Goal: Task Accomplishment & Management: Manage account settings

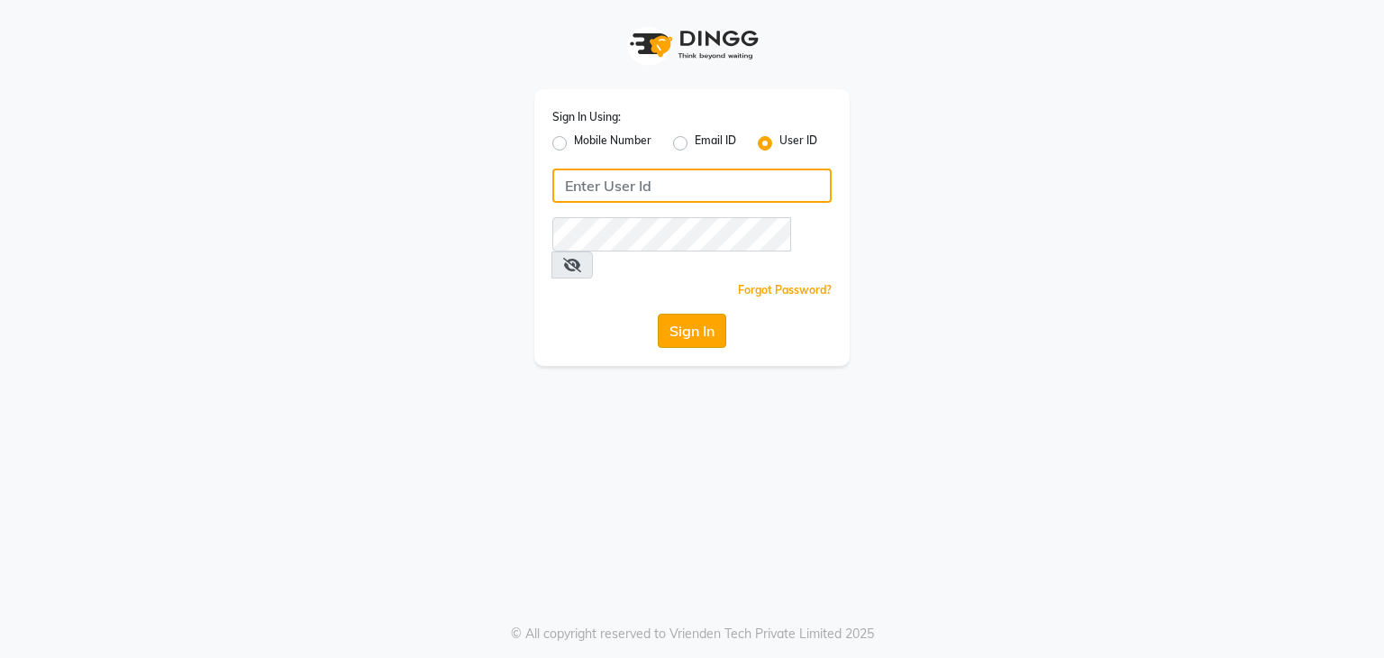
type input "vanishz"
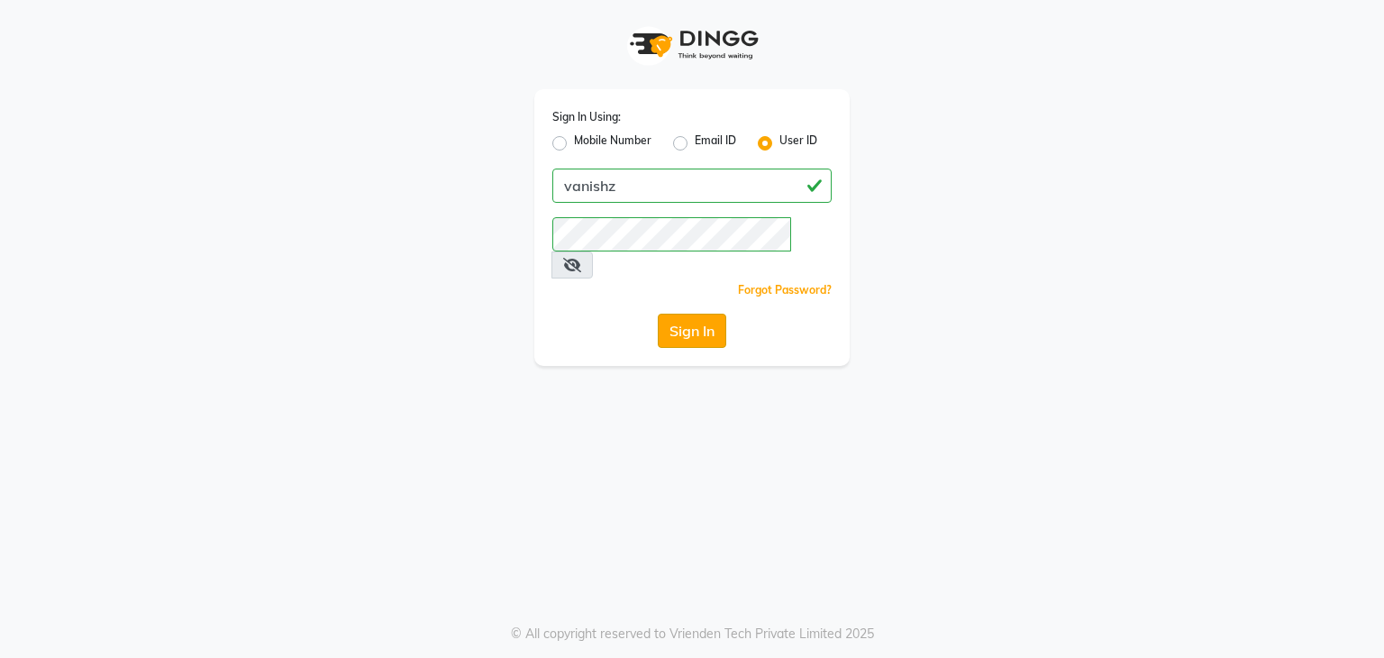
click at [706, 314] on button "Sign In" at bounding box center [692, 330] width 68 height 34
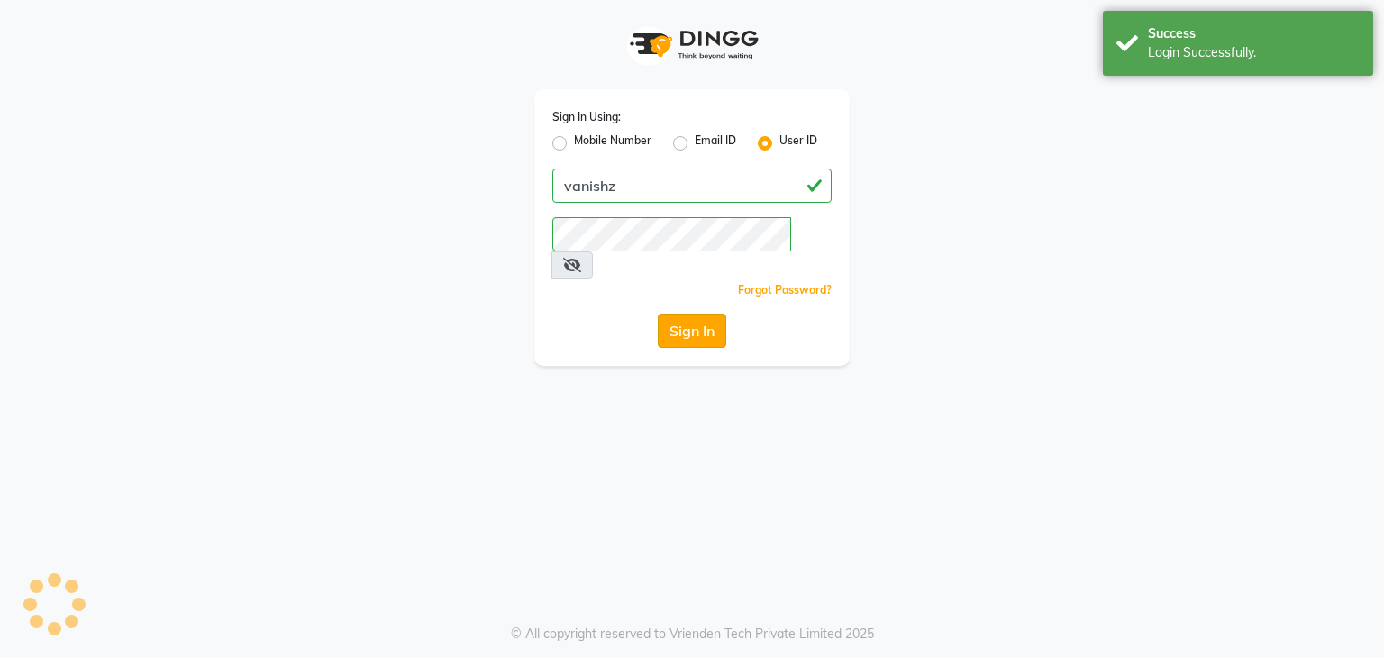
click at [706, 314] on button "Sign In" at bounding box center [692, 330] width 68 height 34
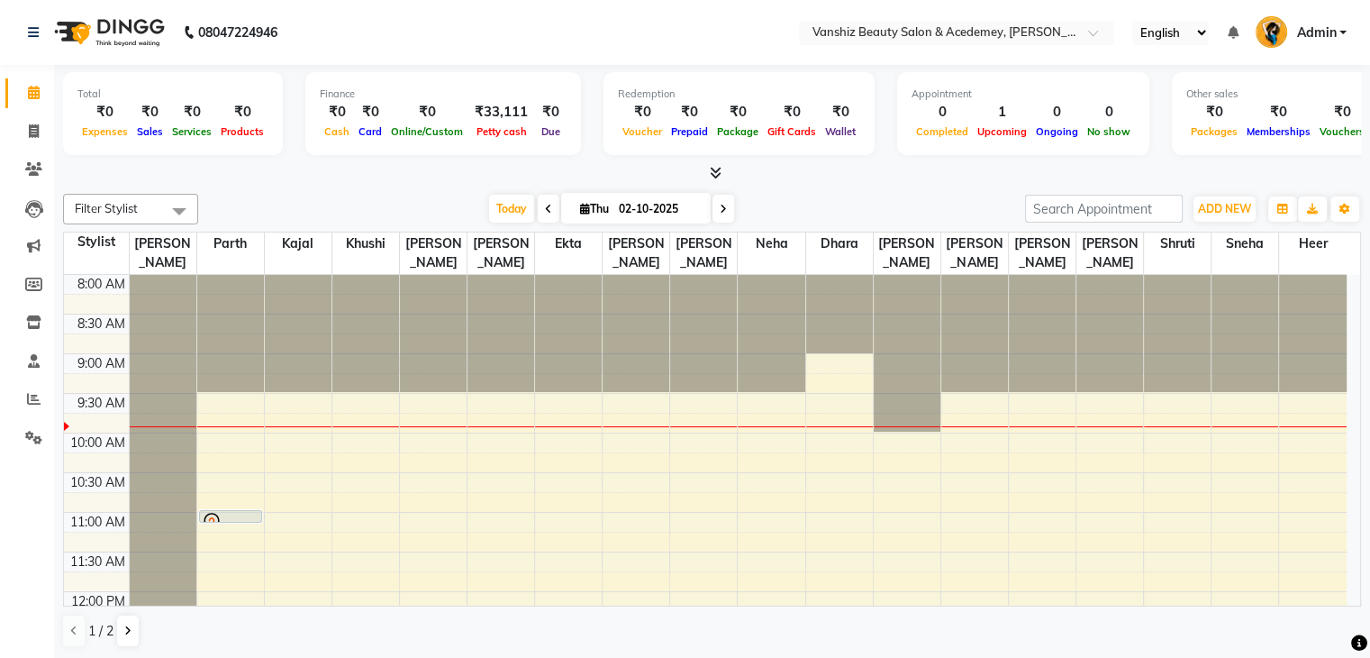
click at [153, 213] on span "Filter Stylist" at bounding box center [130, 209] width 135 height 31
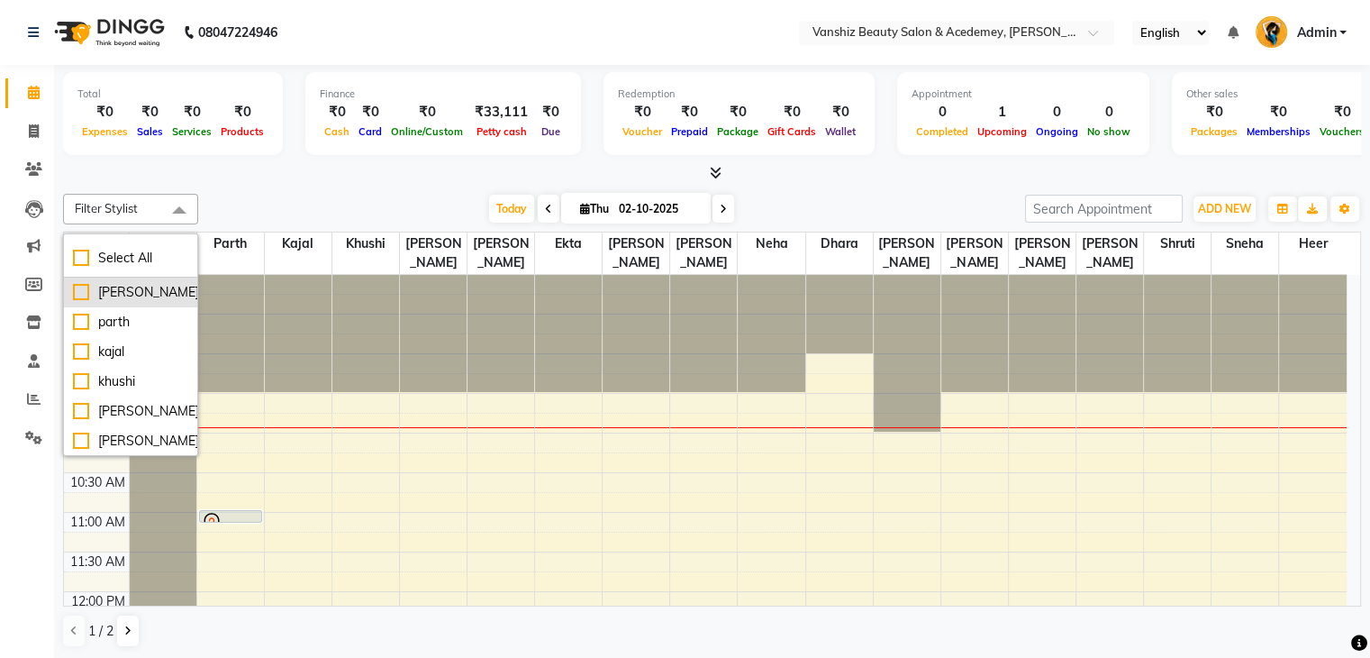
click at [76, 290] on div "[PERSON_NAME]" at bounding box center [130, 292] width 115 height 19
checkbox input "true"
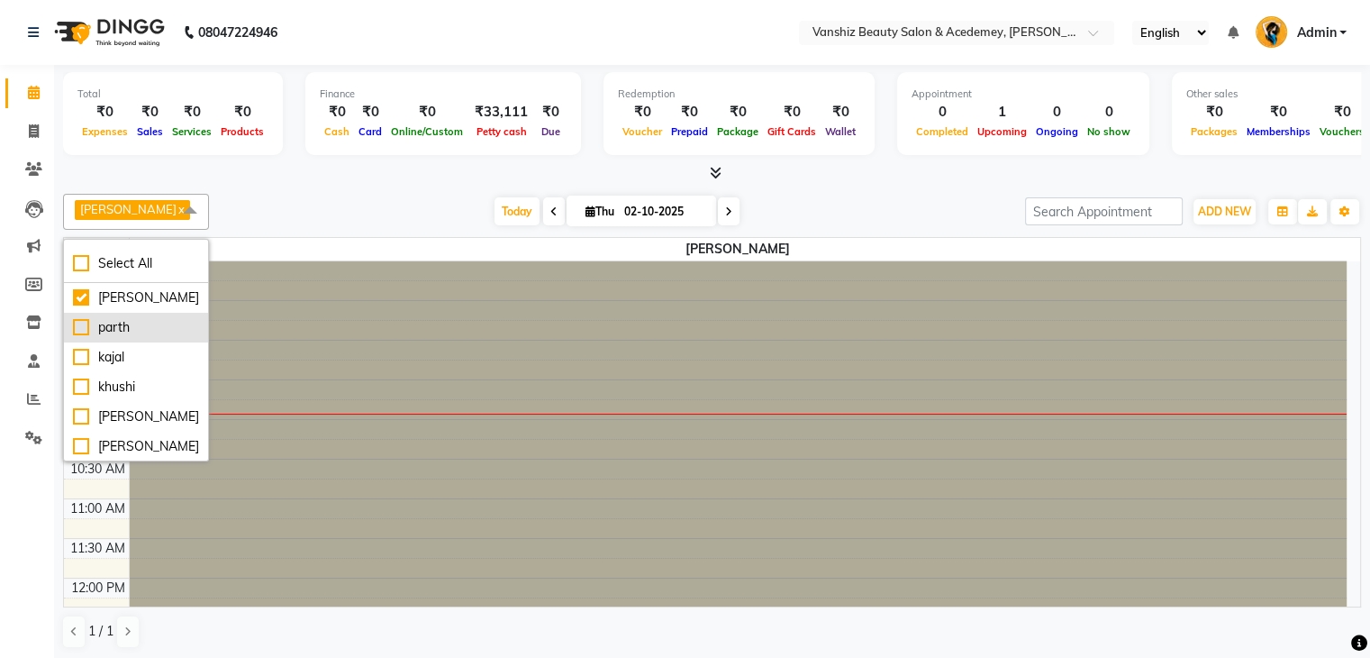
click at [79, 325] on div "parth" at bounding box center [136, 327] width 126 height 19
checkbox input "true"
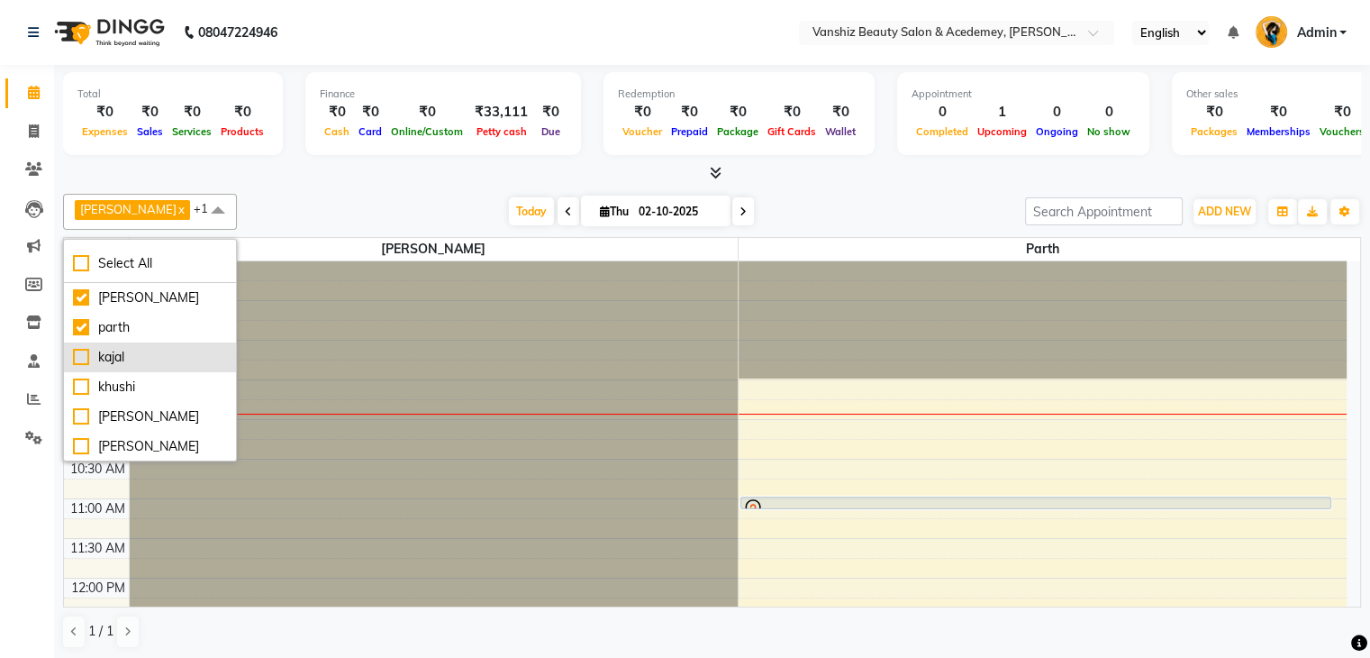
click at [82, 353] on div "kajal" at bounding box center [150, 357] width 154 height 19
checkbox input "true"
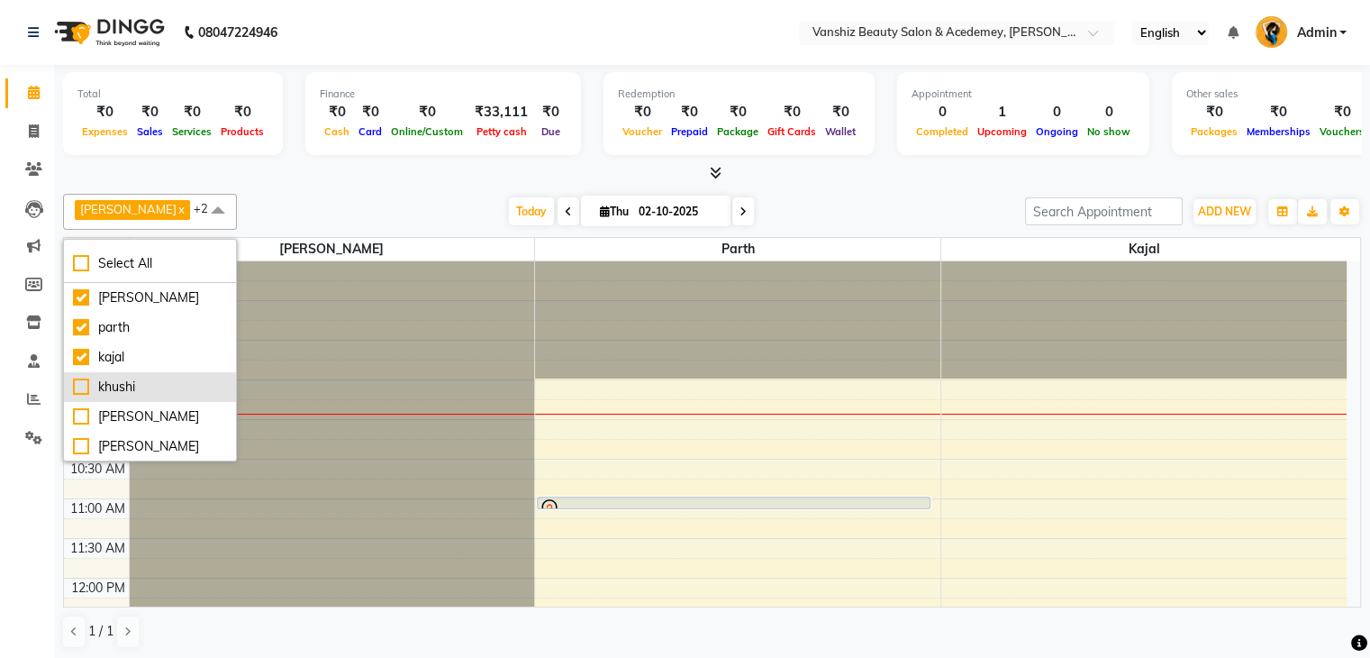
click at [81, 384] on div "khushi" at bounding box center [150, 386] width 154 height 19
checkbox input "true"
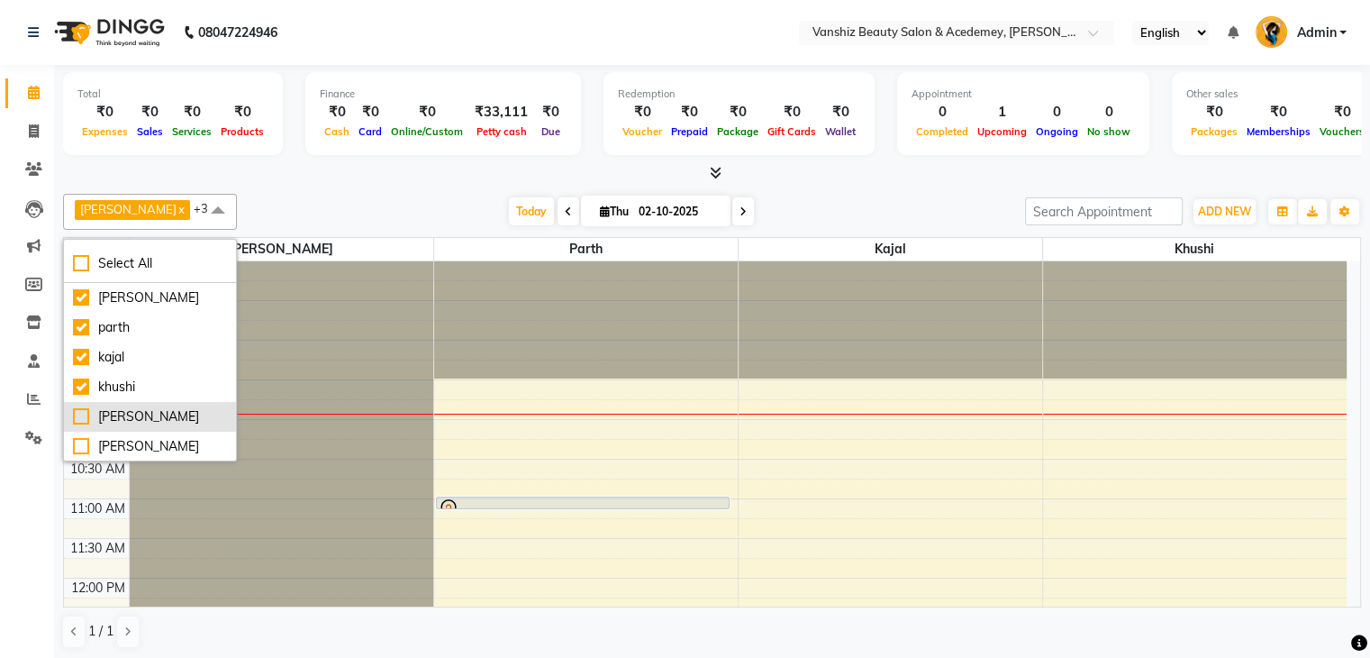
click at [82, 414] on div "[PERSON_NAME]" at bounding box center [150, 416] width 154 height 19
checkbox input "true"
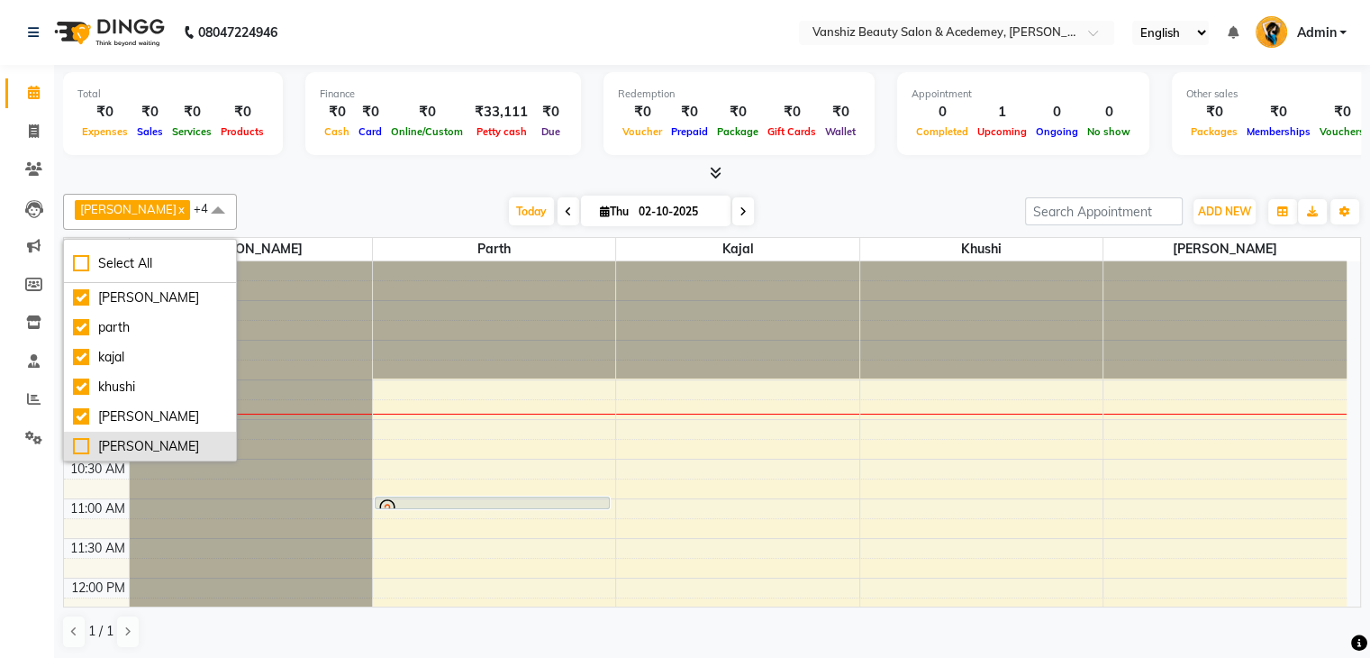
click at [82, 440] on div "[PERSON_NAME]" at bounding box center [150, 446] width 154 height 19
checkbox input "true"
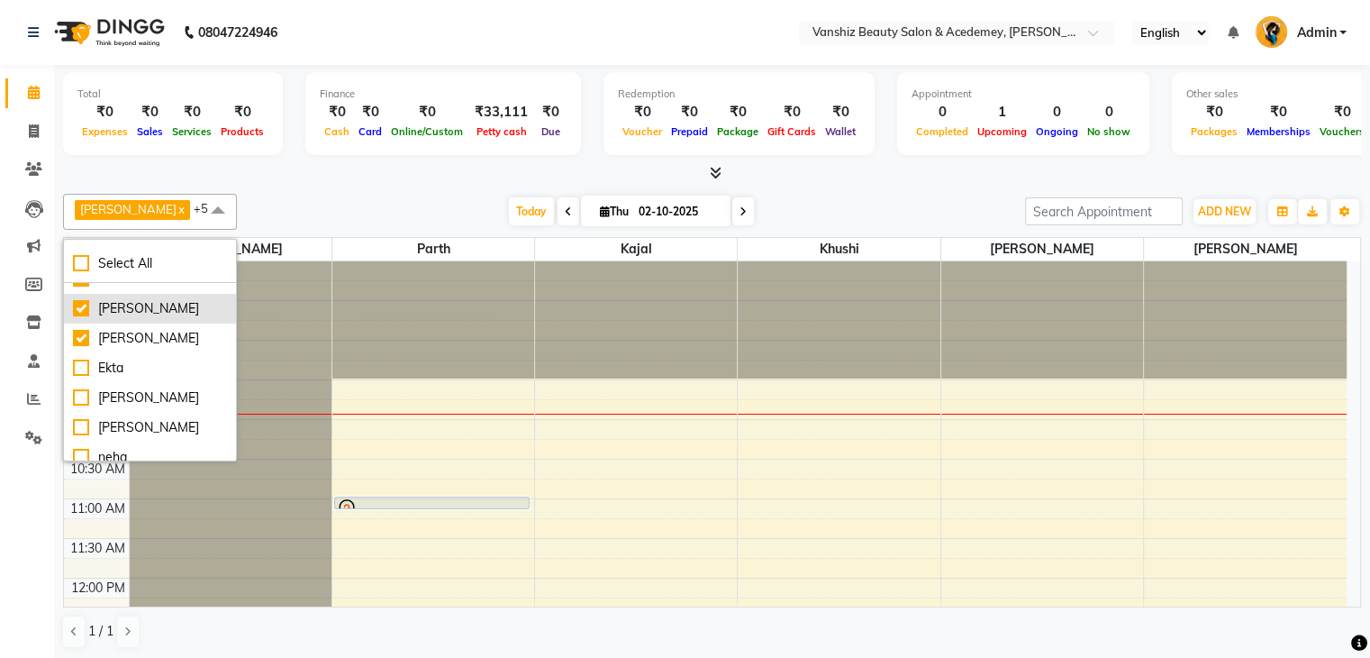
scroll to position [111, 0]
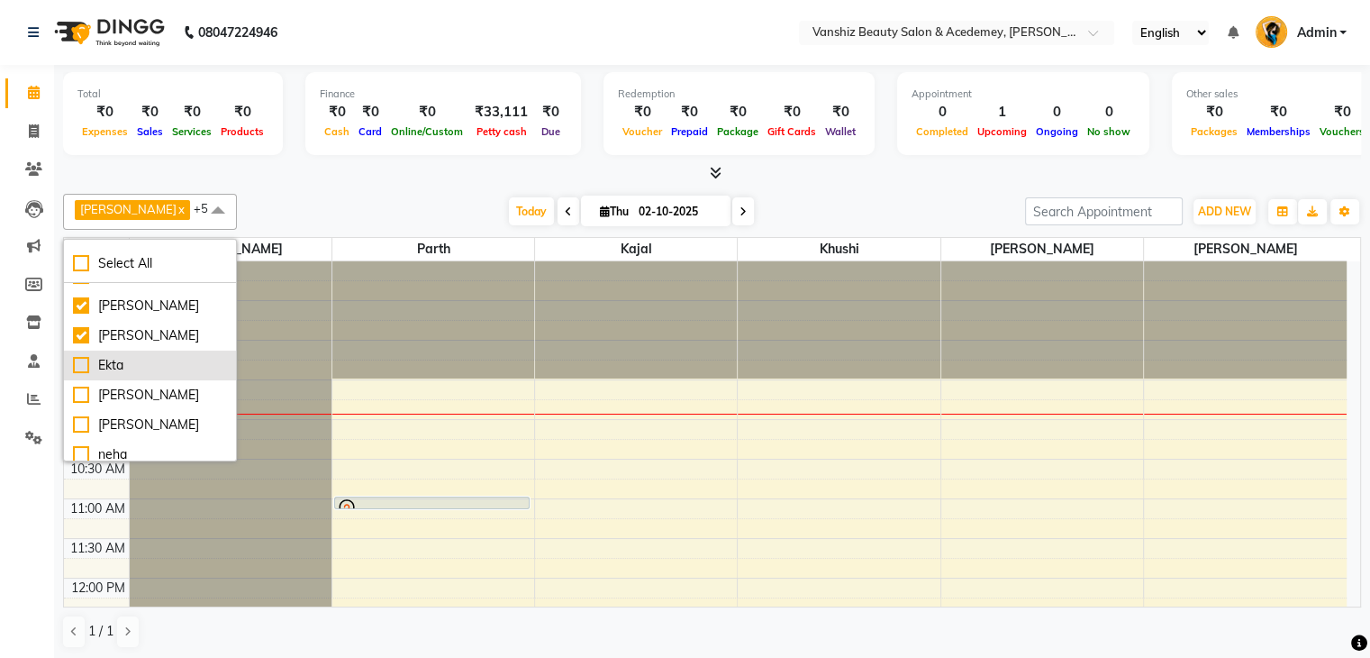
click at [81, 360] on div "Ekta" at bounding box center [150, 365] width 154 height 19
checkbox input "true"
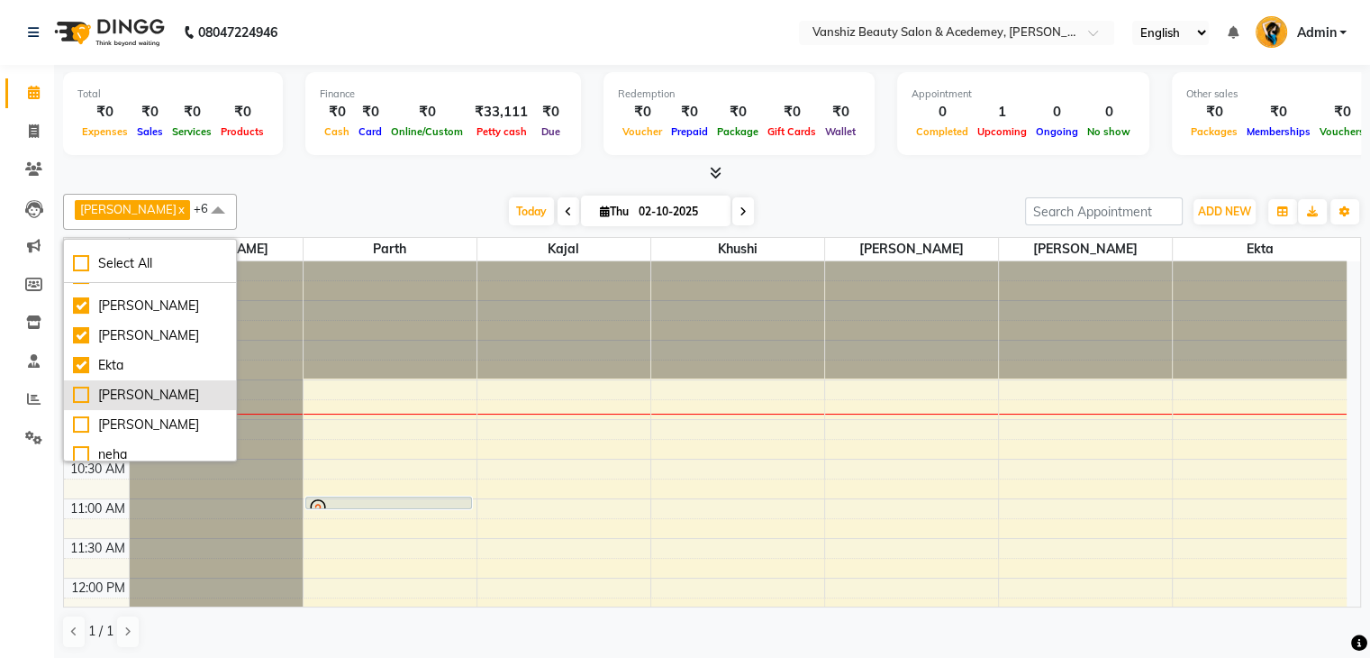
click at [79, 391] on div "[PERSON_NAME]" at bounding box center [150, 395] width 154 height 19
checkbox input "true"
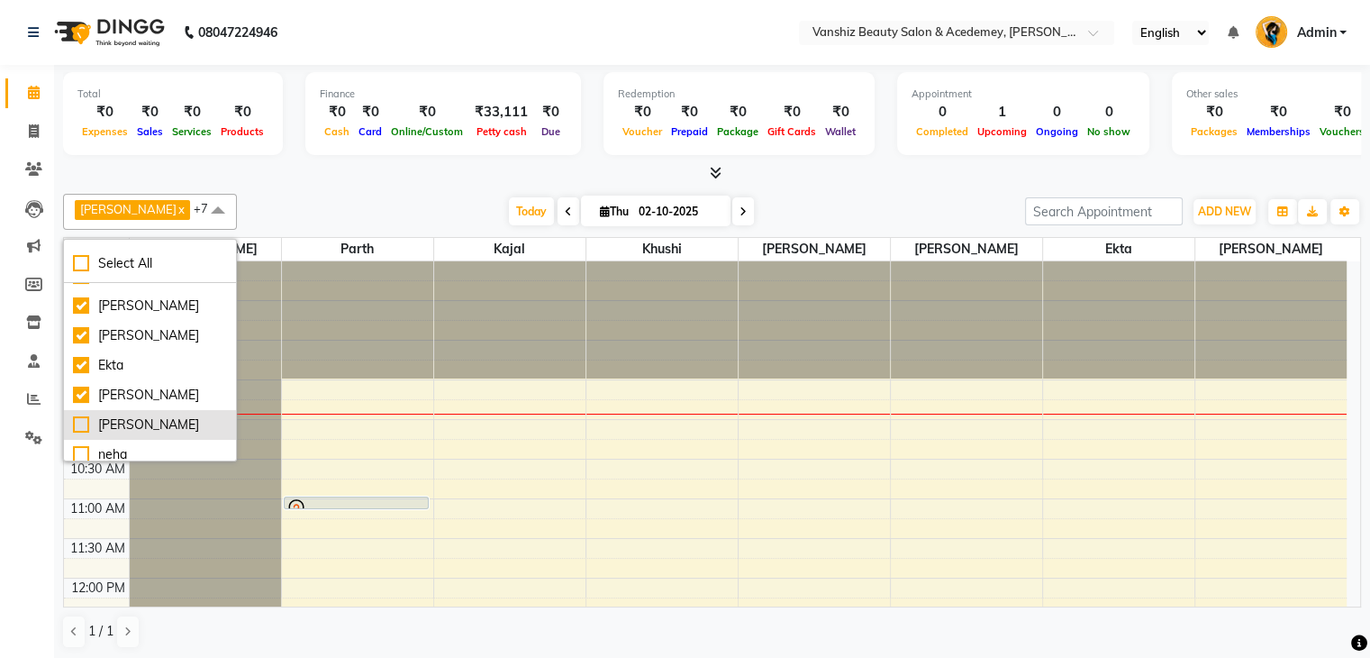
click at [81, 428] on div "[PERSON_NAME]" at bounding box center [150, 424] width 154 height 19
checkbox input "true"
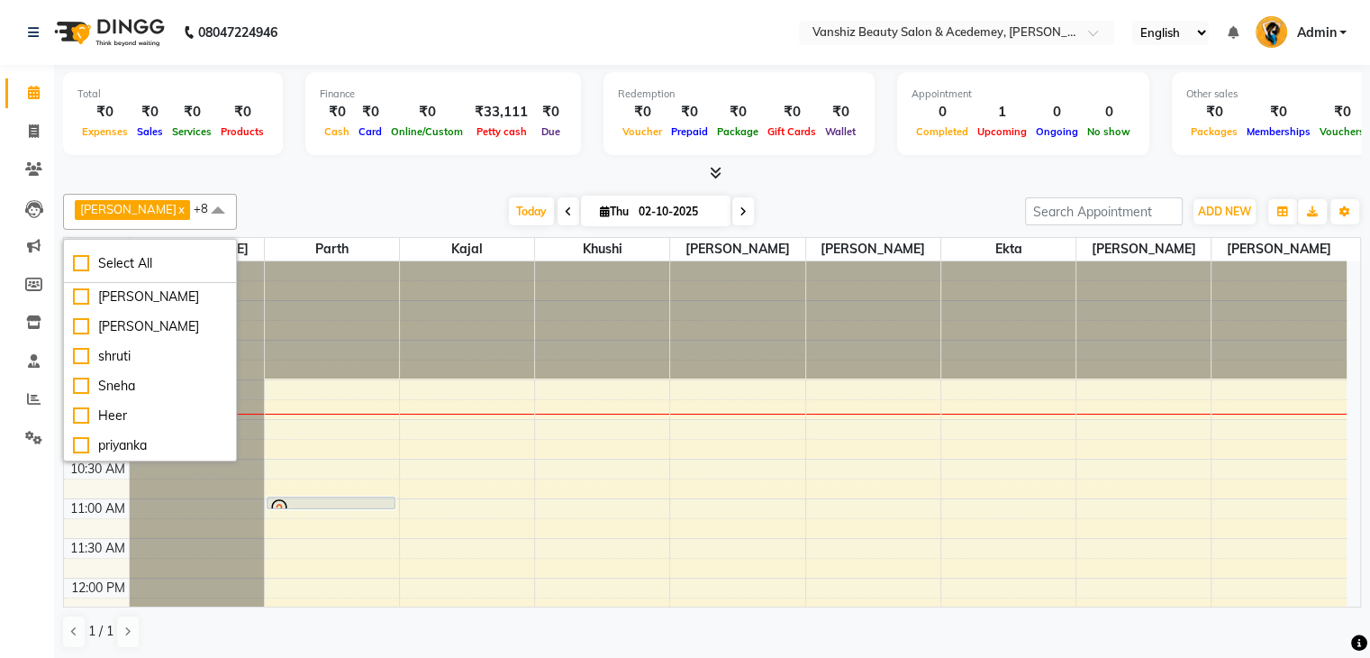
scroll to position [406, 0]
click at [83, 336] on div "[PERSON_NAME]" at bounding box center [150, 326] width 154 height 19
checkbox input "true"
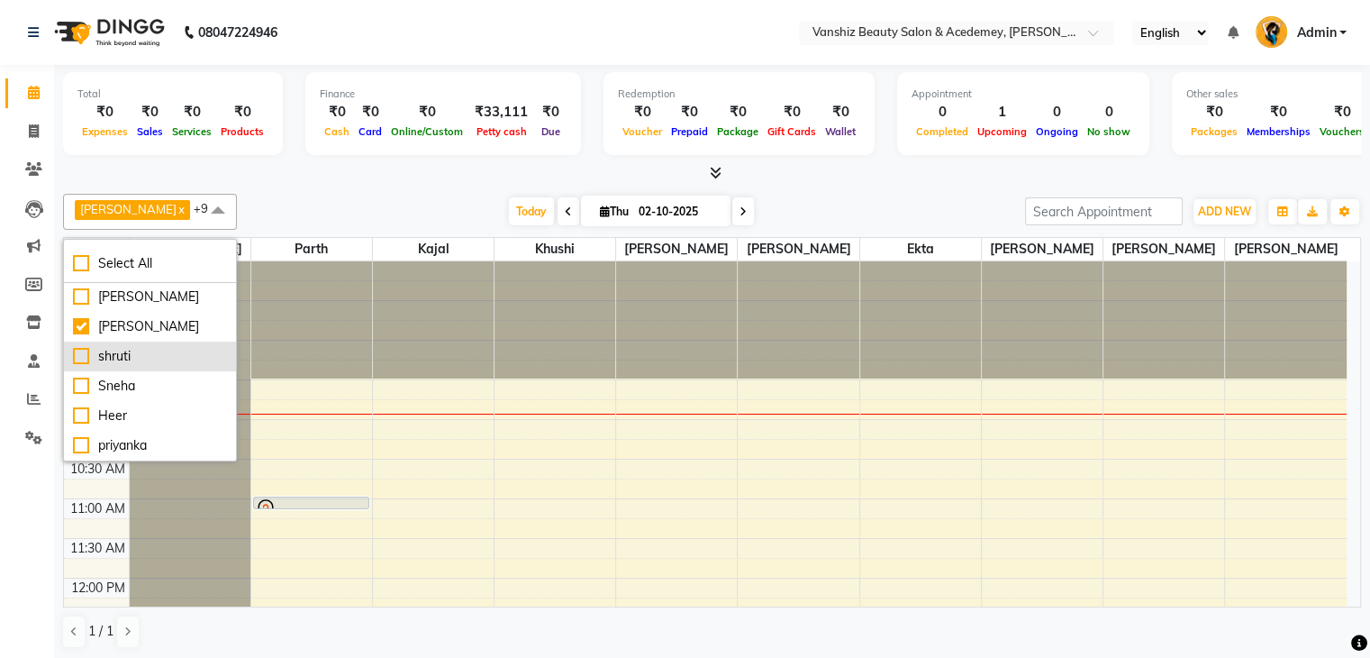
scroll to position [443, 0]
click at [80, 411] on div "Heer" at bounding box center [150, 415] width 154 height 19
checkbox input "true"
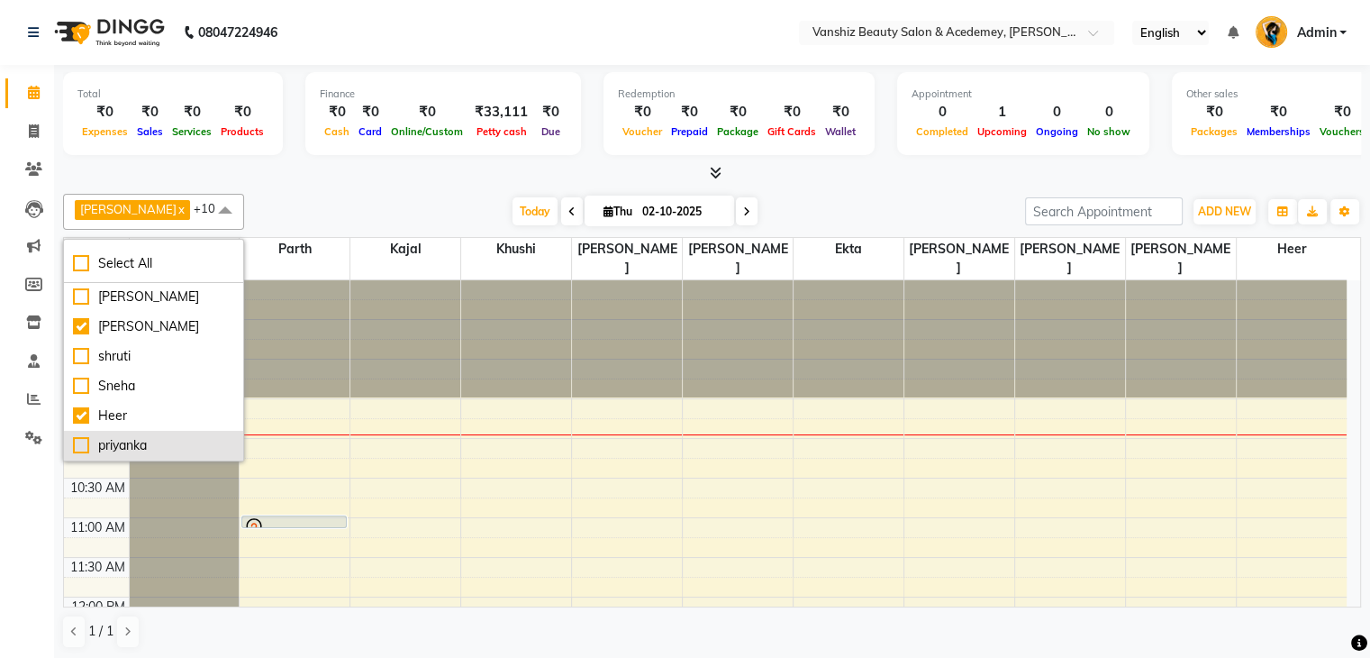
click at [77, 444] on div "priyanka" at bounding box center [153, 445] width 161 height 19
checkbox input "true"
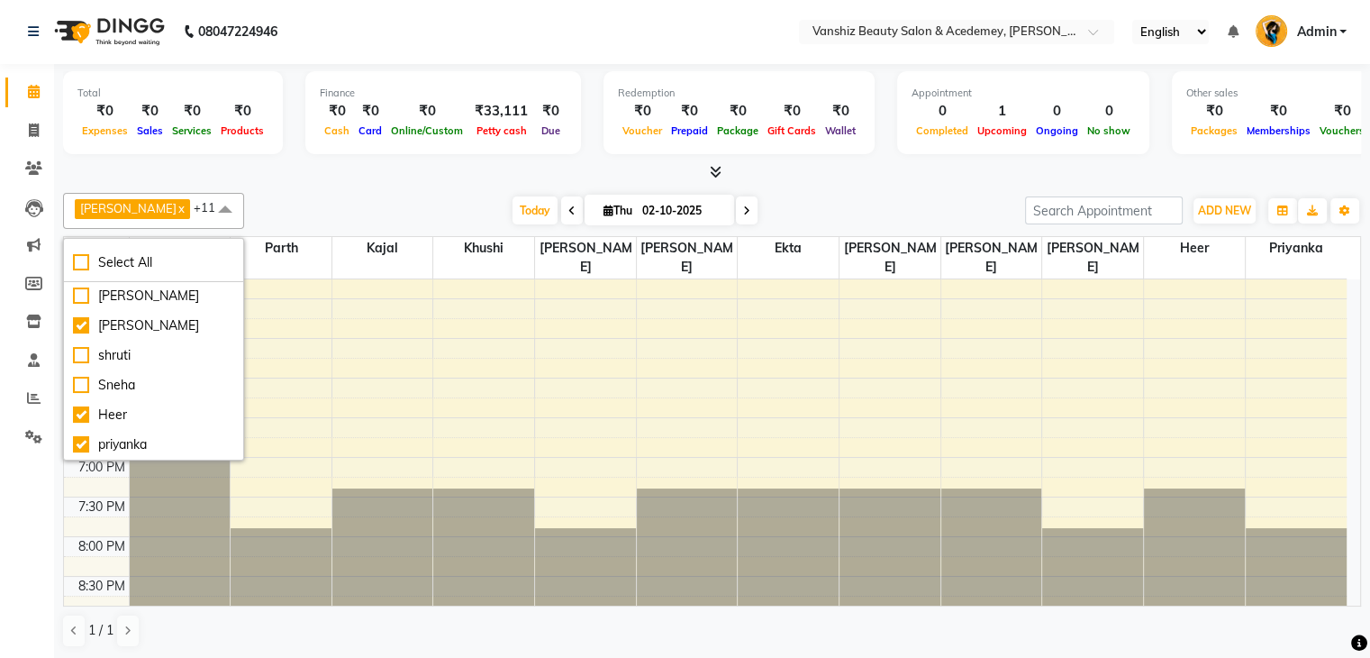
scroll to position [0, 0]
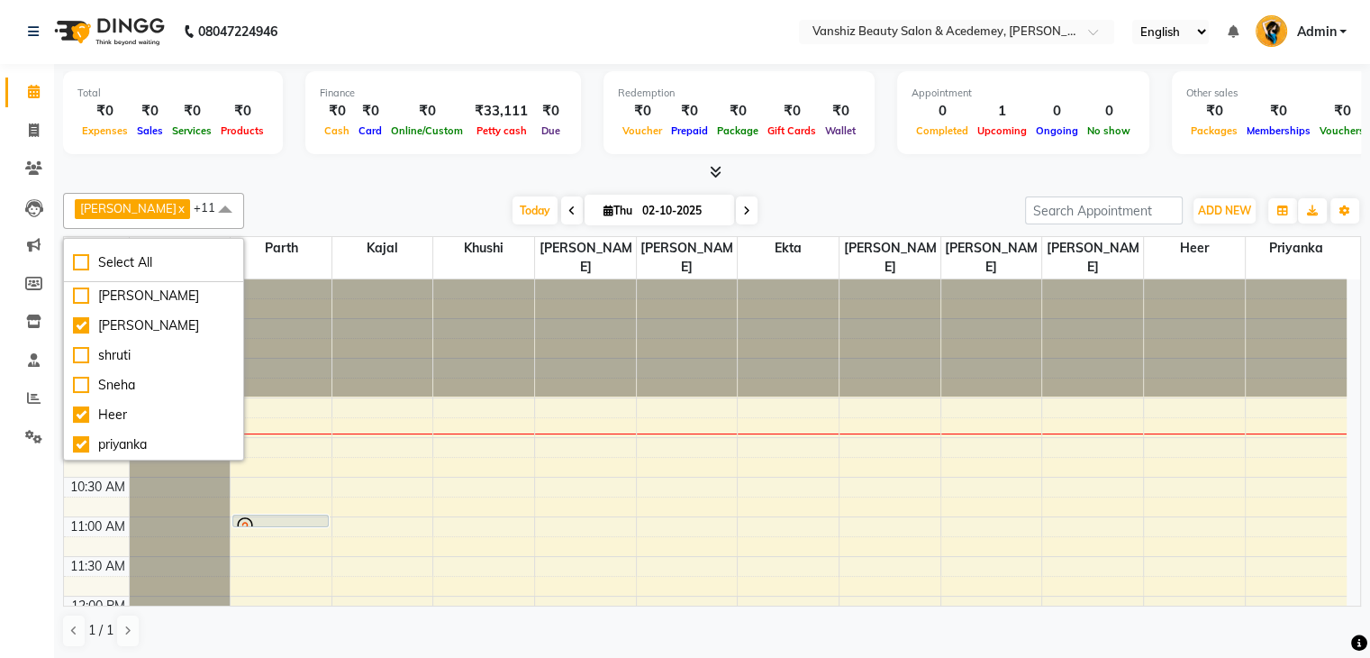
click at [399, 197] on div "Today Thu 02-10-2025" at bounding box center [634, 210] width 763 height 27
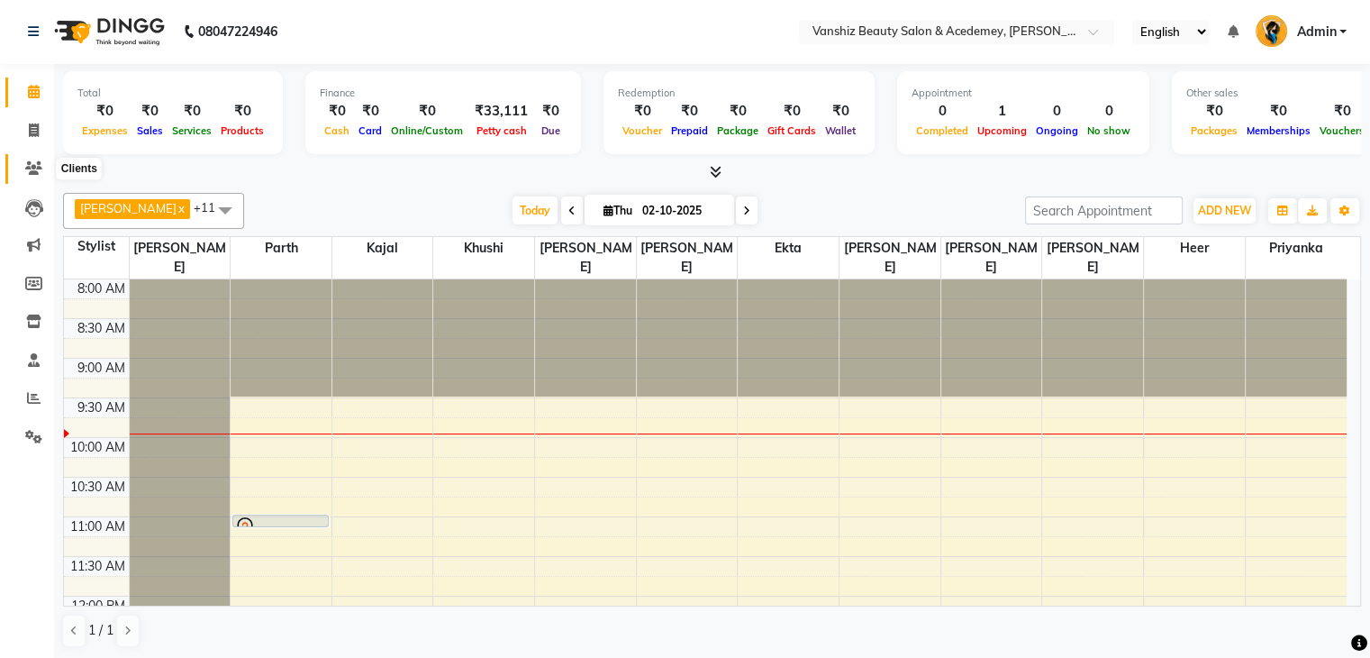
click at [39, 165] on icon at bounding box center [33, 168] width 17 height 14
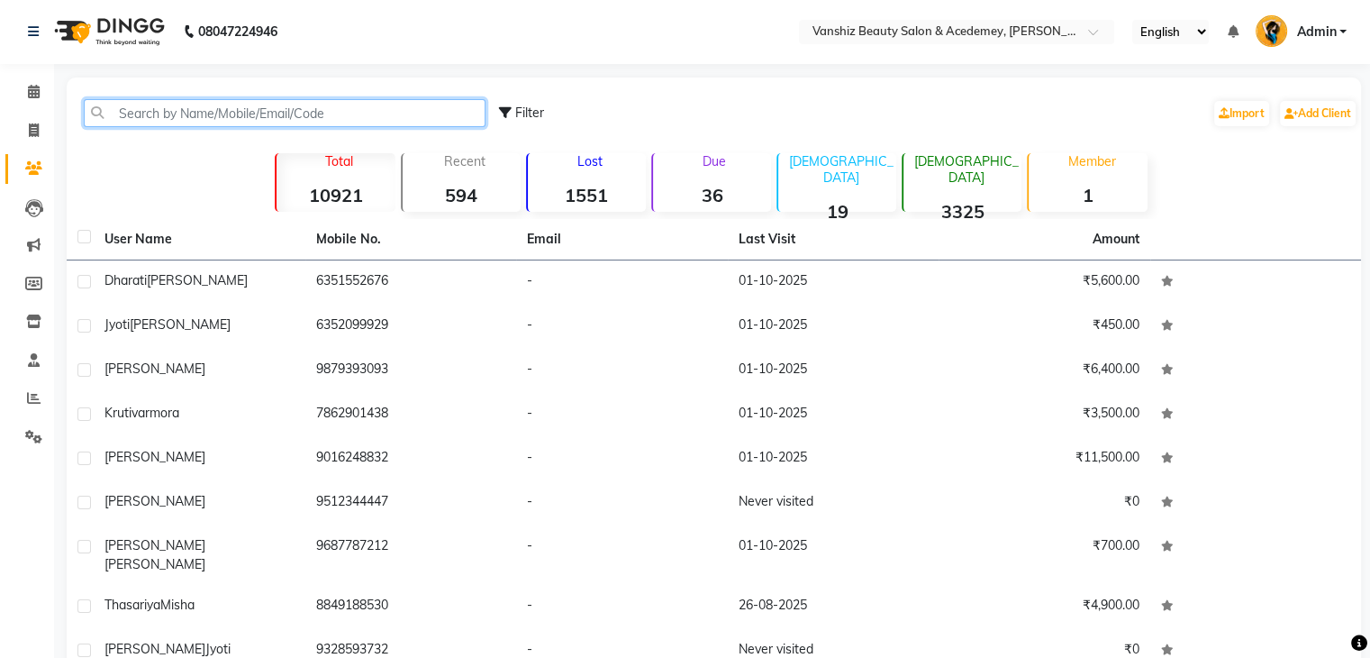
click at [192, 116] on input "text" at bounding box center [285, 113] width 402 height 28
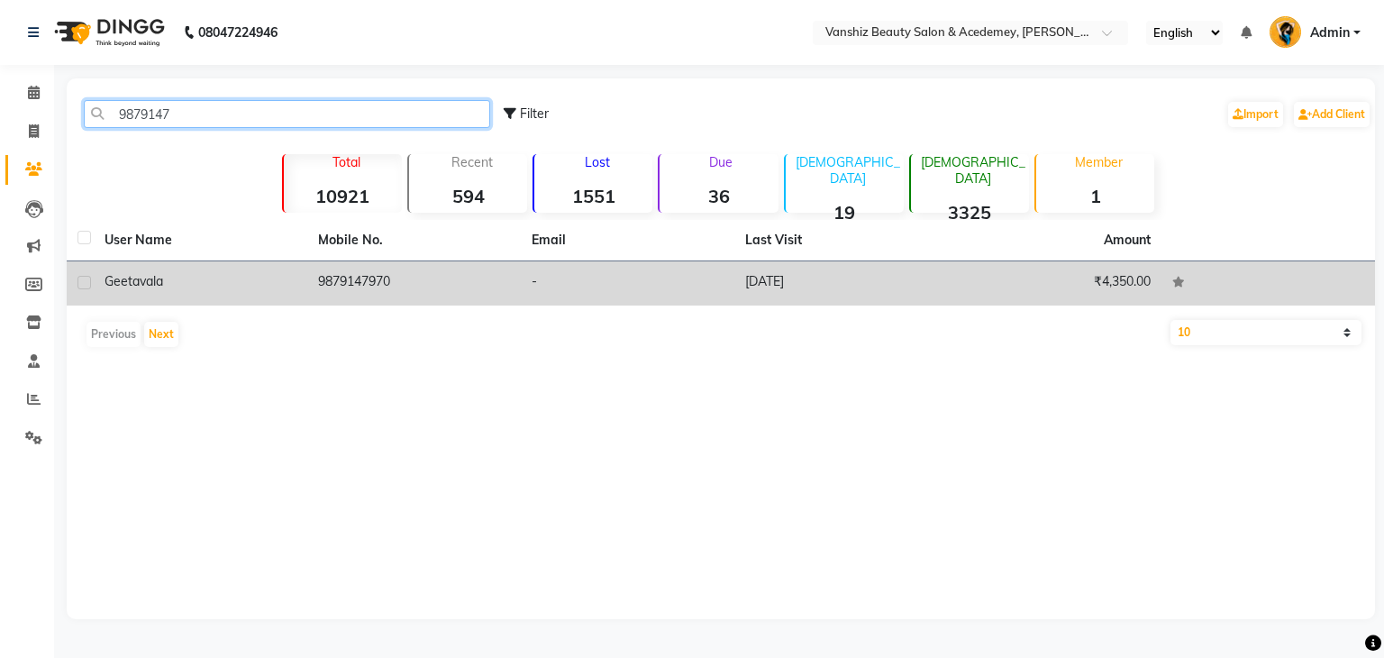
type input "9879147"
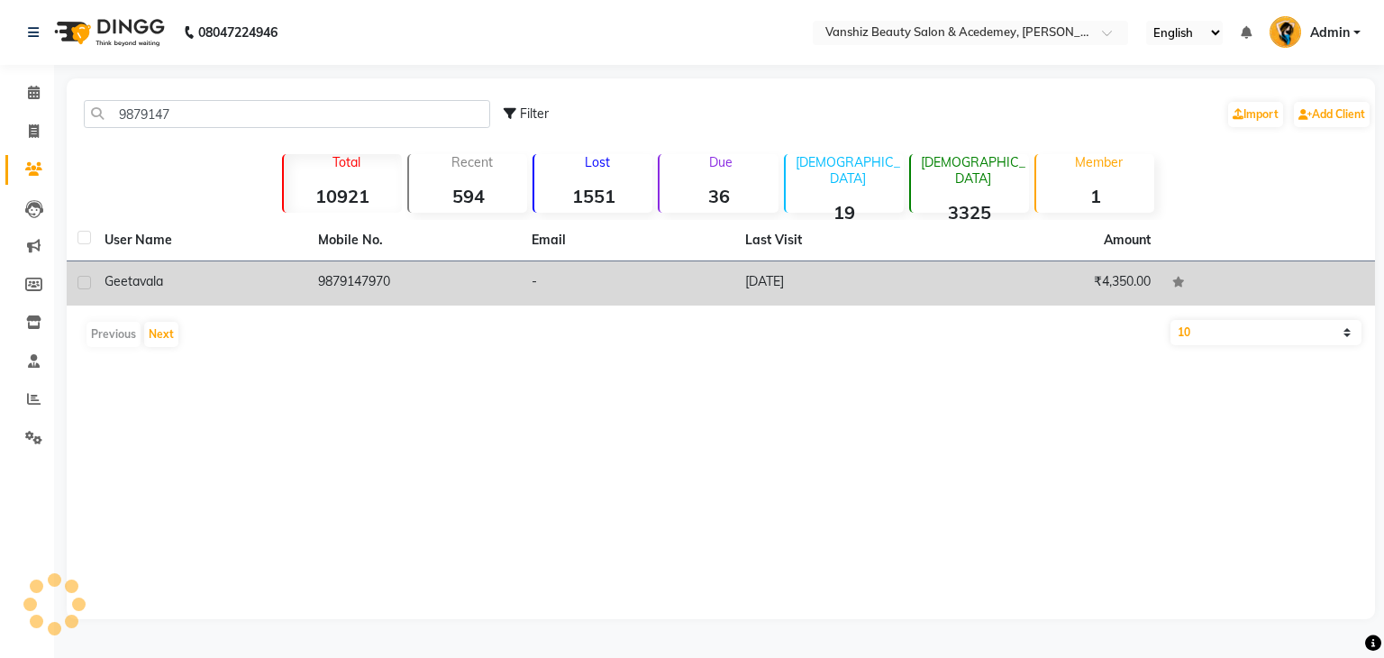
click at [357, 283] on td "9879147970" at bounding box center [413, 283] width 213 height 44
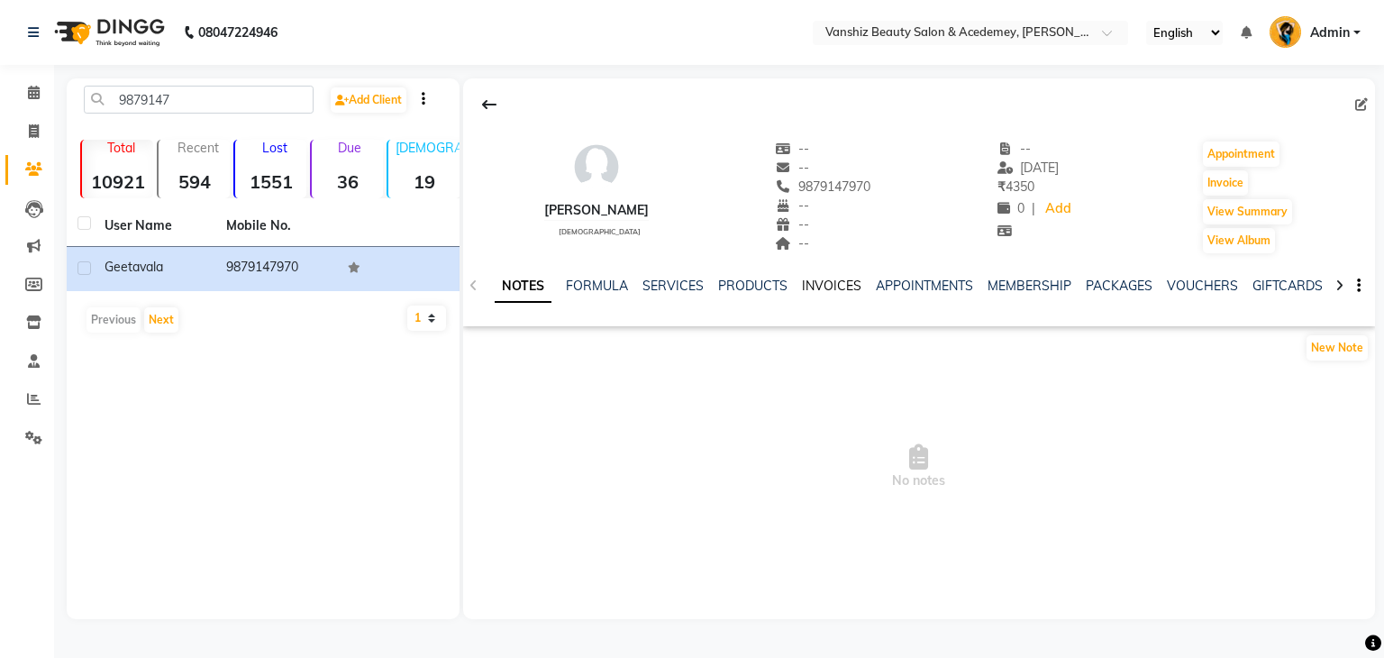
click at [827, 284] on link "INVOICES" at bounding box center [831, 285] width 59 height 16
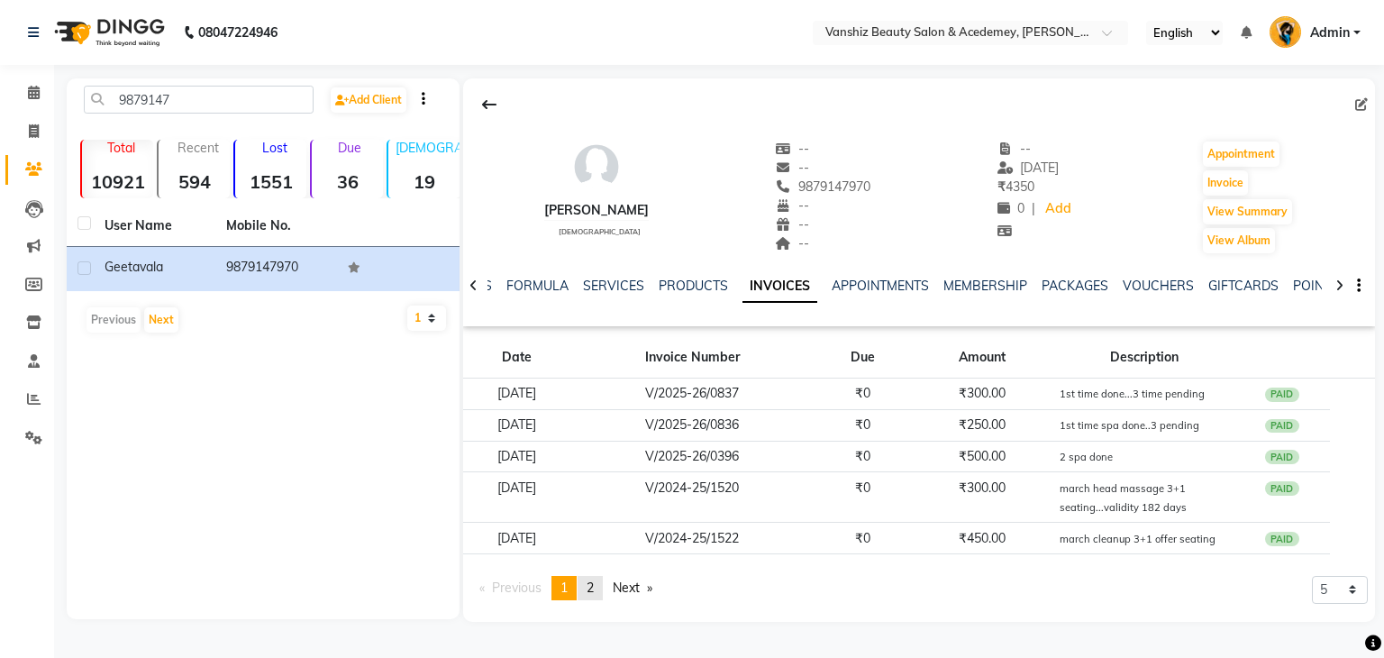
click at [603, 591] on link "page 2" at bounding box center [589, 588] width 25 height 24
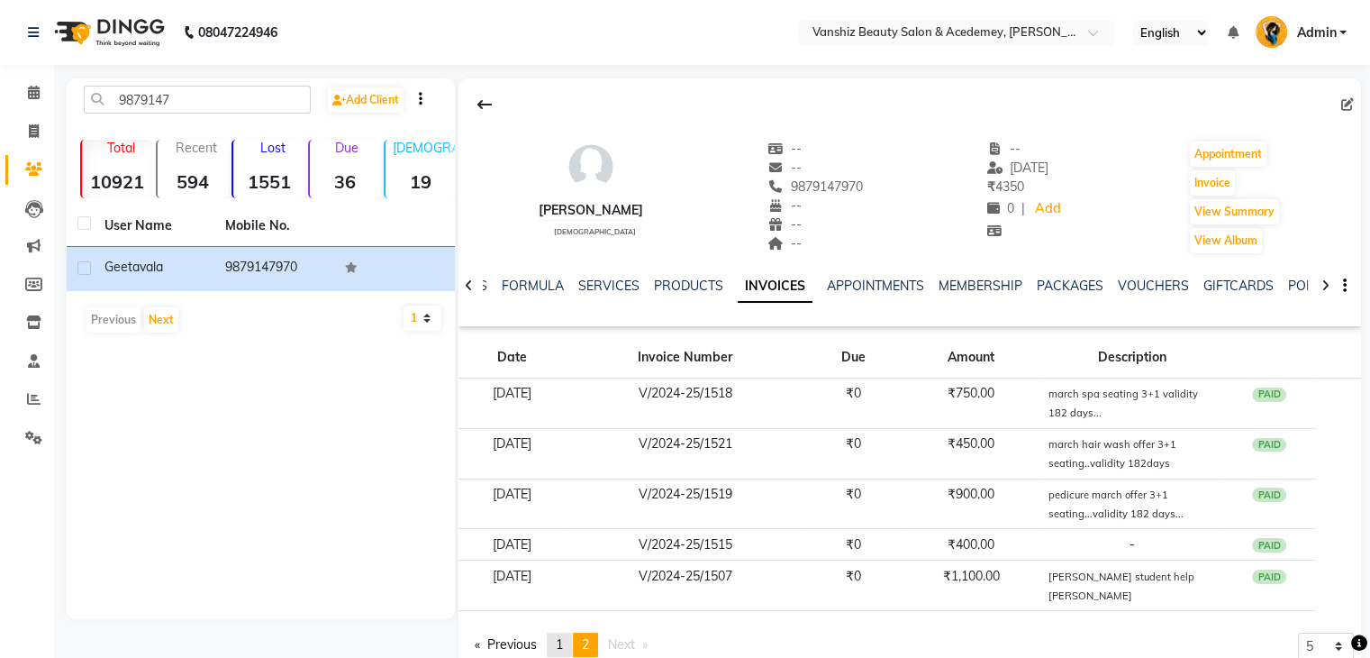
click at [553, 632] on link "page 1" at bounding box center [559, 644] width 25 height 24
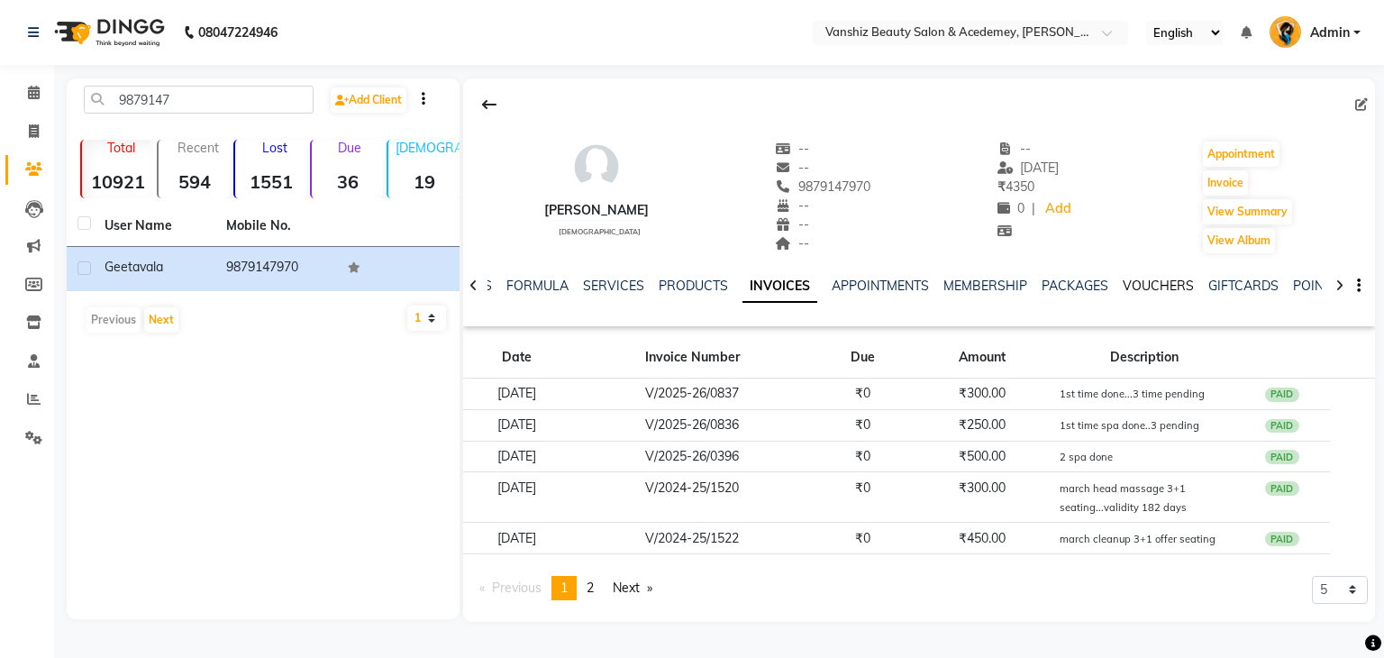
click at [1128, 290] on link "VOUCHERS" at bounding box center [1157, 285] width 71 height 16
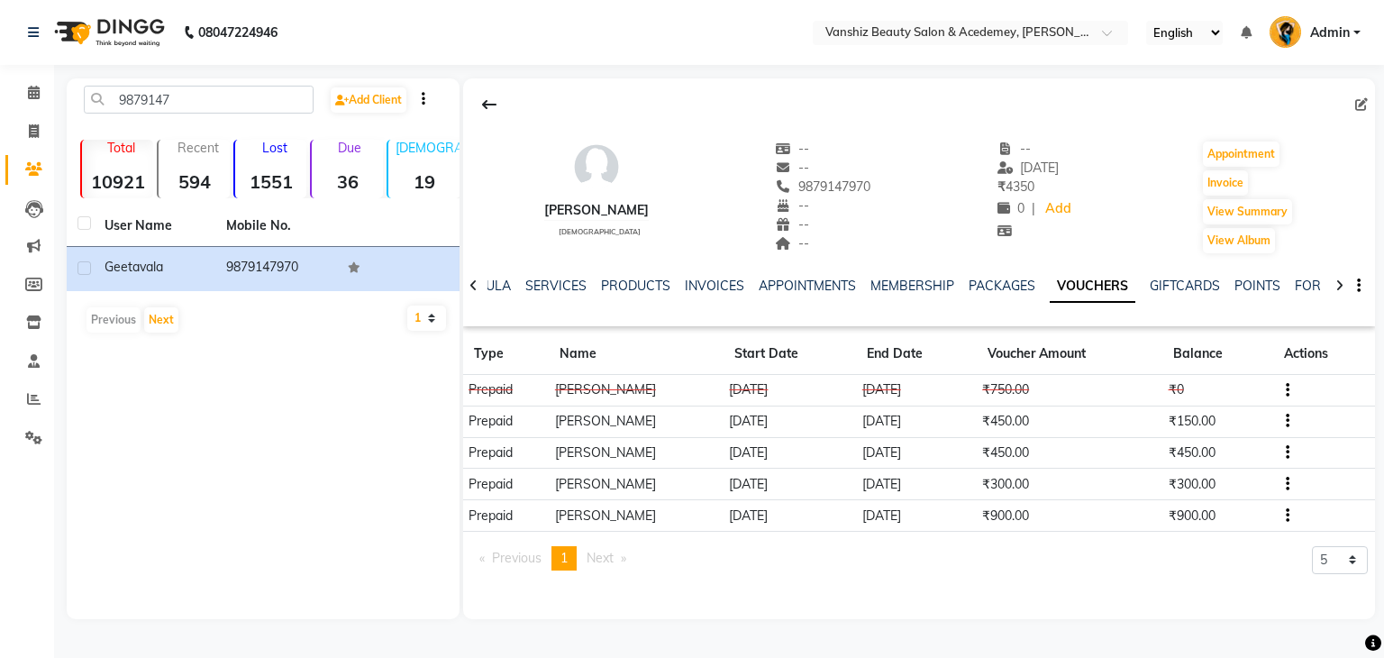
click at [976, 504] on td "₹900.00" at bounding box center [1069, 516] width 186 height 32
click at [976, 484] on td "₹300.00" at bounding box center [1069, 484] width 186 height 32
click at [1285, 484] on icon "button" at bounding box center [1287, 484] width 4 height 1
click at [1218, 477] on div "Edit" at bounding box center [1230, 471] width 43 height 23
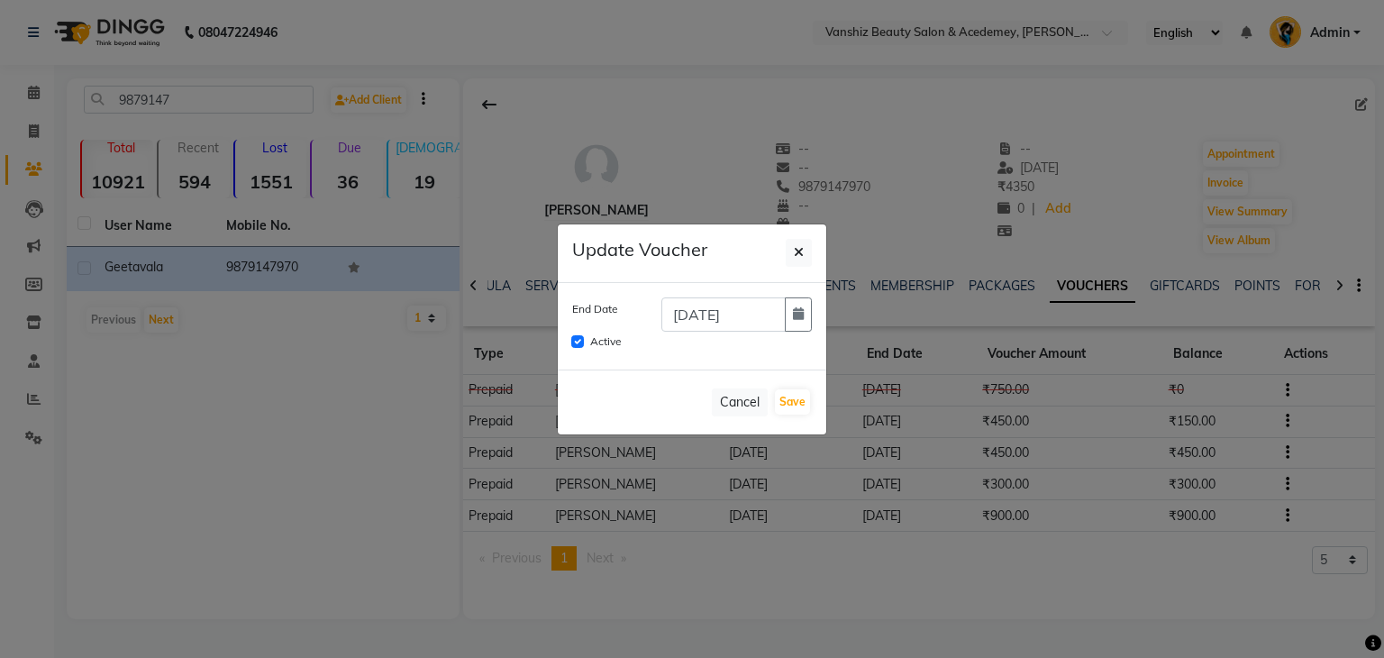
click at [704, 254] on h5 "Update Voucher" at bounding box center [639, 250] width 135 height 22
click at [796, 259] on span "button" at bounding box center [799, 252] width 10 height 16
checkbox input "false"
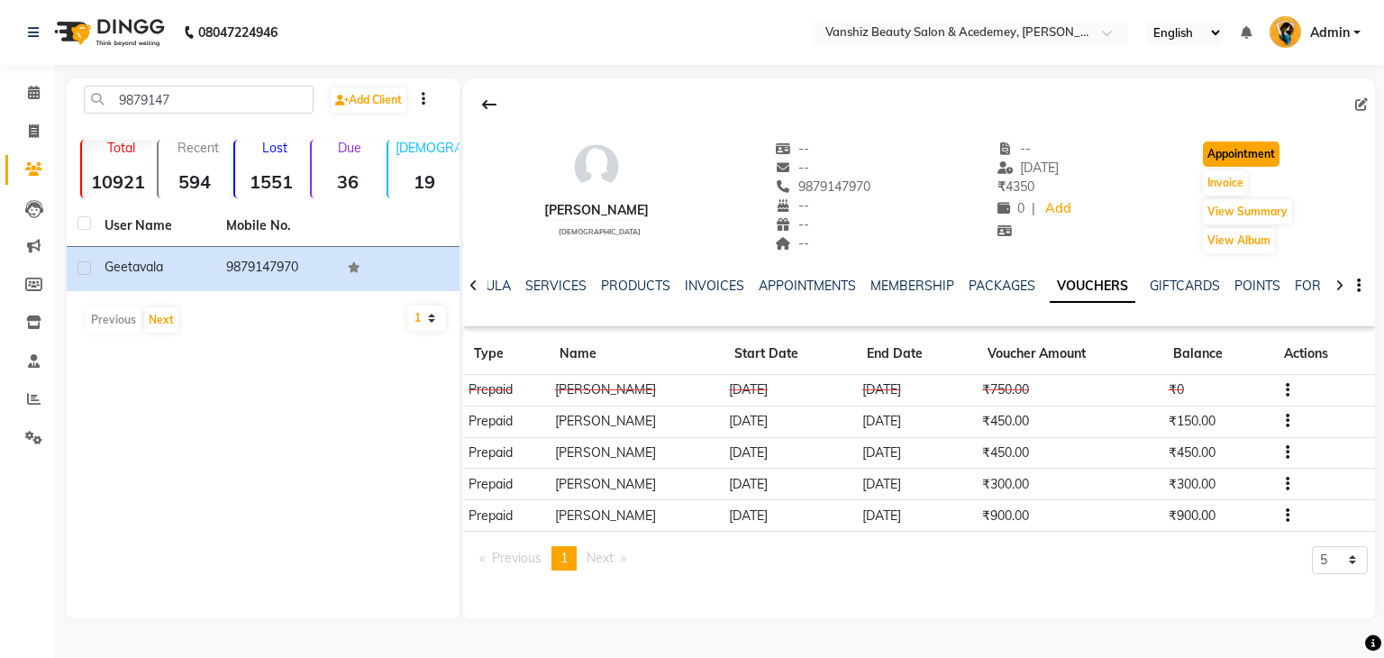
click at [1228, 152] on button "Appointment" at bounding box center [1241, 153] width 77 height 25
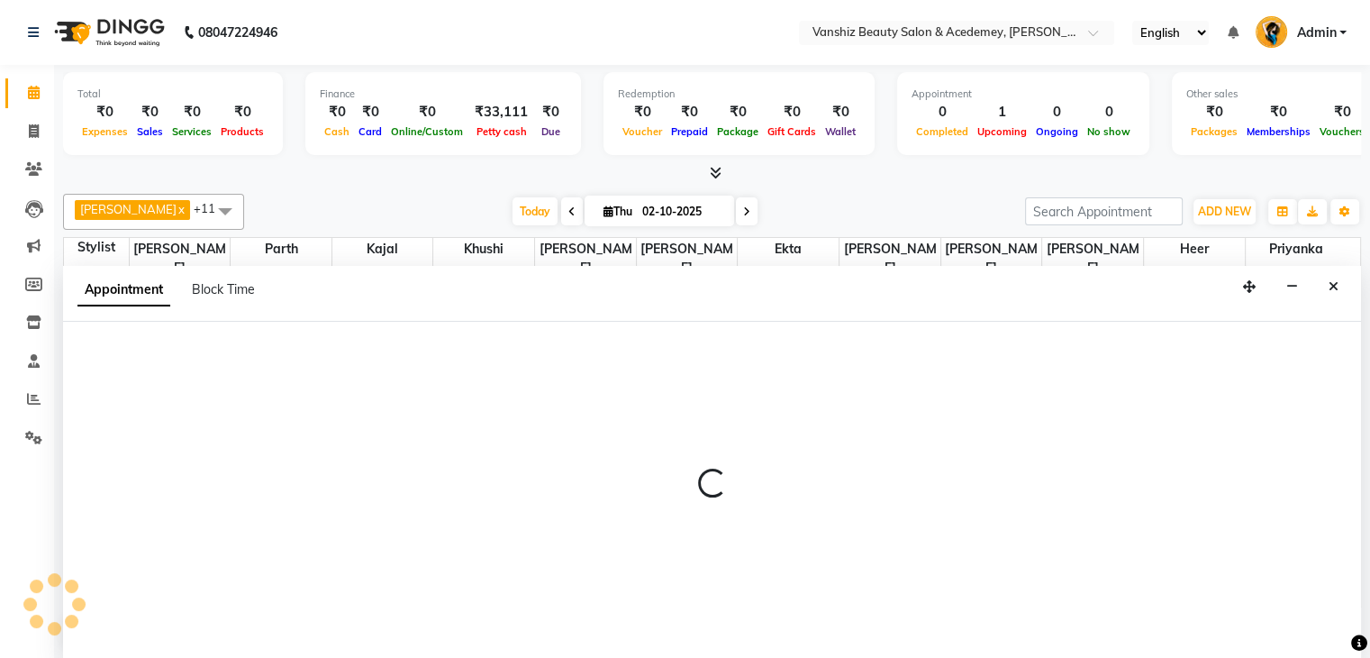
scroll to position [1, 0]
select select "540"
select select "tentative"
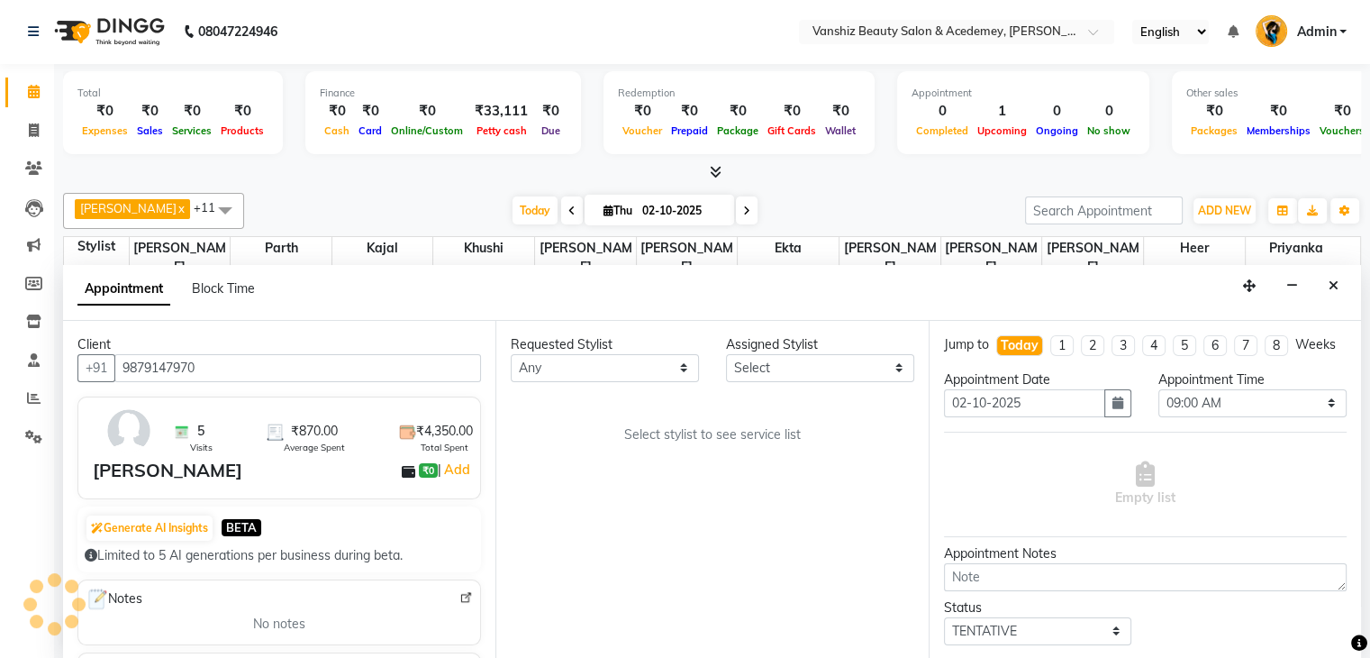
scroll to position [158, 0]
click at [30, 161] on icon at bounding box center [33, 168] width 17 height 14
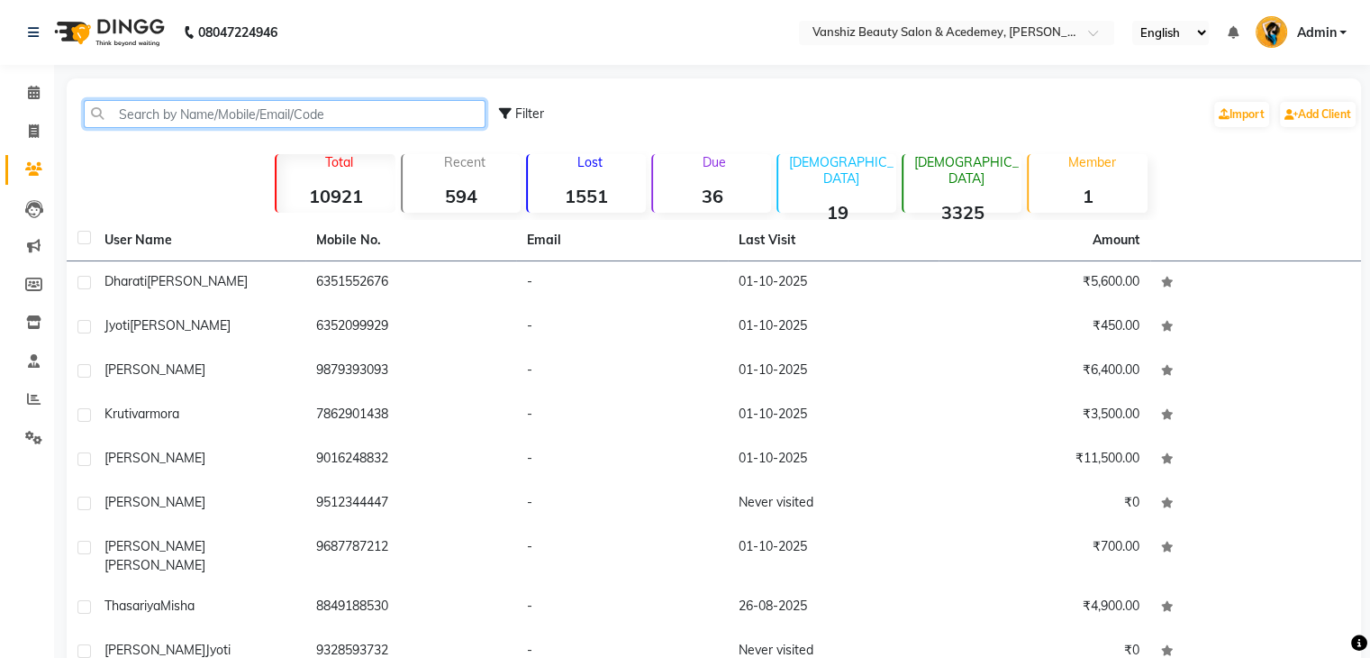
click at [232, 113] on input "text" at bounding box center [285, 114] width 402 height 28
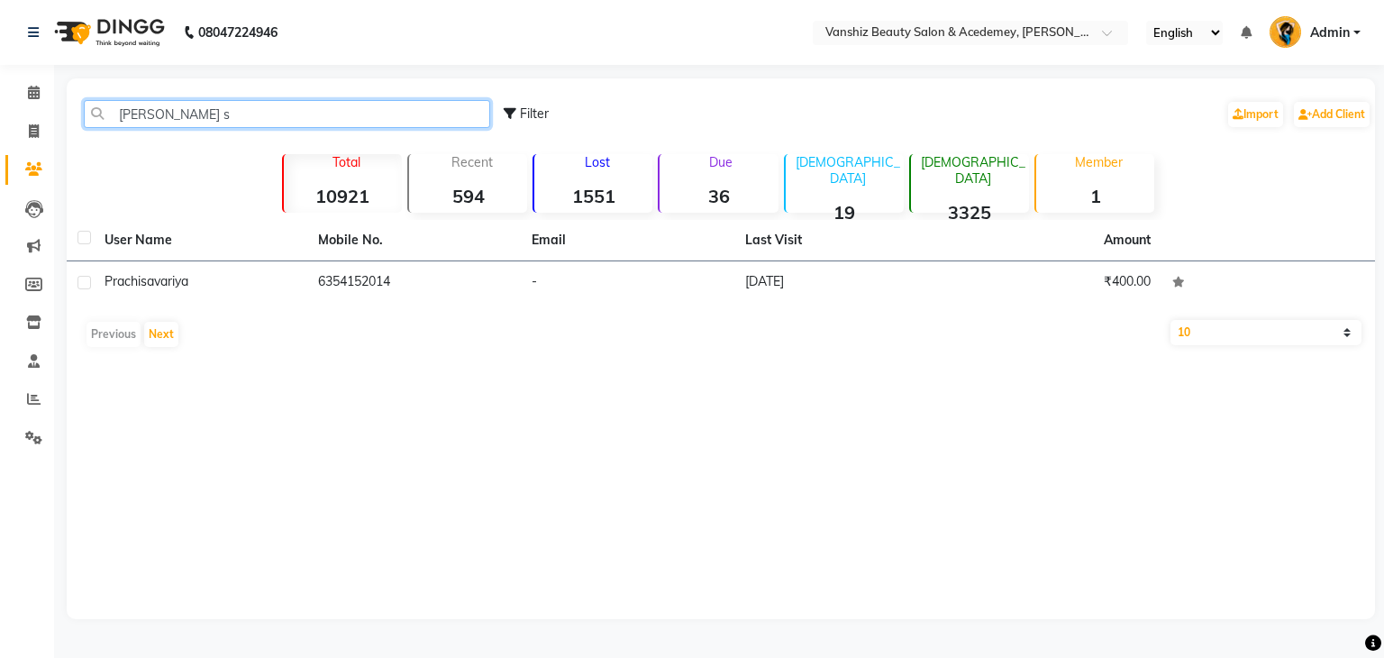
click at [232, 113] on input "[PERSON_NAME] s" at bounding box center [287, 114] width 406 height 28
type input "[PERSON_NAME] s"
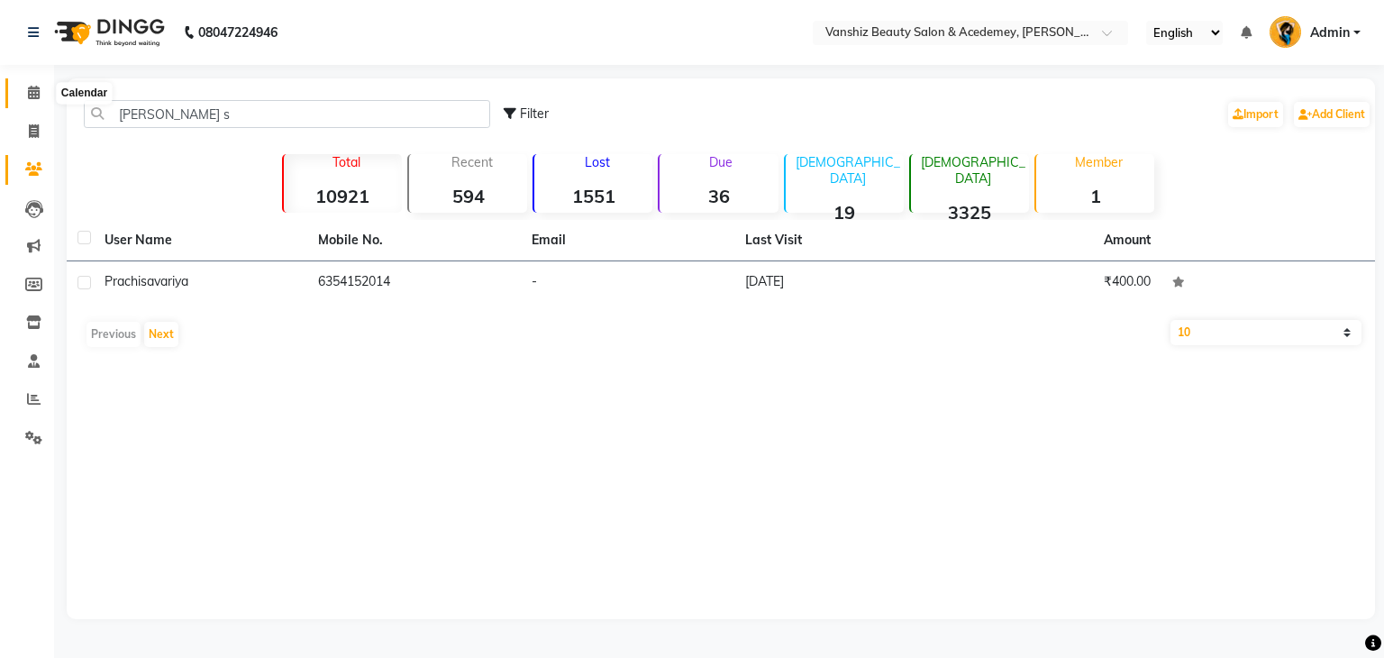
click at [42, 95] on span at bounding box center [34, 93] width 32 height 21
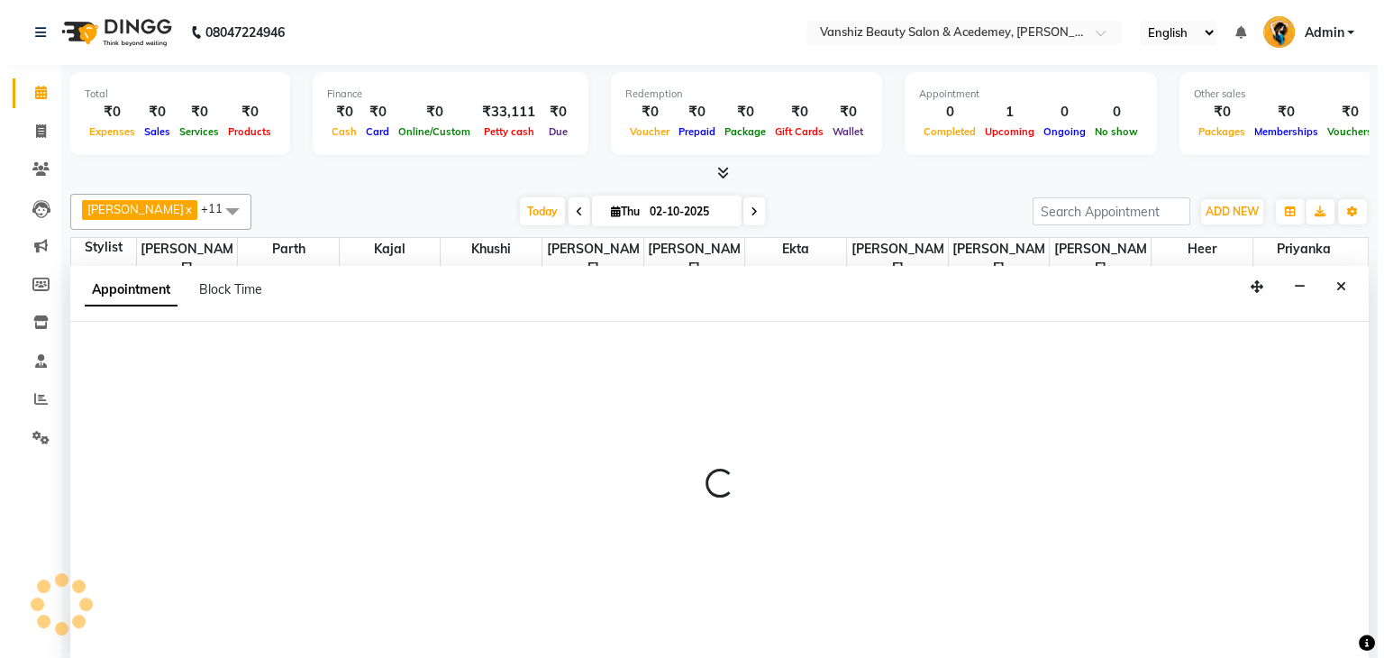
scroll to position [1, 0]
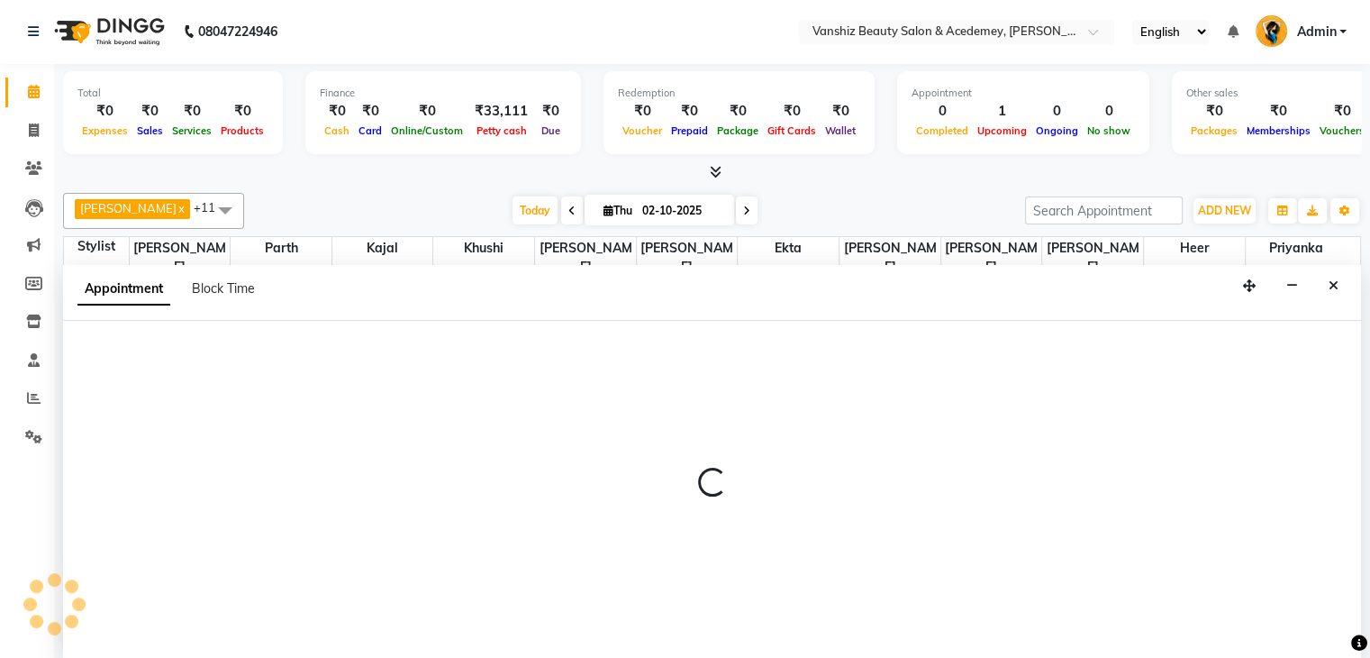
select select "87124"
select select "tentative"
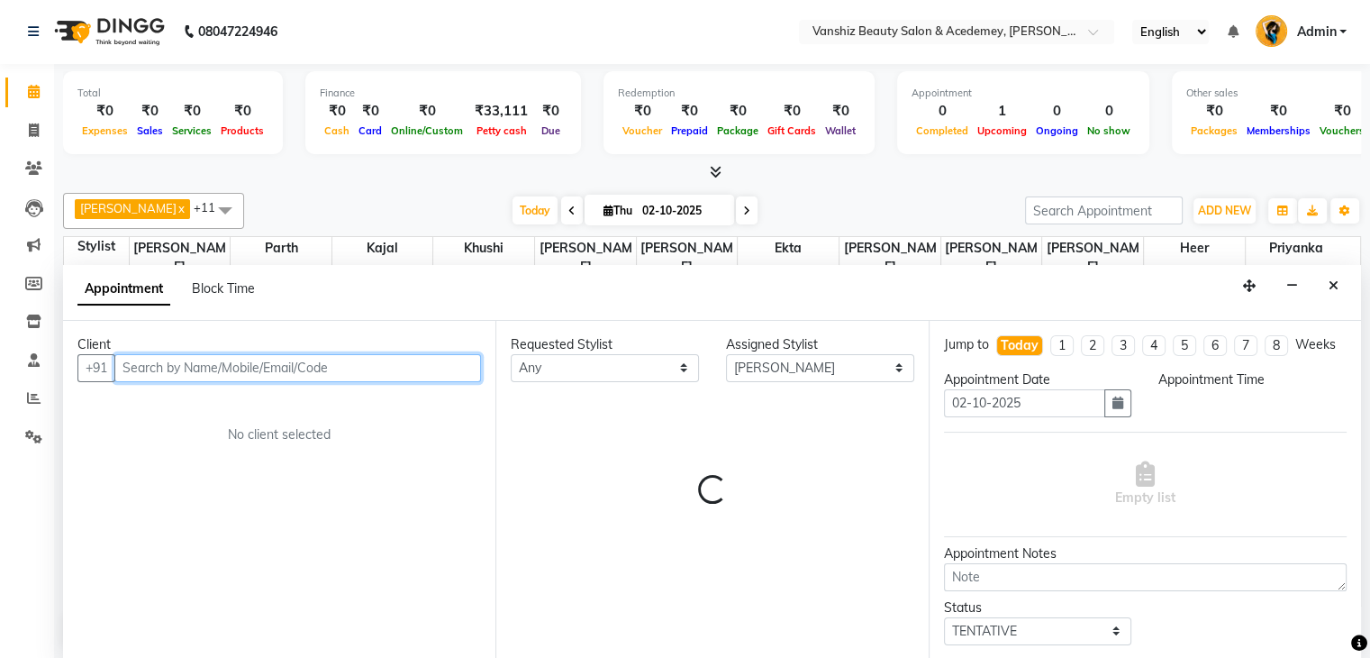
select select "705"
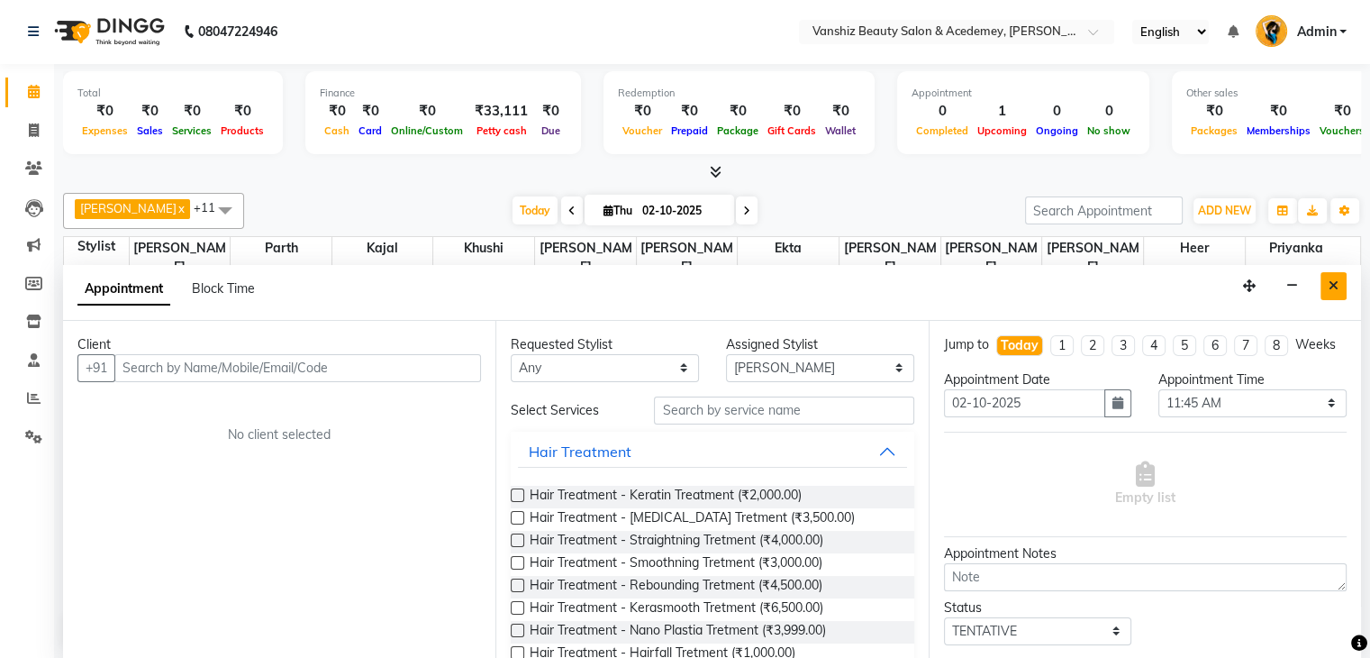
click at [1335, 285] on icon "Close" at bounding box center [1334, 285] width 10 height 13
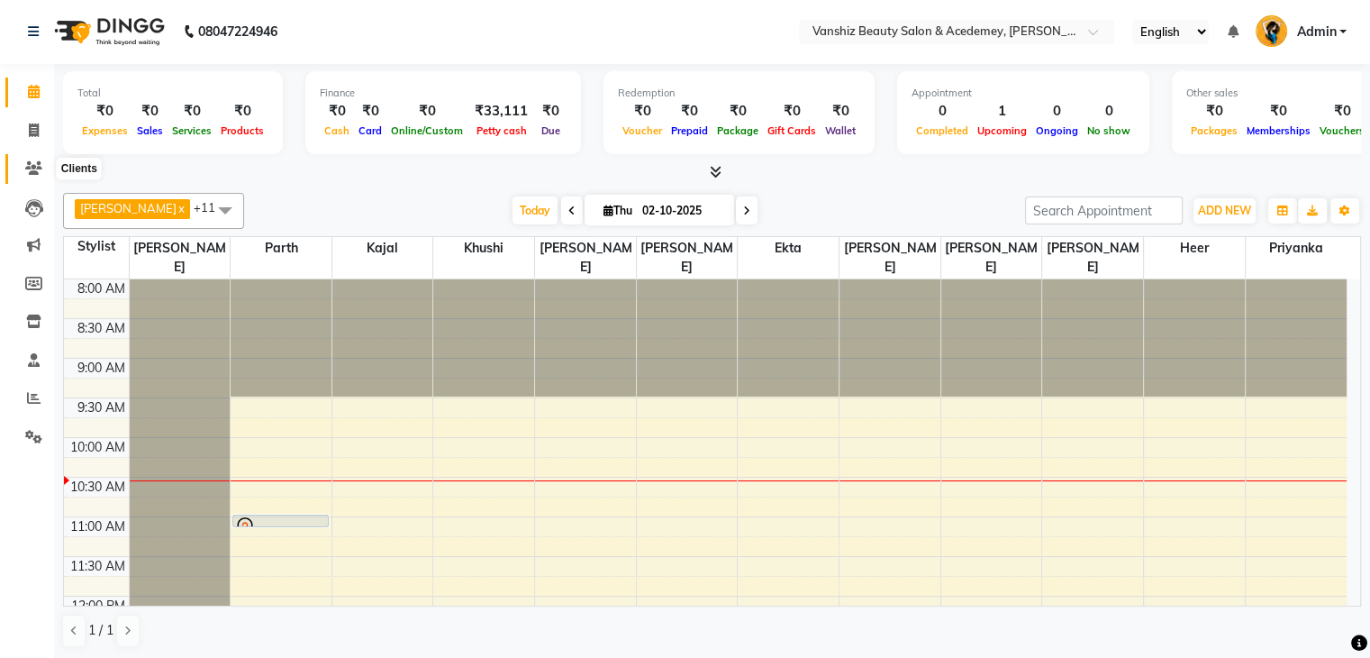
click at [33, 162] on icon at bounding box center [33, 168] width 17 height 14
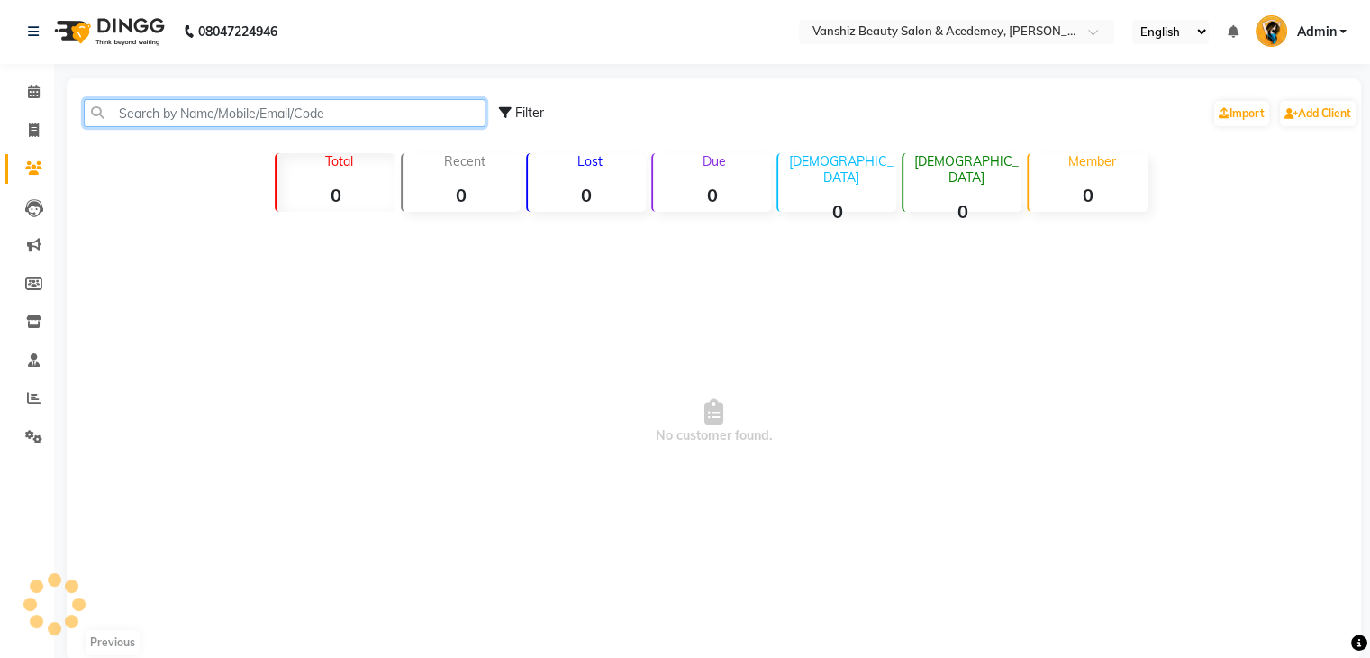
click at [211, 108] on input "text" at bounding box center [285, 113] width 402 height 28
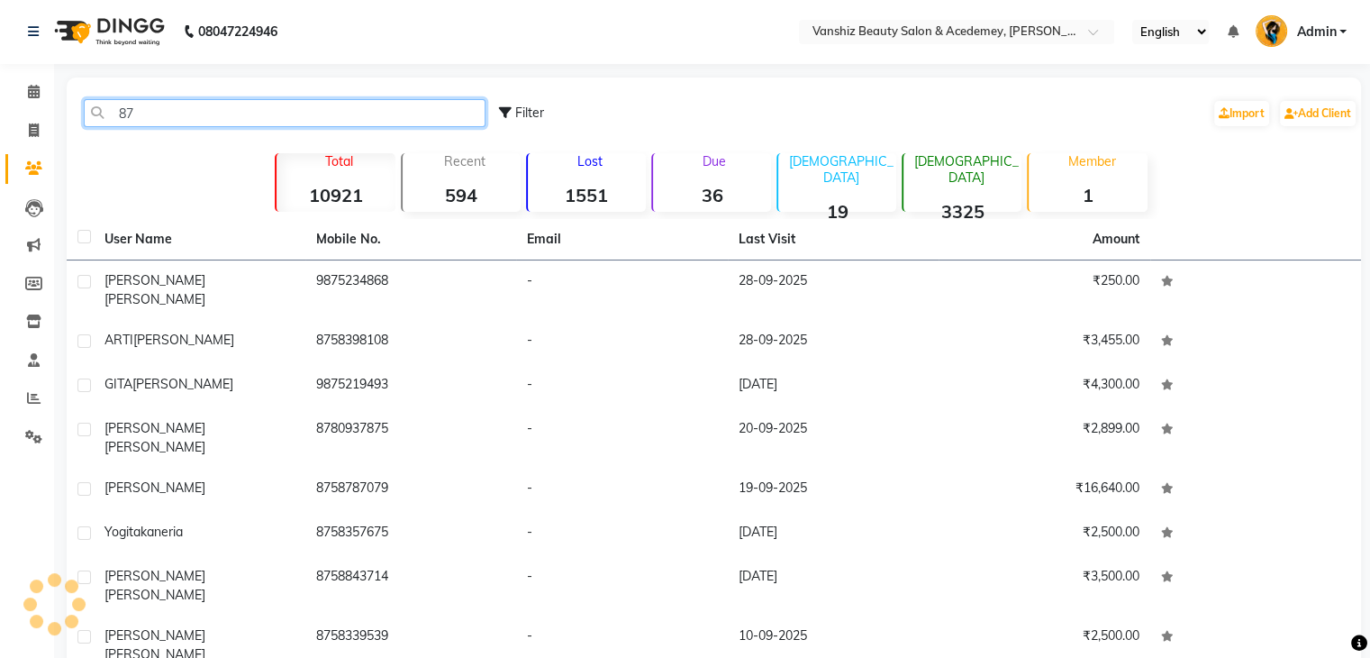
type input "8"
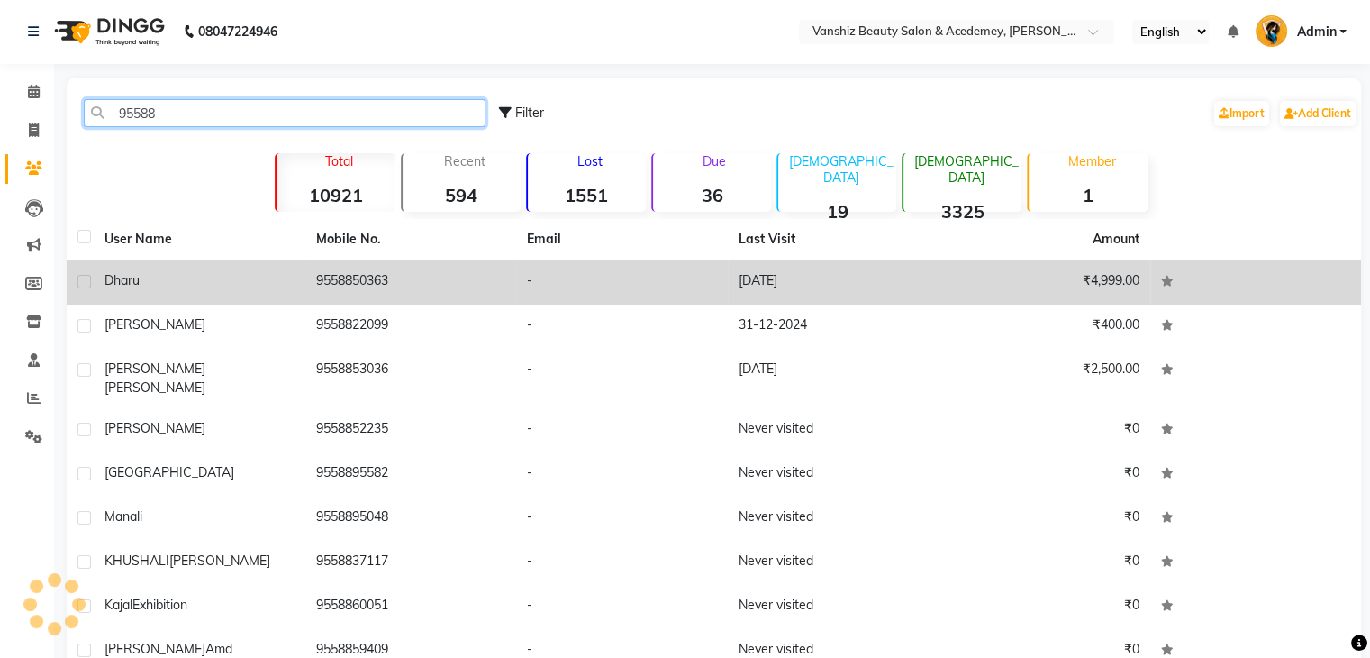
type input "95588"
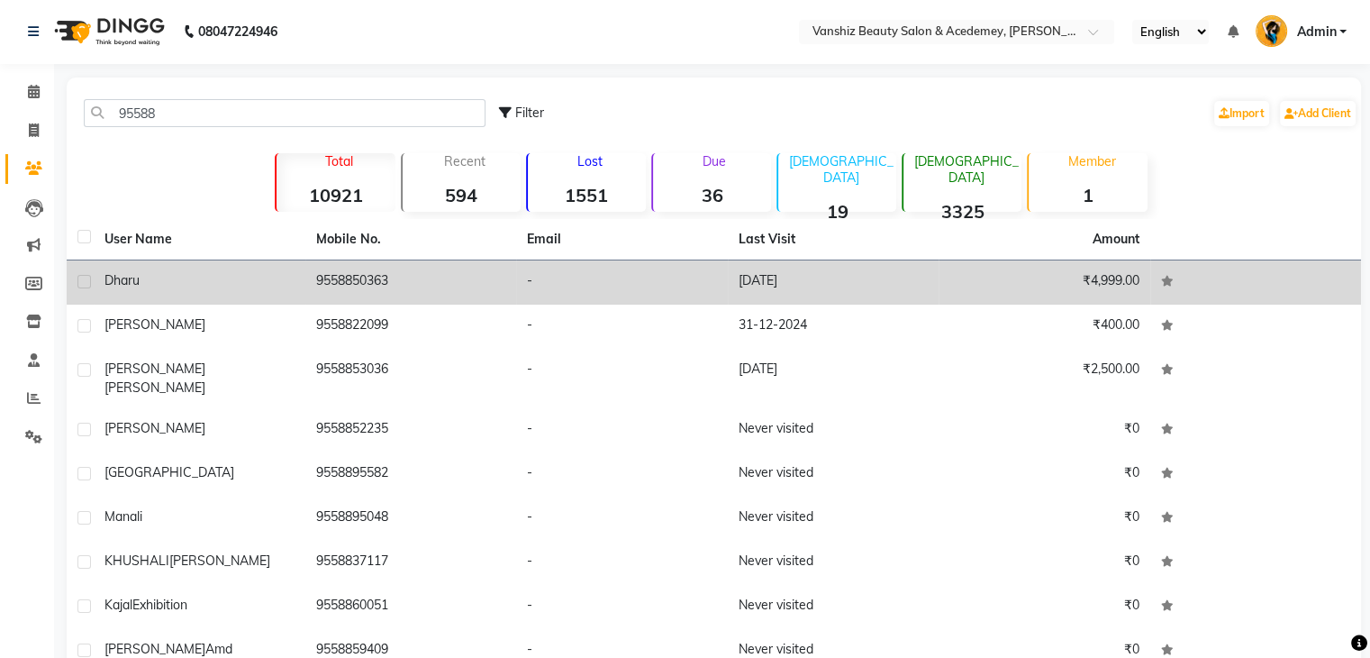
click at [359, 293] on td "9558850363" at bounding box center [411, 282] width 212 height 44
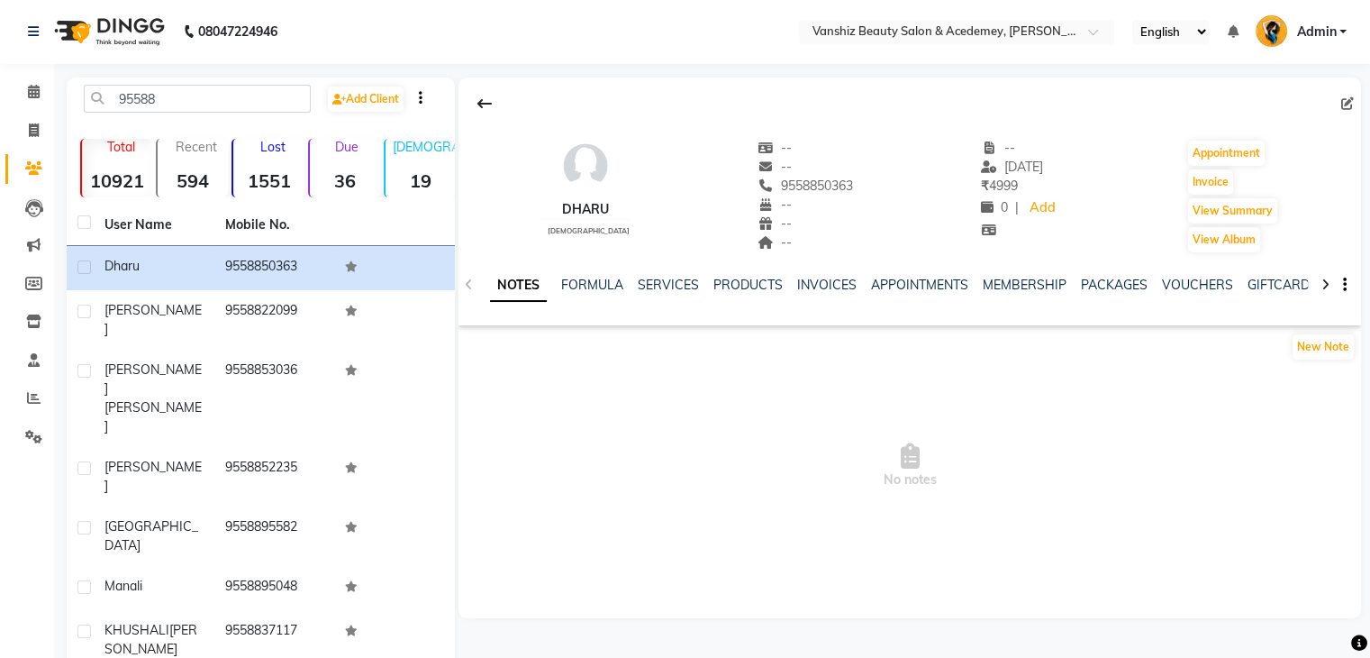
click at [833, 293] on div "INVOICES" at bounding box center [826, 285] width 59 height 19
click at [830, 281] on link "INVOICES" at bounding box center [826, 285] width 59 height 16
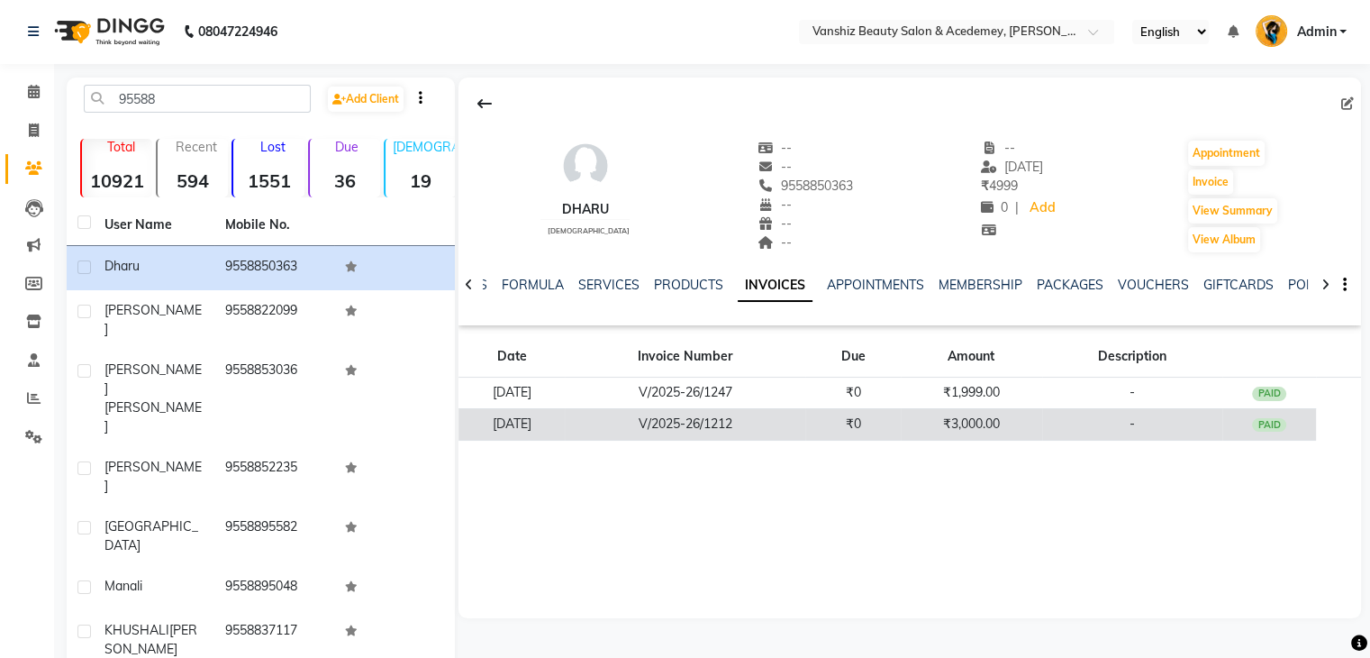
click at [793, 425] on td "V/2025-26/1212" at bounding box center [685, 424] width 241 height 32
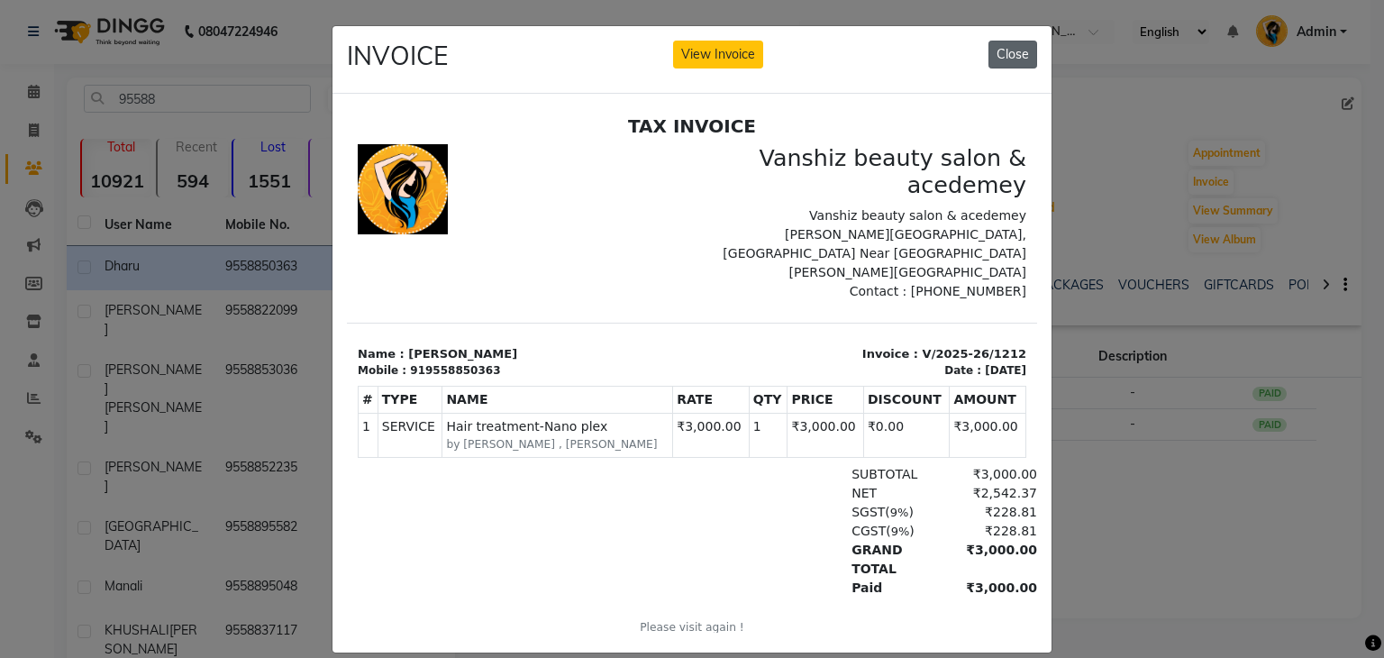
click at [1021, 59] on button "Close" at bounding box center [1012, 55] width 49 height 28
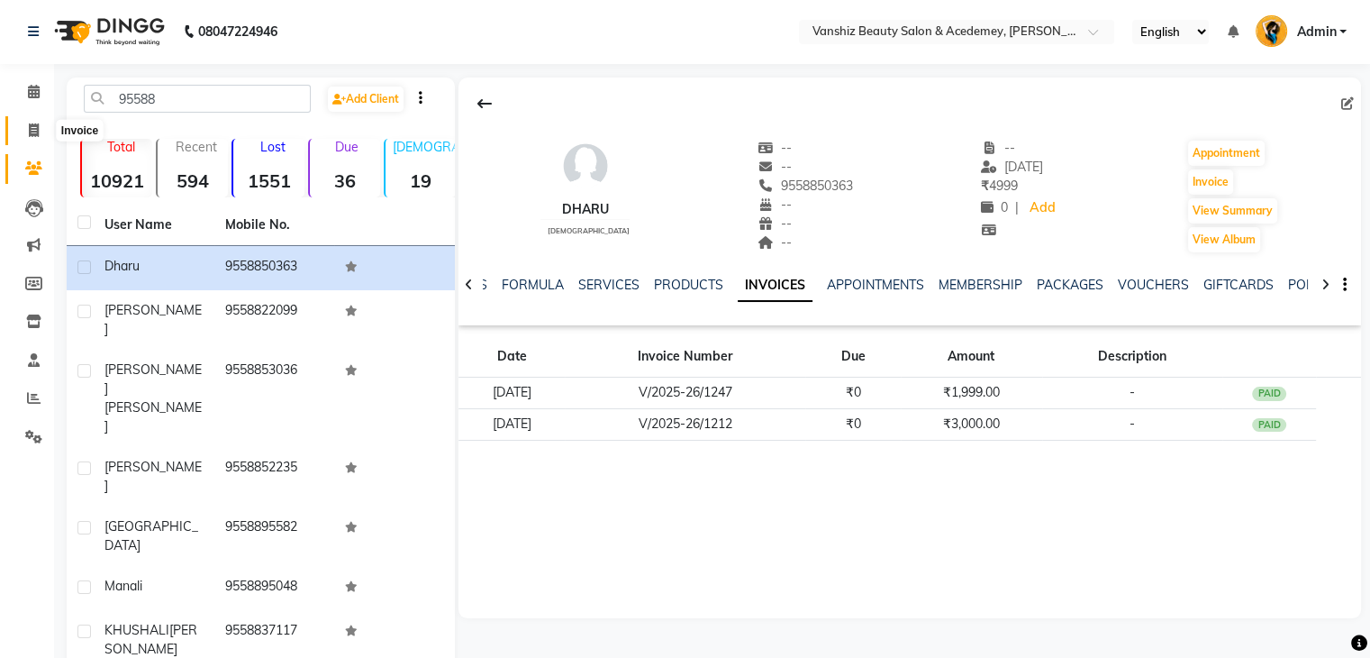
click at [27, 122] on span at bounding box center [34, 131] width 32 height 21
select select "service"
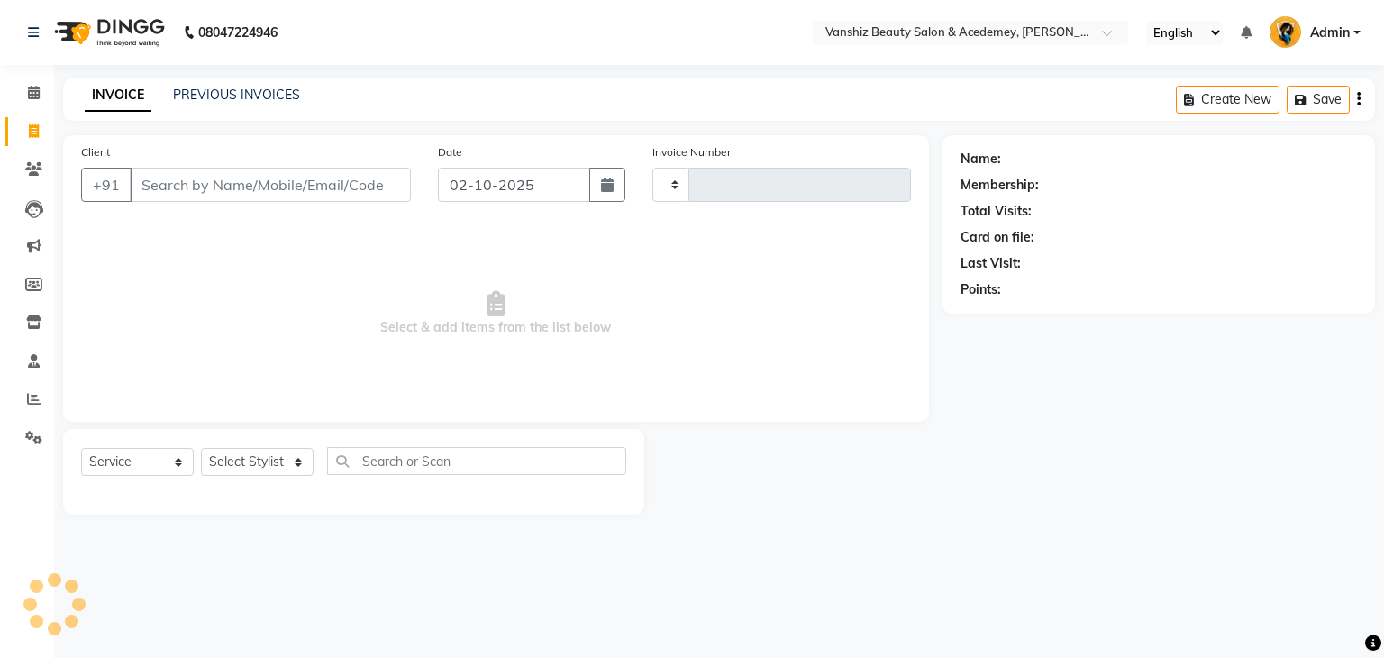
click at [177, 183] on input "Client" at bounding box center [270, 185] width 281 height 34
type input "1571"
select select "5403"
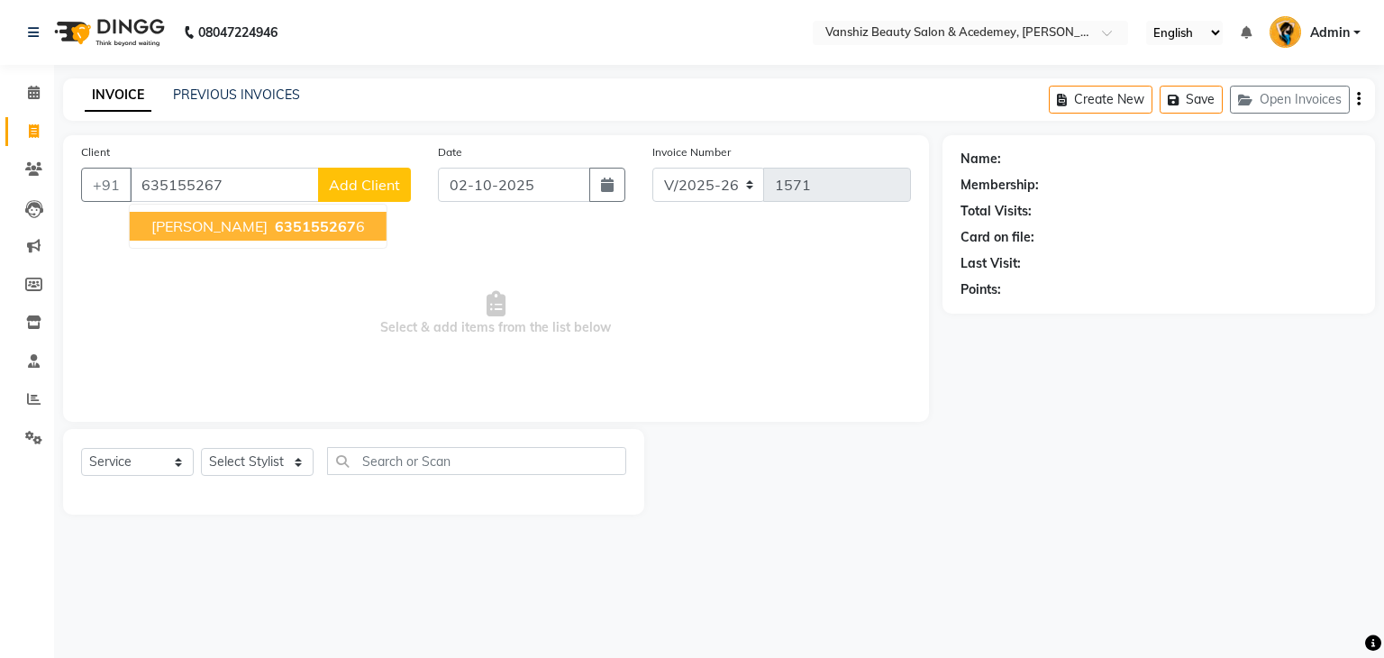
click at [194, 221] on span "[PERSON_NAME]" at bounding box center [209, 226] width 116 height 18
type input "6351552676"
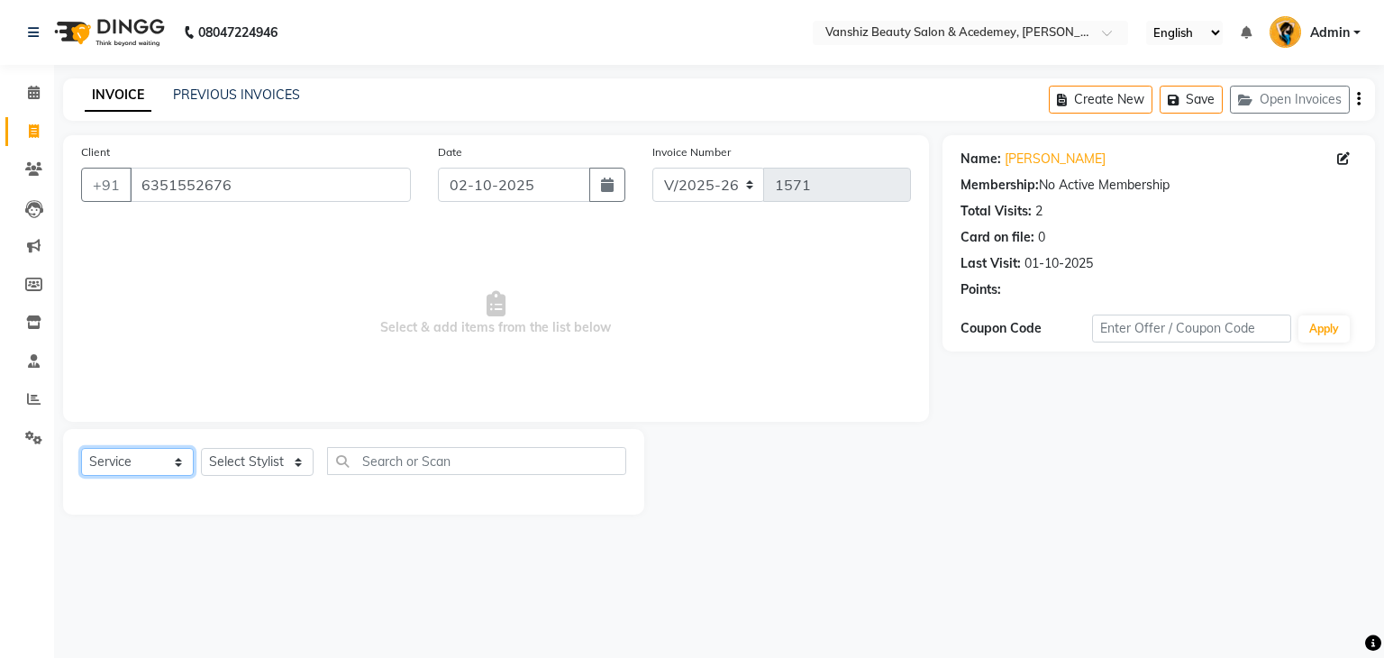
click at [151, 462] on select "Select Service Product Membership Package Voucher Prepaid Gift Card" at bounding box center [137, 462] width 113 height 28
select select "product"
click at [81, 449] on select "Select Service Product Membership Package Voucher Prepaid Gift Card" at bounding box center [137, 462] width 113 height 28
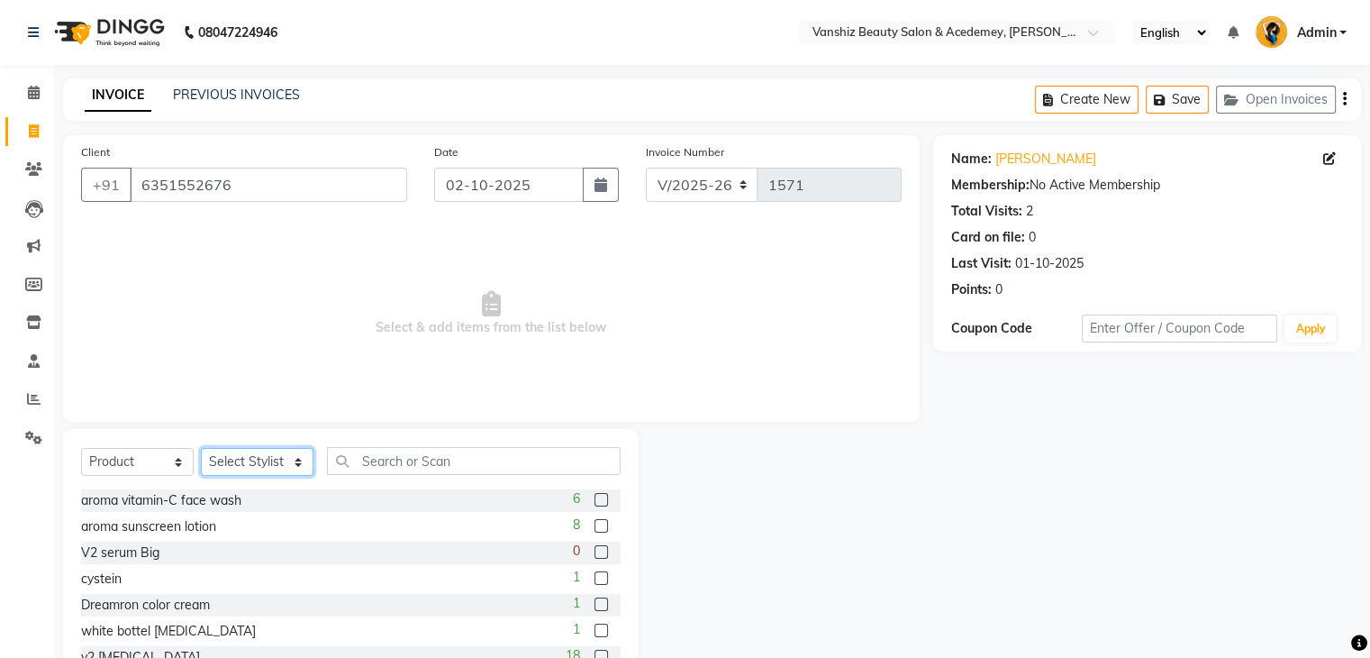
click at [277, 463] on select "Select Stylist [PERSON_NAME] [PERSON_NAME] [PERSON_NAME] kajal [PERSON_NAME] [P…" at bounding box center [257, 462] width 113 height 28
select select "86122"
click at [201, 449] on select "Select Stylist [PERSON_NAME] [PERSON_NAME] [PERSON_NAME] kajal [PERSON_NAME] [P…" at bounding box center [257, 462] width 113 height 28
click at [456, 459] on input "text" at bounding box center [474, 461] width 294 height 28
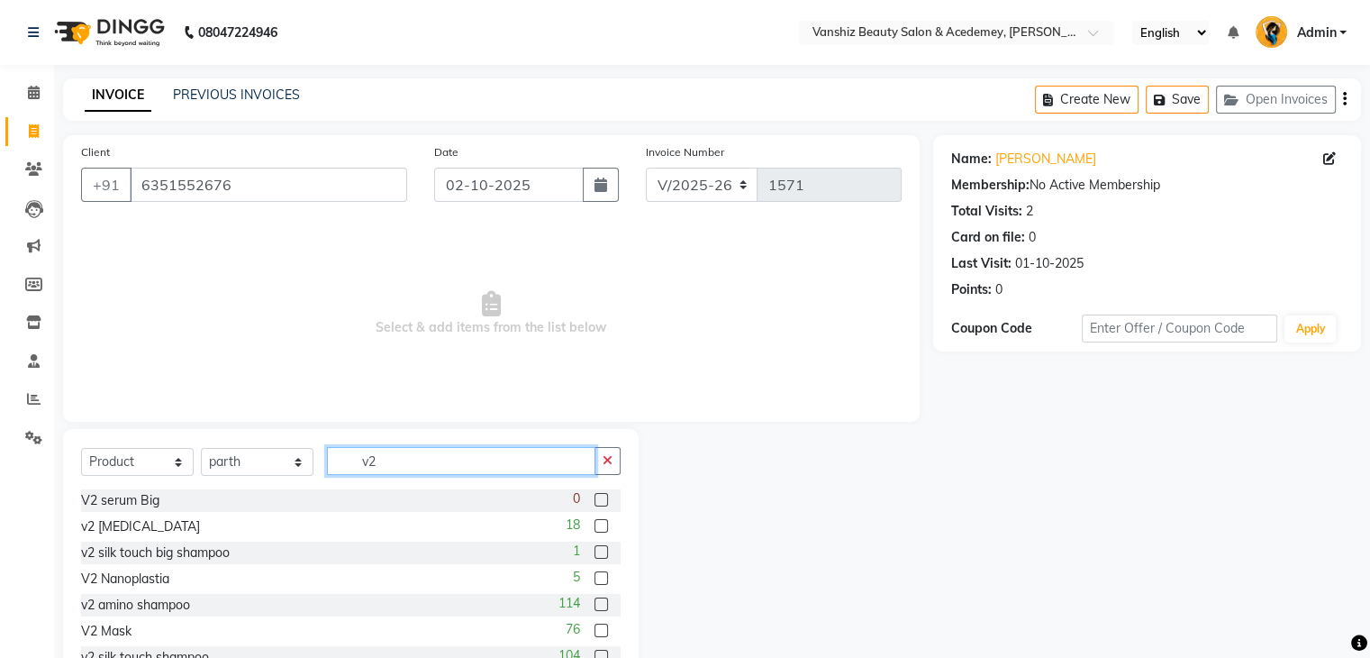
type input "v2"
click at [595, 628] on label at bounding box center [602, 630] width 14 height 14
click at [595, 628] on input "checkbox" at bounding box center [601, 631] width 12 height 12
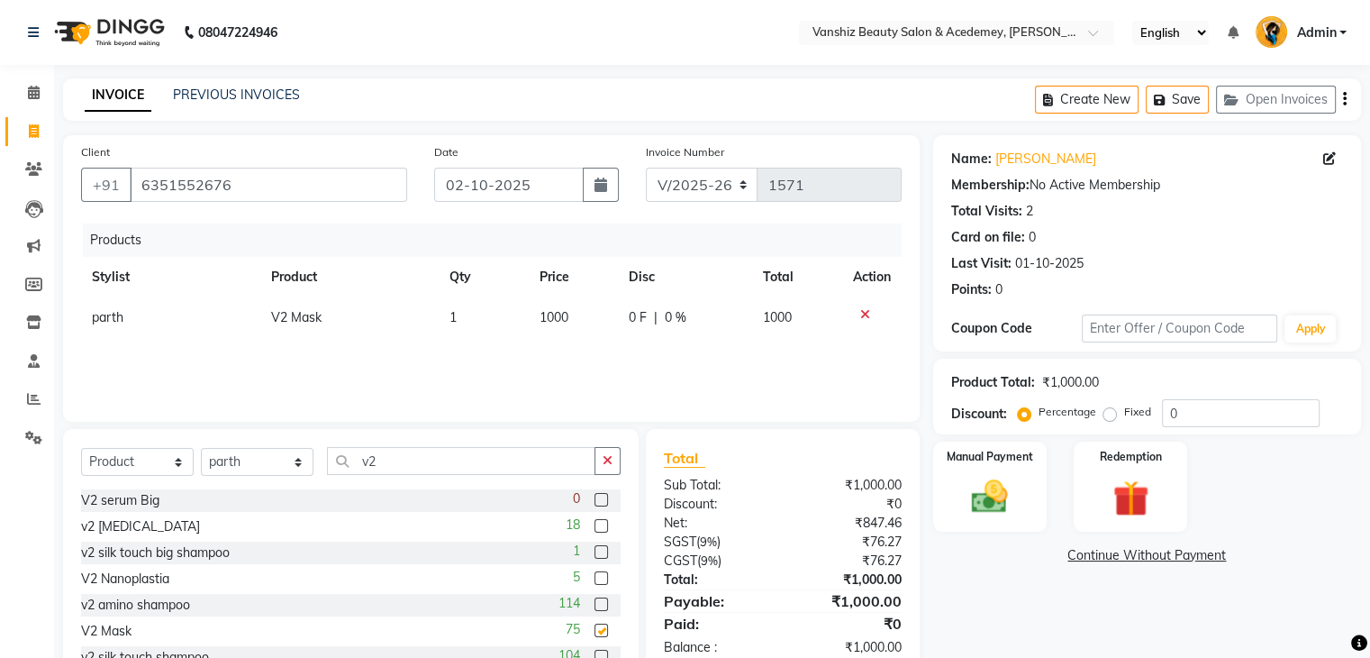
checkbox input "false"
click at [484, 461] on input "v2" at bounding box center [461, 461] width 268 height 28
click at [246, 471] on select "Select Stylist [PERSON_NAME] [PERSON_NAME] [PERSON_NAME] kajal [PERSON_NAME] [P…" at bounding box center [257, 462] width 113 height 28
select select "78799"
click at [201, 449] on select "Select Stylist [PERSON_NAME] [PERSON_NAME] [PERSON_NAME] kajal [PERSON_NAME] [P…" at bounding box center [257, 462] width 113 height 28
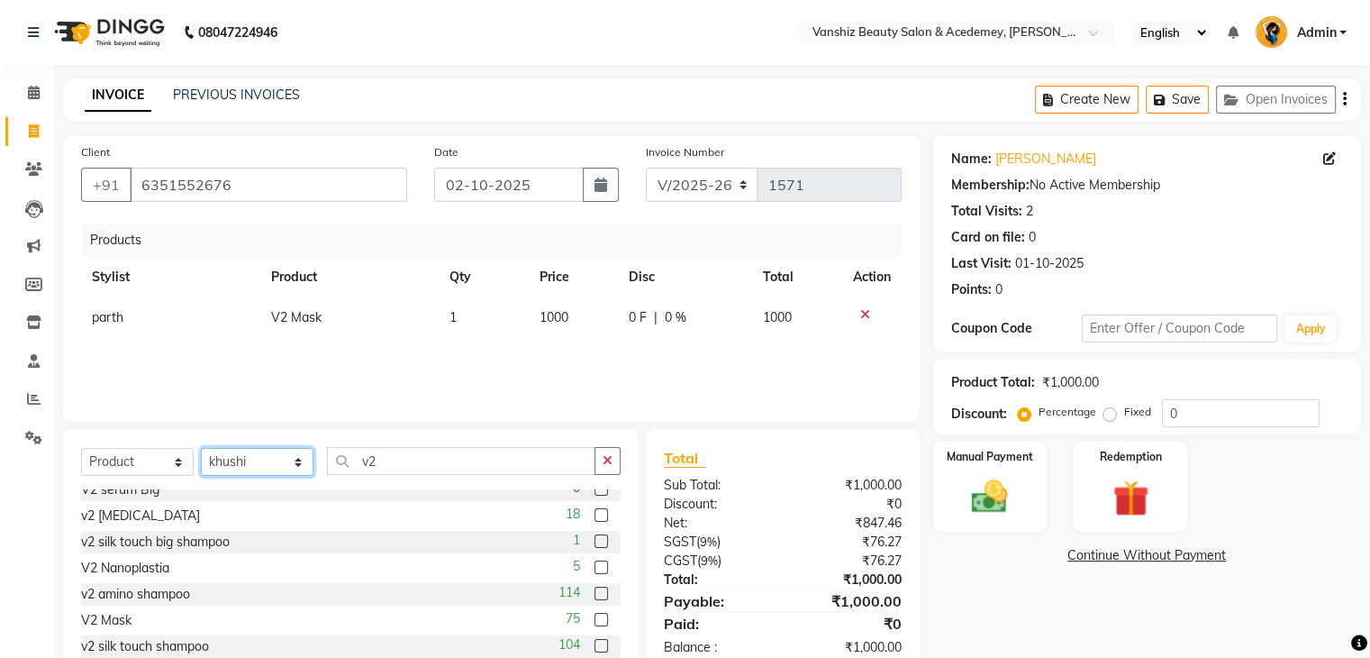
scroll to position [80, 0]
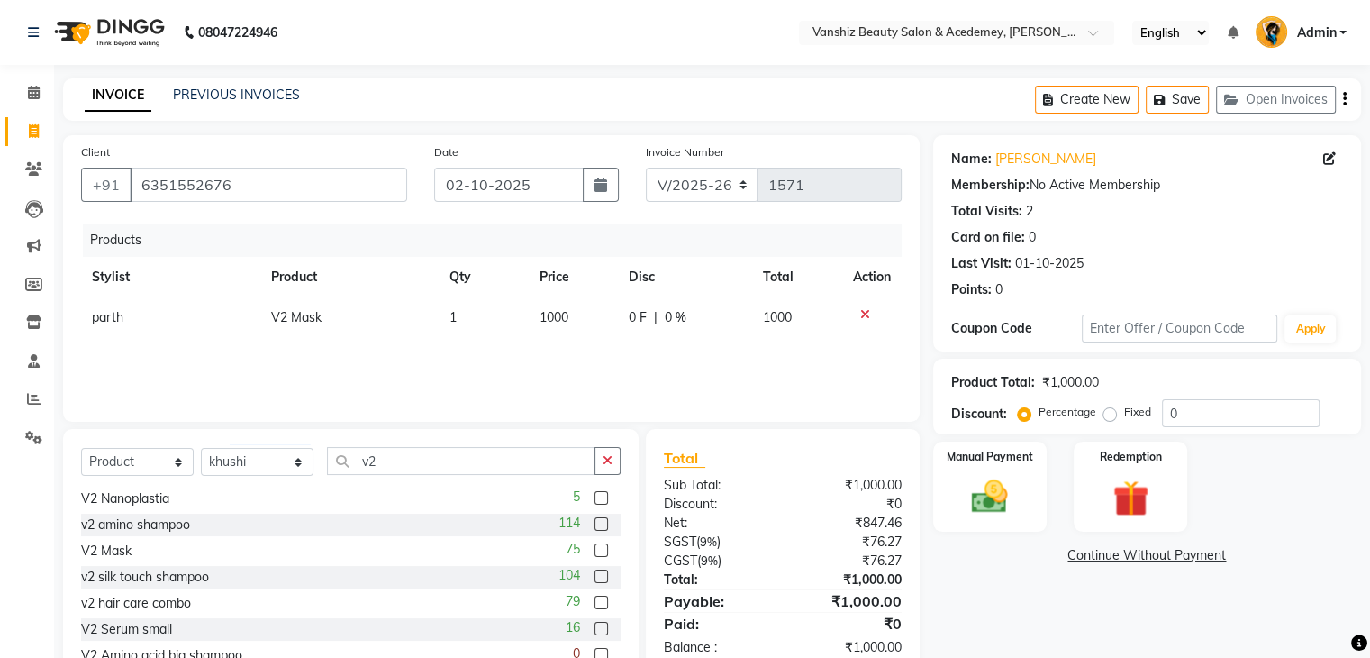
click at [595, 627] on label at bounding box center [602, 629] width 14 height 14
click at [595, 627] on input "checkbox" at bounding box center [601, 629] width 12 height 12
checkbox input "false"
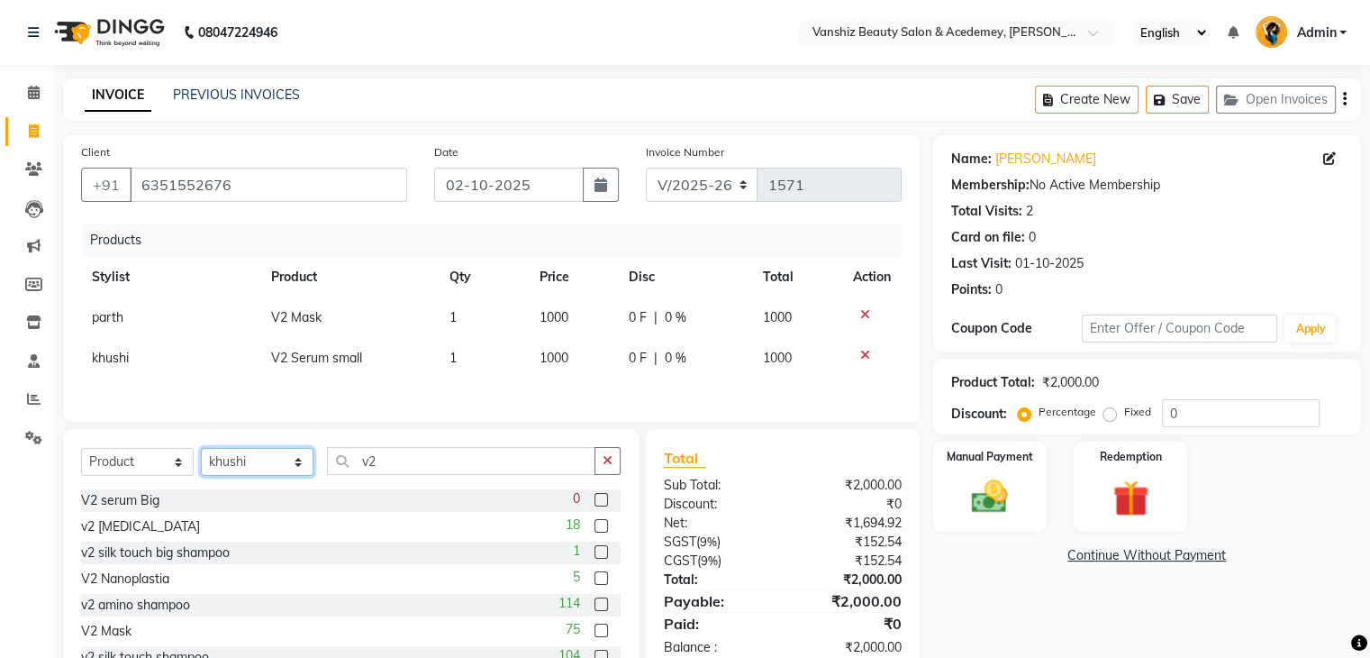
click at [267, 465] on select "Select Stylist [PERSON_NAME] [PERSON_NAME] [PERSON_NAME] kajal [PERSON_NAME] [P…" at bounding box center [257, 462] width 113 height 28
select select "87766"
click at [201, 452] on select "Select Stylist [PERSON_NAME] [PERSON_NAME] [PERSON_NAME] kajal [PERSON_NAME] [P…" at bounding box center [257, 462] width 113 height 28
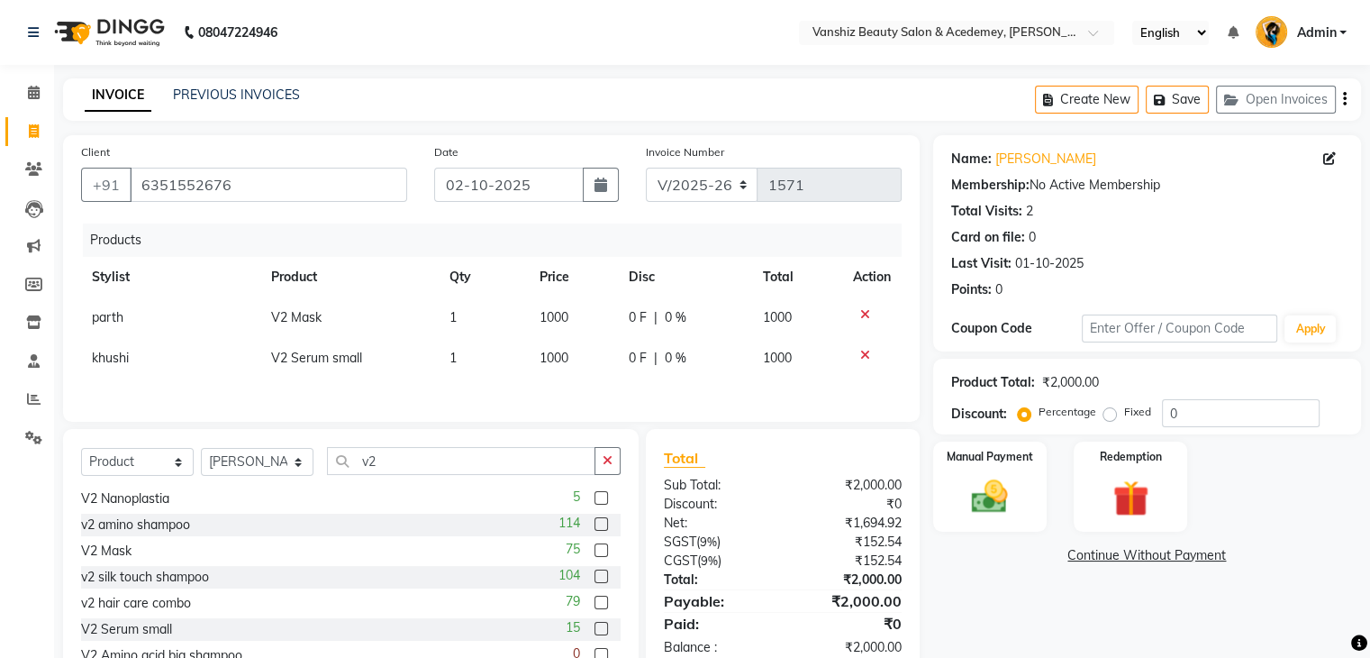
click at [595, 579] on label at bounding box center [602, 576] width 14 height 14
click at [595, 579] on input "checkbox" at bounding box center [601, 577] width 12 height 12
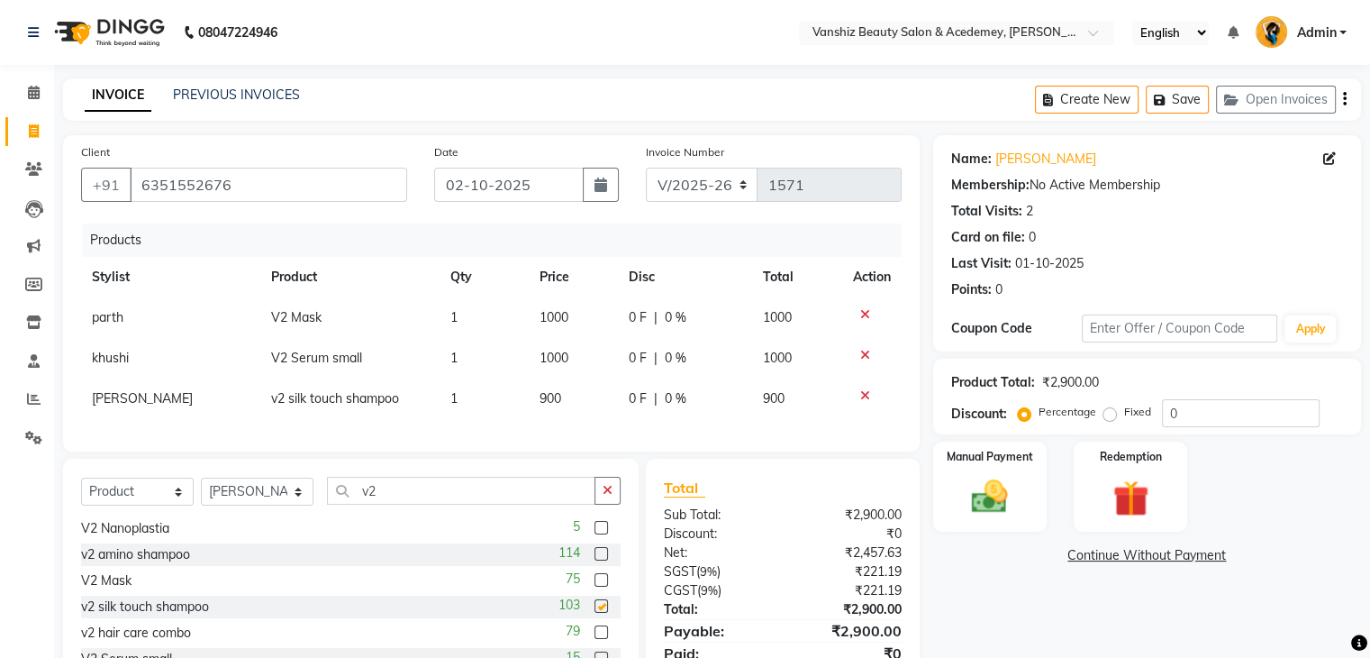
checkbox input "false"
click at [141, 394] on span "[PERSON_NAME]" at bounding box center [142, 398] width 101 height 16
select select "87766"
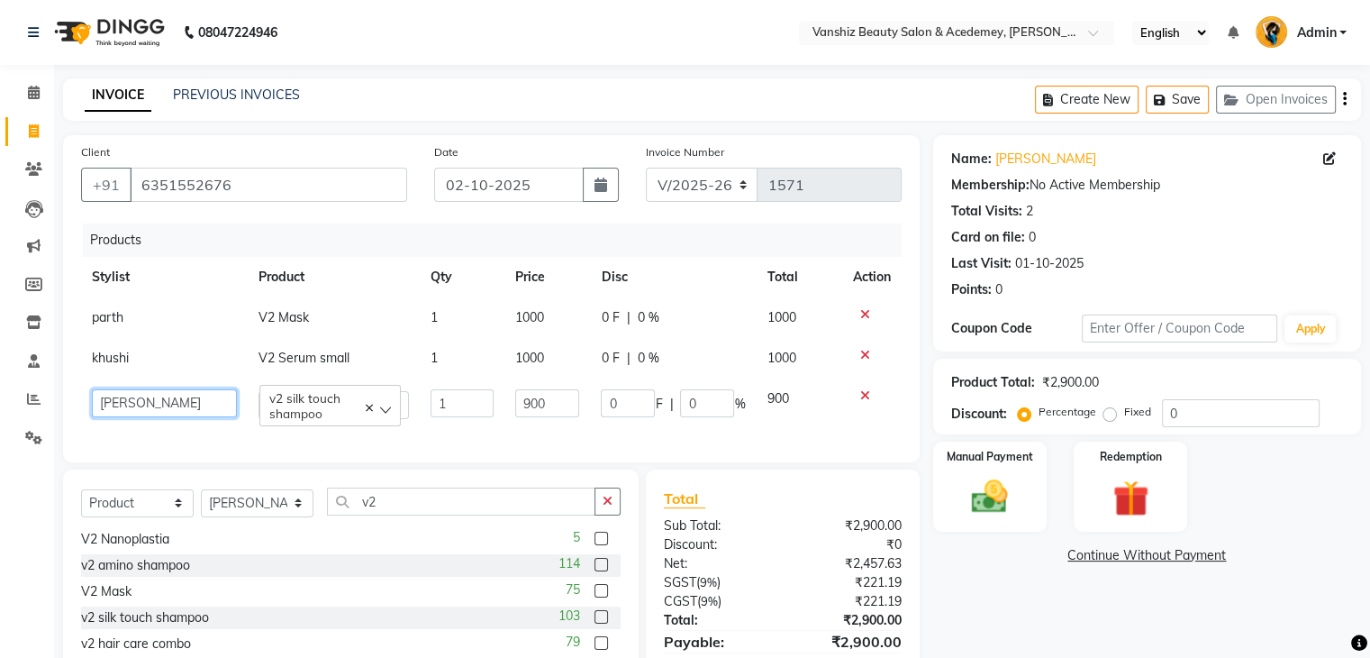
click at [173, 411] on select "[PERSON_NAME] [PERSON_NAME] [PERSON_NAME] kajal [PERSON_NAME] [PERSON_NAME] [PE…" at bounding box center [164, 403] width 145 height 28
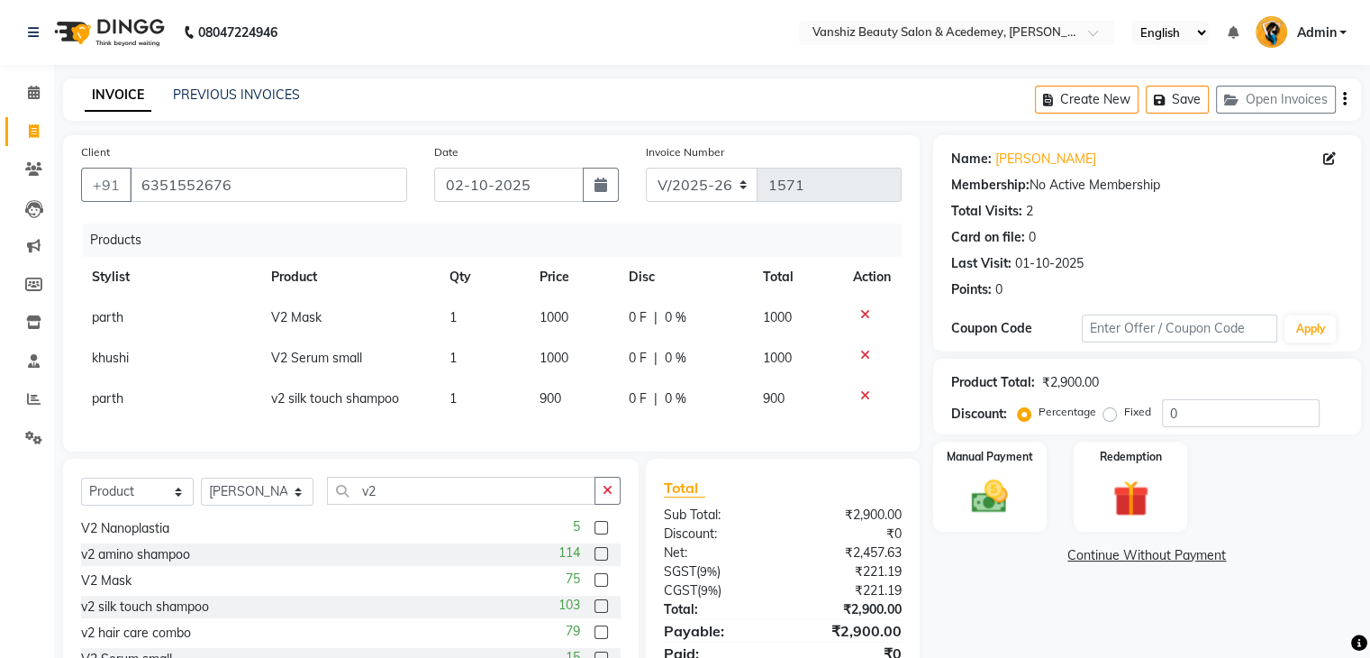
click at [104, 325] on span "parth" at bounding box center [108, 317] width 32 height 16
select select "86122"
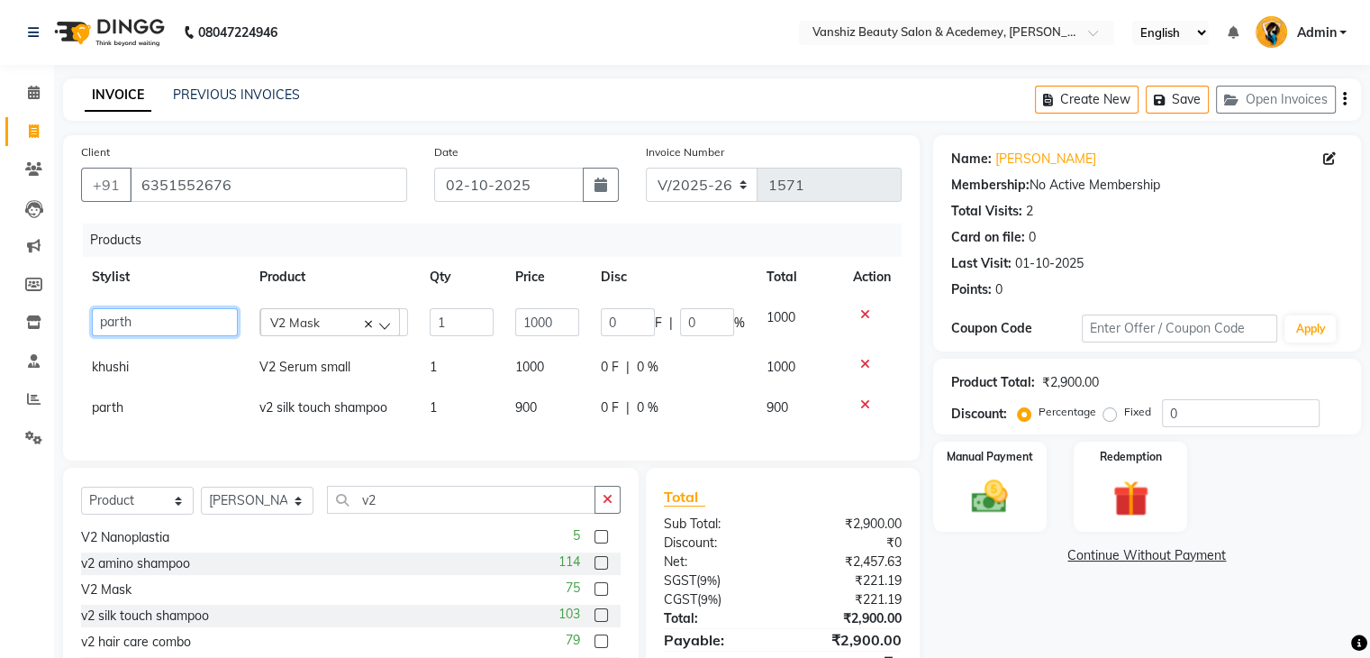
click at [138, 319] on select "[PERSON_NAME] [PERSON_NAME] [PERSON_NAME] kajal [PERSON_NAME] [PERSON_NAME] [PE…" at bounding box center [165, 322] width 146 height 28
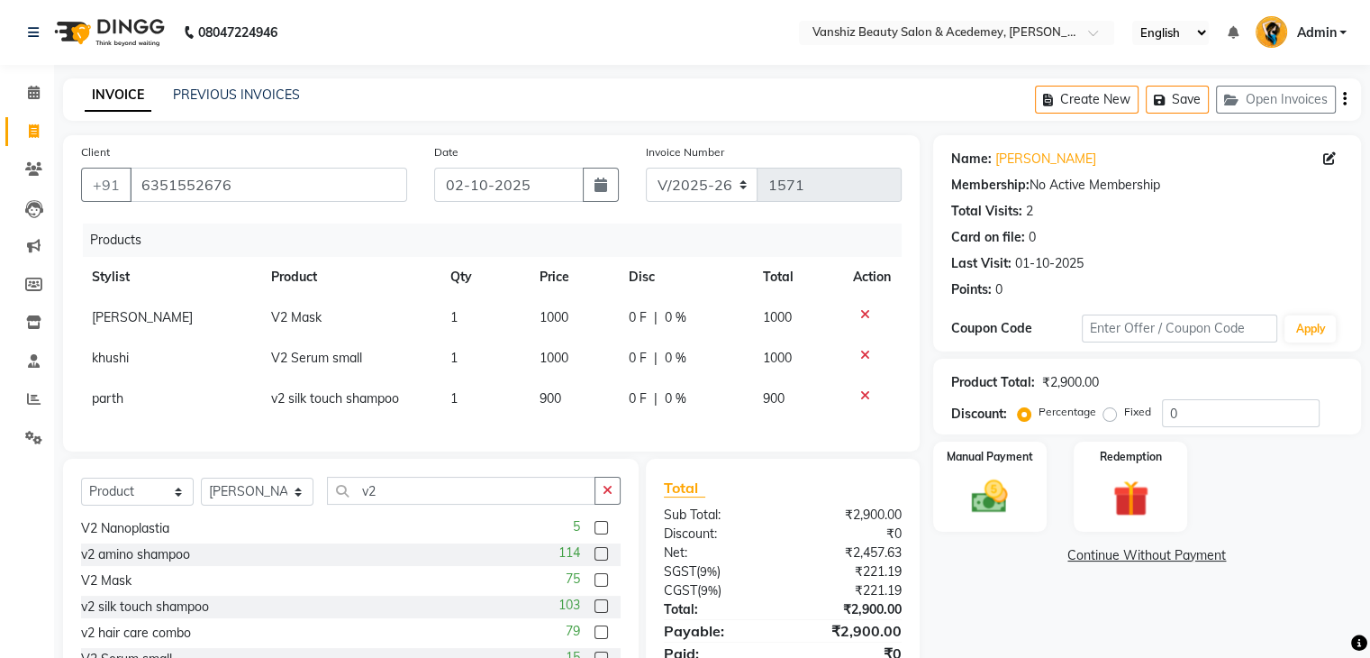
scroll to position [108, 0]
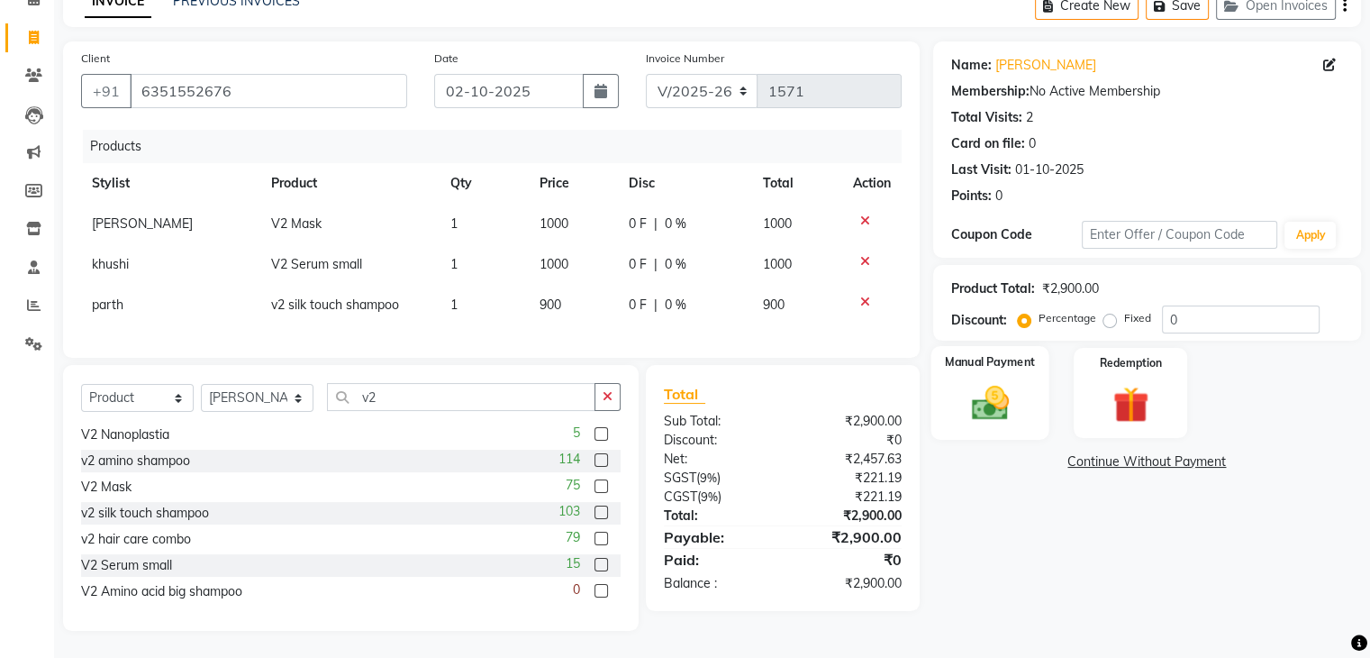
click at [966, 382] on img at bounding box center [989, 403] width 60 height 43
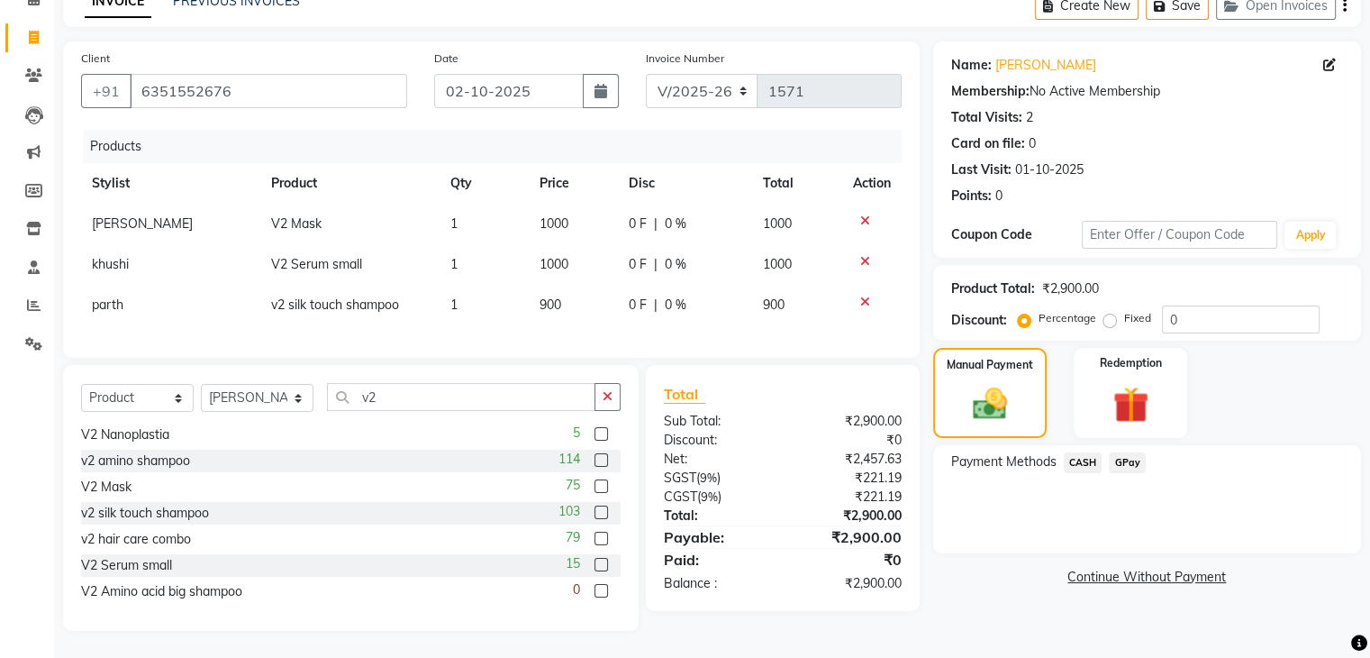
click at [1137, 452] on span "GPay" at bounding box center [1127, 462] width 37 height 21
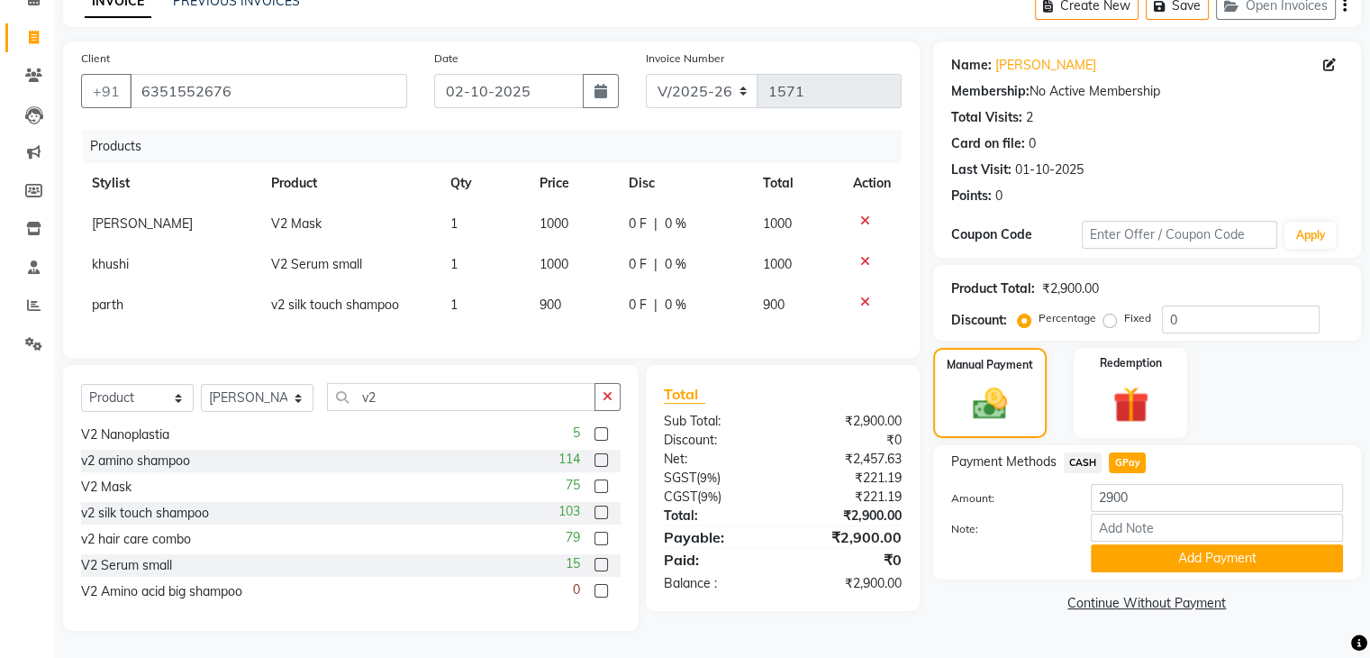
click at [367, 296] on span "v2 silk touch shampoo" at bounding box center [335, 304] width 128 height 16
select select "86122"
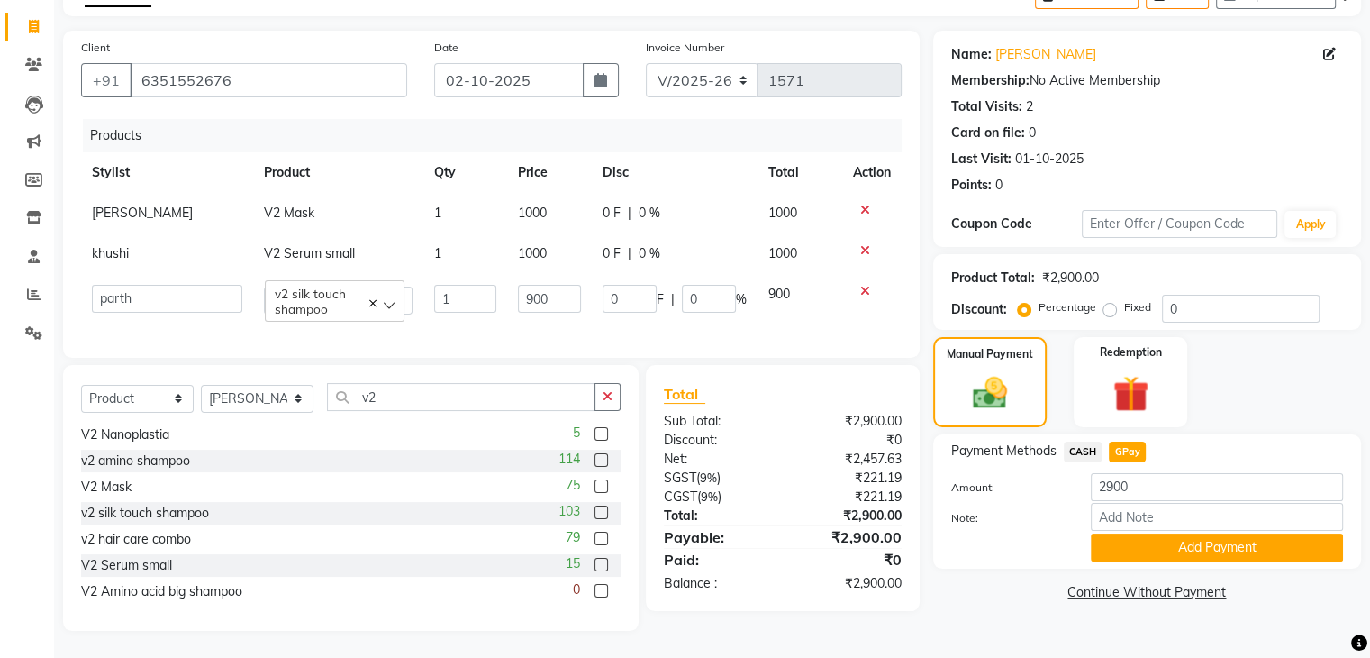
click at [344, 297] on span "v2 silk touch shampoo" at bounding box center [335, 301] width 121 height 31
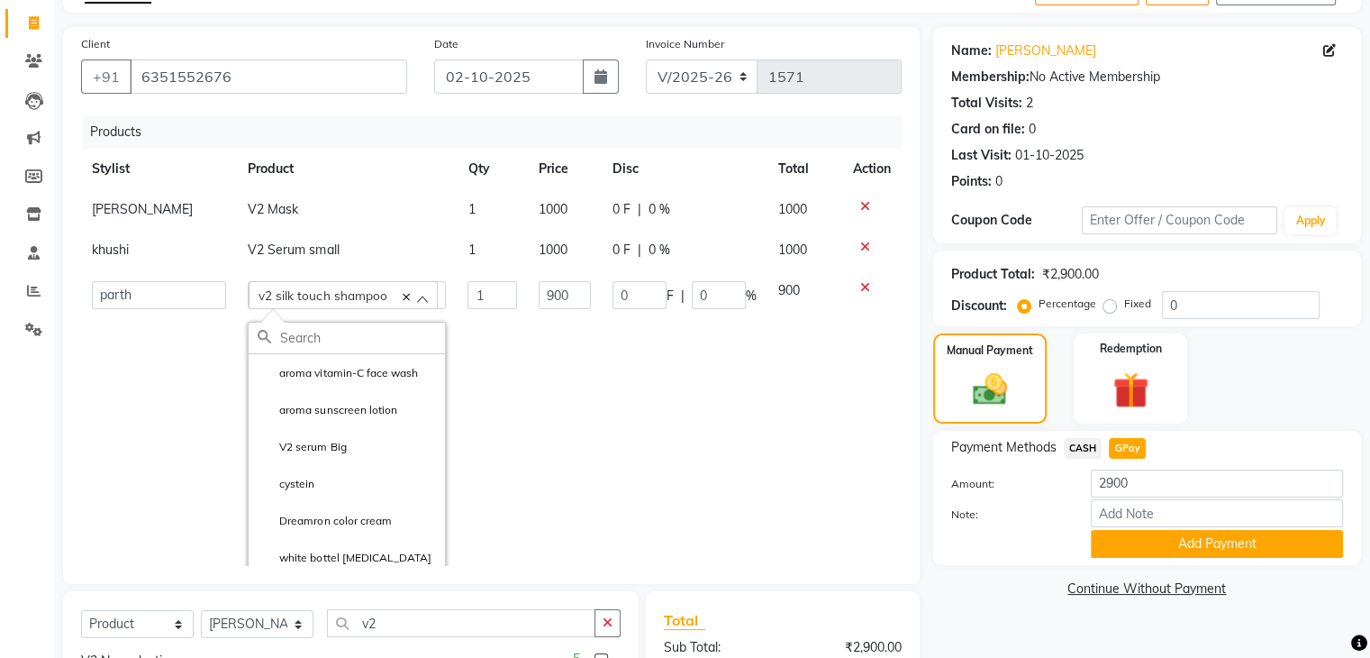
click at [330, 334] on input "text" at bounding box center [362, 337] width 165 height 31
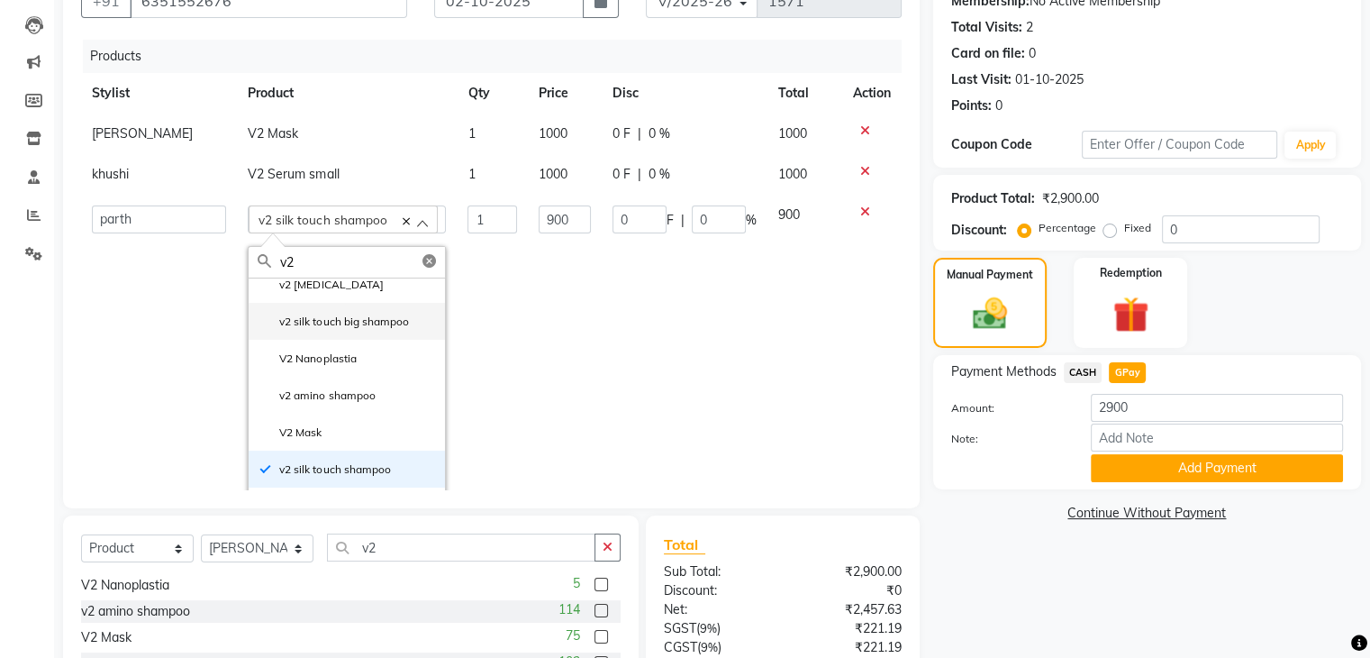
scroll to position [50, 0]
type input "v2"
click at [326, 401] on label "v2 amino shampoo" at bounding box center [316, 394] width 117 height 16
type input "1500"
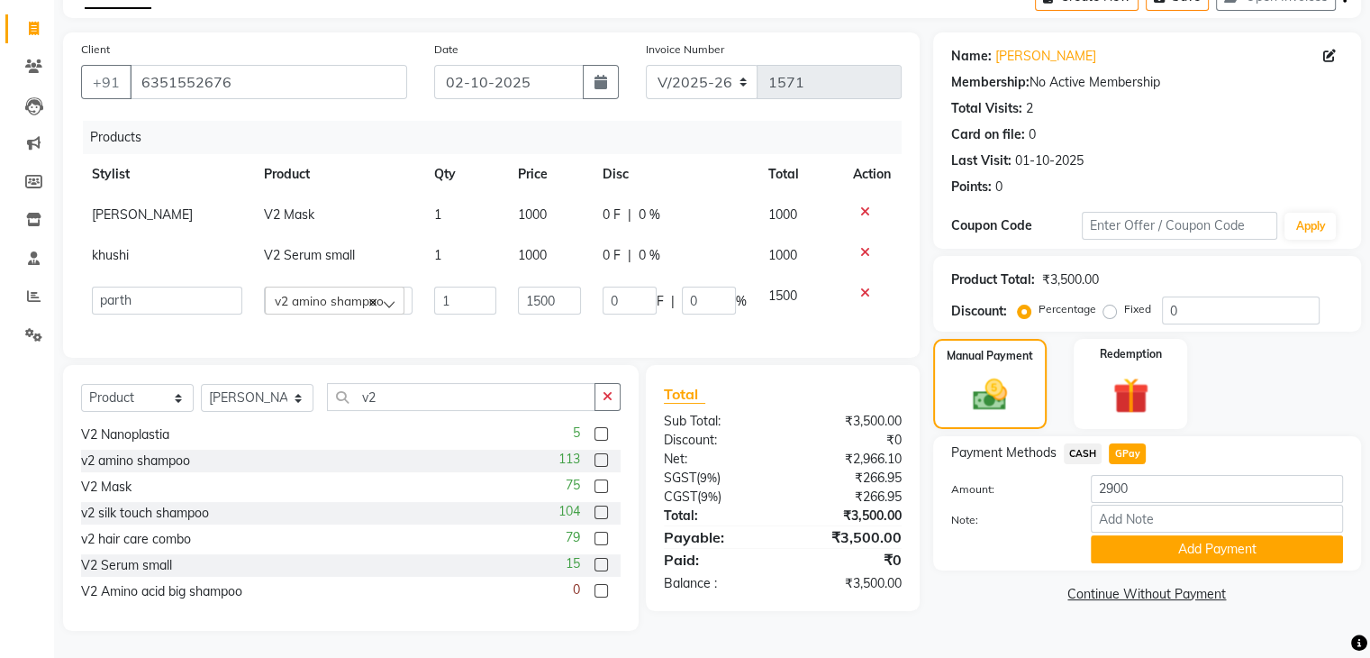
scroll to position [117, 0]
click at [147, 289] on select "[PERSON_NAME] [PERSON_NAME] [PERSON_NAME] kajal [PERSON_NAME] [PERSON_NAME] [PE…" at bounding box center [167, 300] width 150 height 28
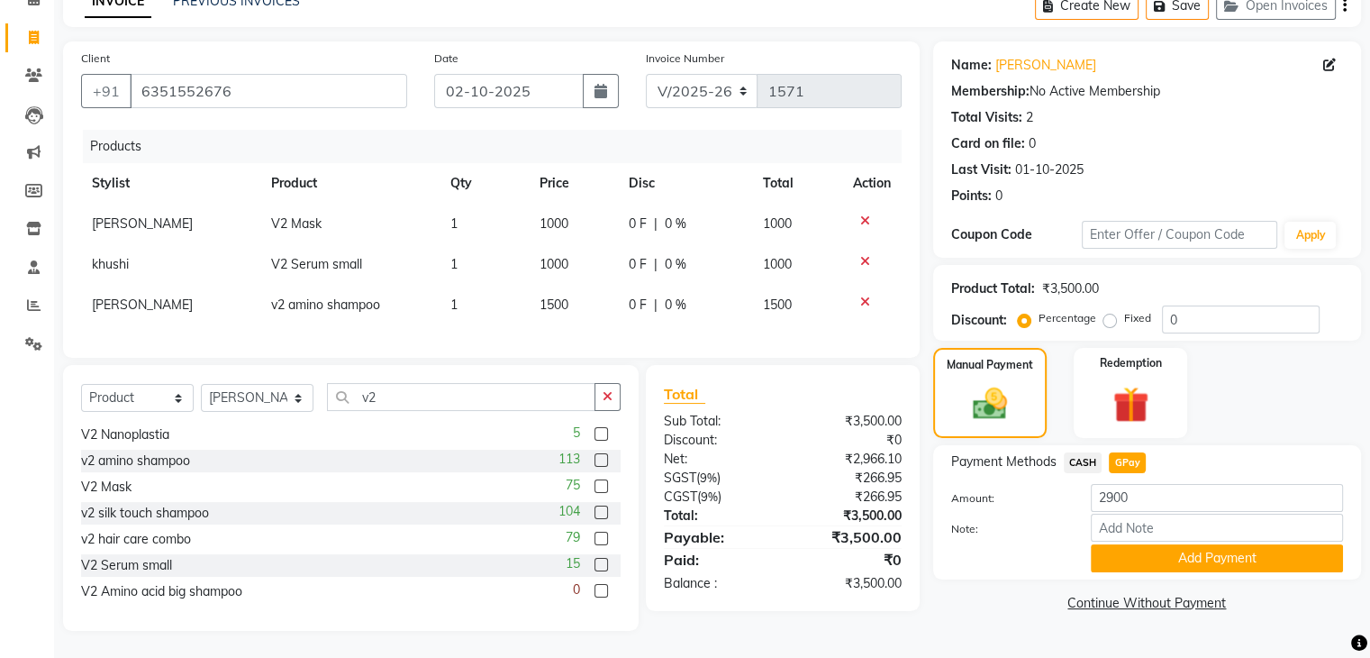
click at [141, 215] on span "[PERSON_NAME]" at bounding box center [142, 223] width 101 height 16
select select "87766"
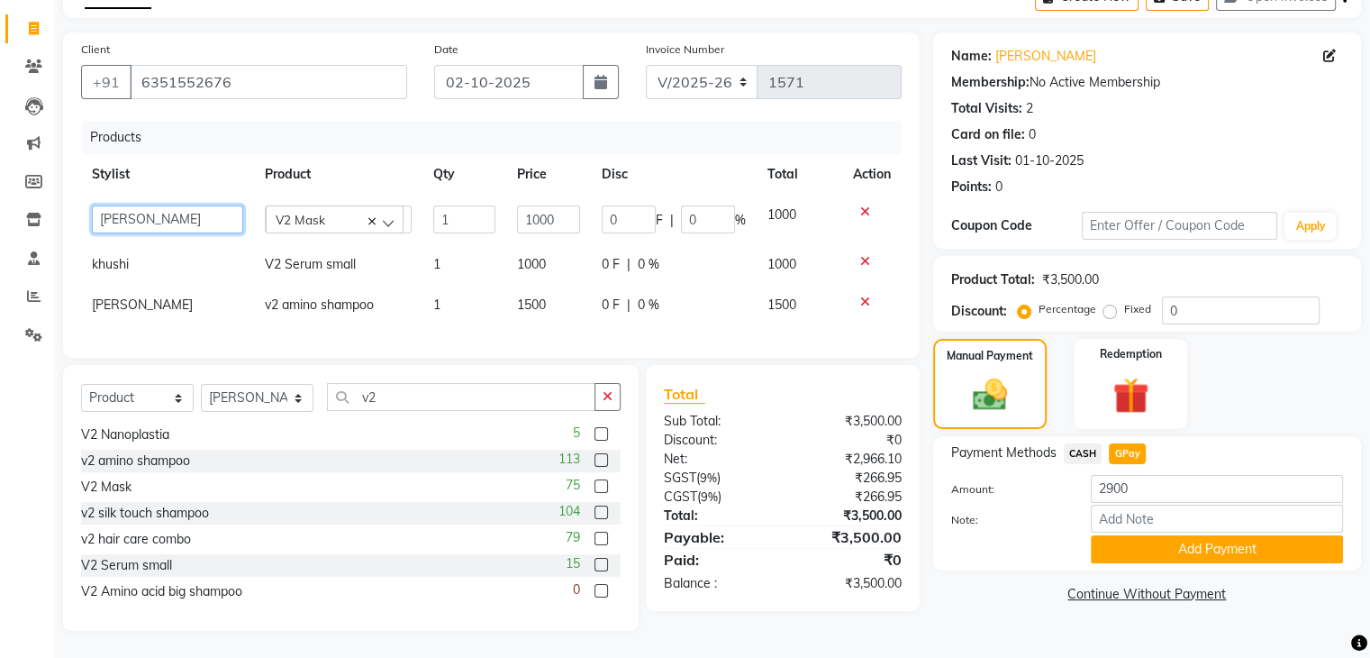
click at [141, 212] on select "[PERSON_NAME] [PERSON_NAME] [PERSON_NAME] kajal [PERSON_NAME] [PERSON_NAME] [PE…" at bounding box center [167, 219] width 151 height 28
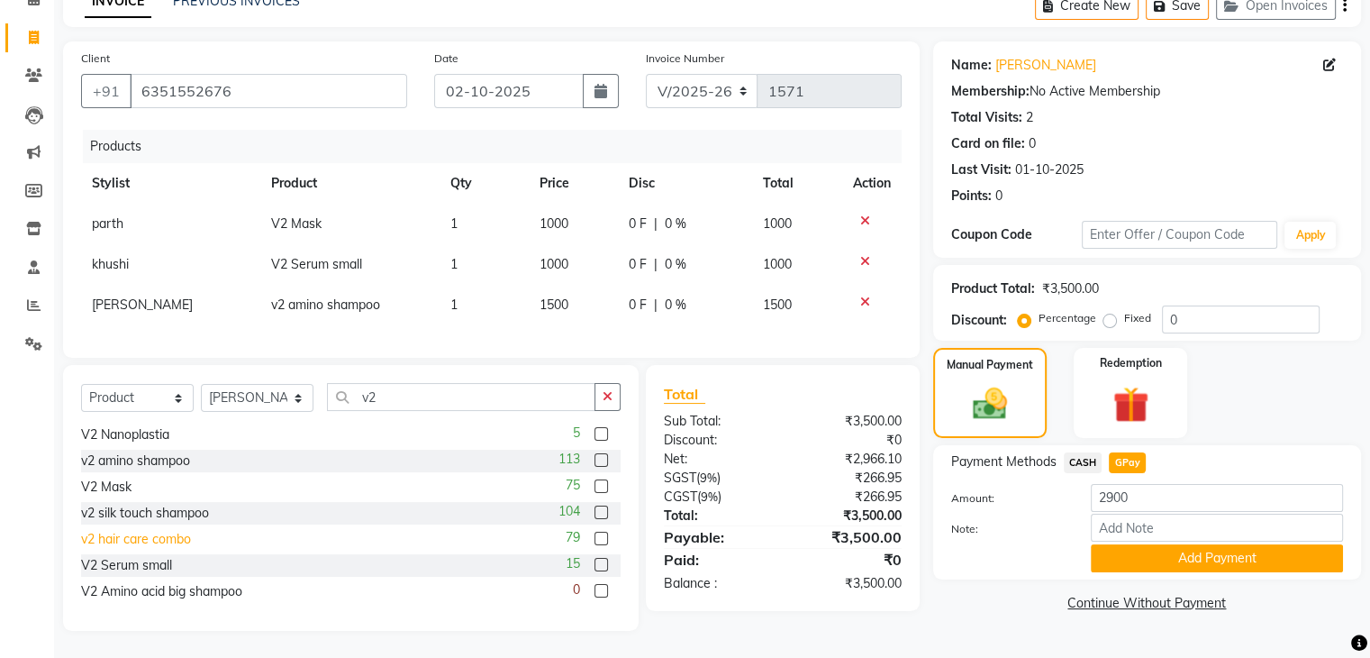
scroll to position [108, 0]
click at [1120, 452] on span "GPay" at bounding box center [1127, 462] width 37 height 21
type input "3500"
click at [1120, 452] on span "GPay" at bounding box center [1127, 462] width 37 height 21
click at [985, 384] on img at bounding box center [990, 404] width 58 height 41
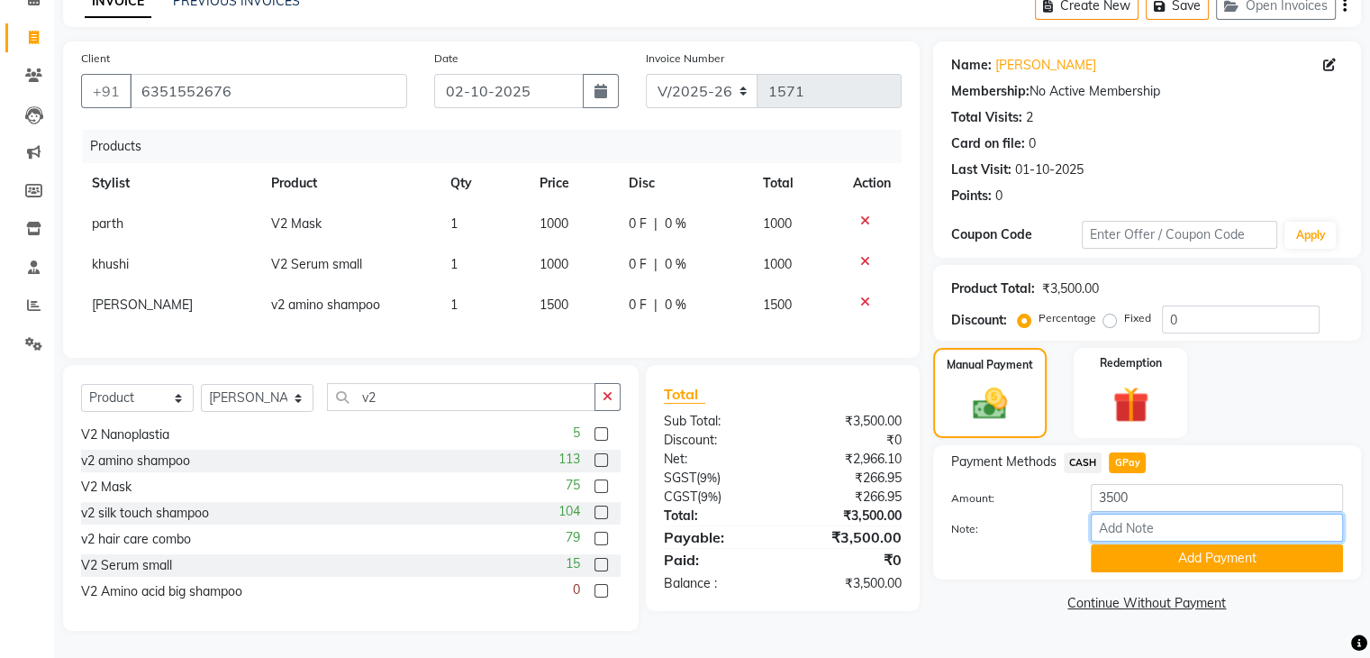
click at [1155, 515] on input "Note:" at bounding box center [1217, 527] width 252 height 28
type input "gpay"
click at [1172, 548] on button "Add Payment" at bounding box center [1217, 558] width 252 height 28
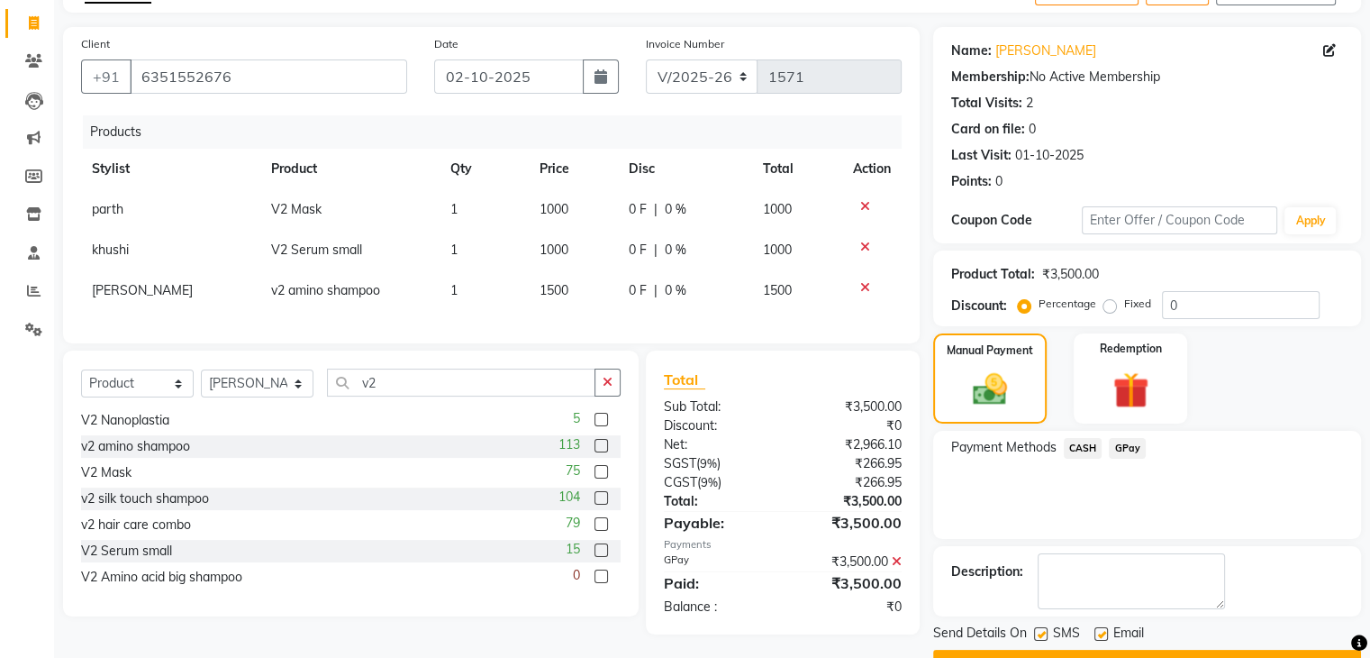
scroll to position [154, 0]
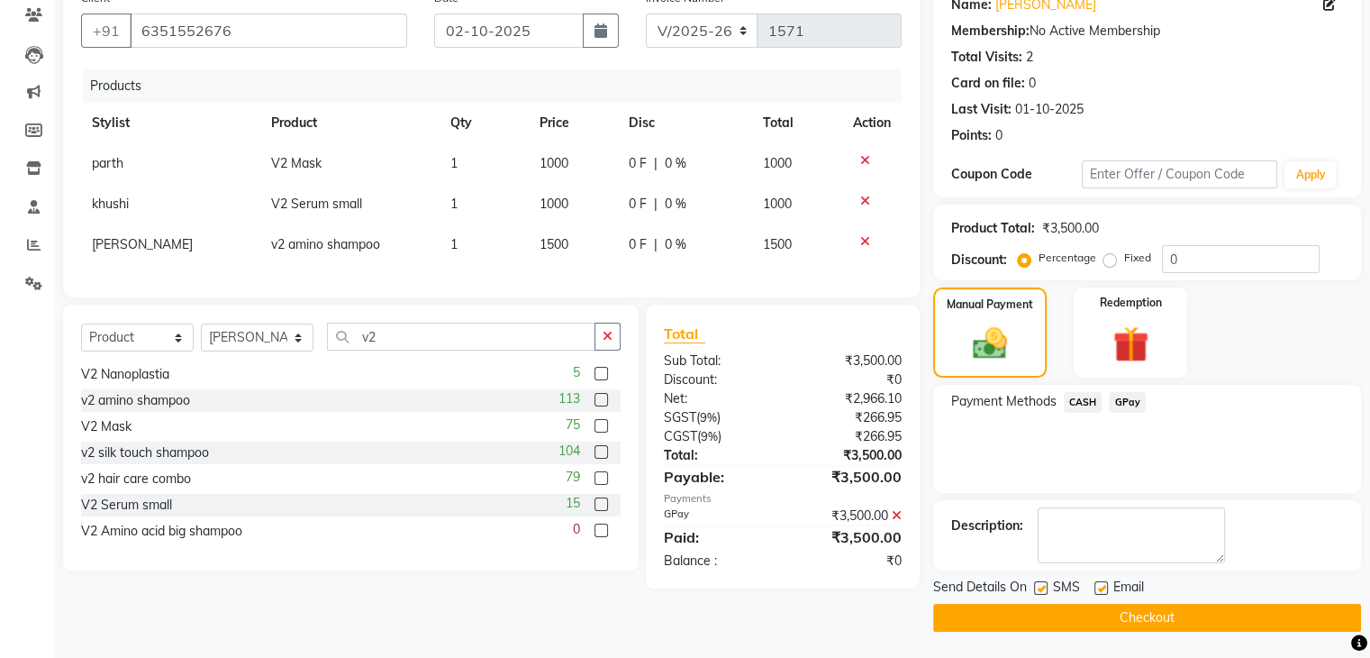
click at [1098, 587] on label at bounding box center [1101, 588] width 14 height 14
click at [1098, 587] on input "checkbox" at bounding box center [1100, 589] width 12 height 12
checkbox input "false"
click at [1037, 583] on label at bounding box center [1041, 588] width 14 height 14
click at [1037, 583] on input "checkbox" at bounding box center [1040, 589] width 12 height 12
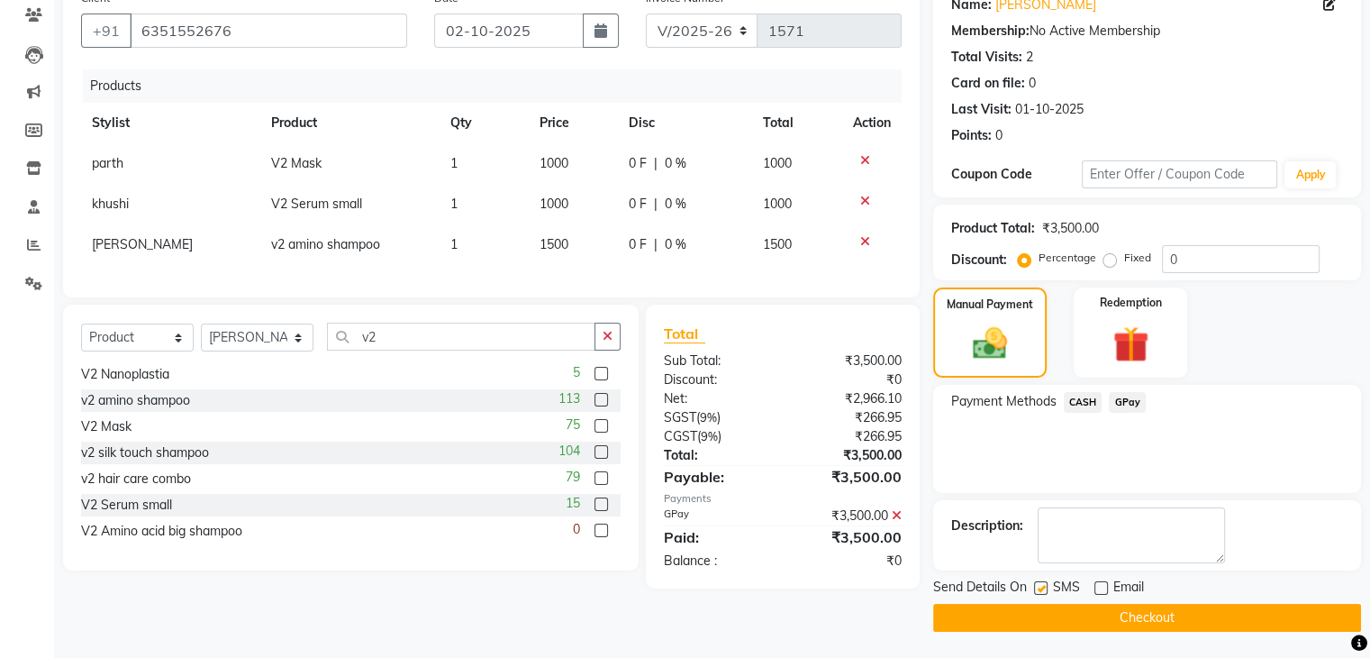
checkbox input "false"
click at [1131, 611] on button "Checkout" at bounding box center [1147, 618] width 428 height 28
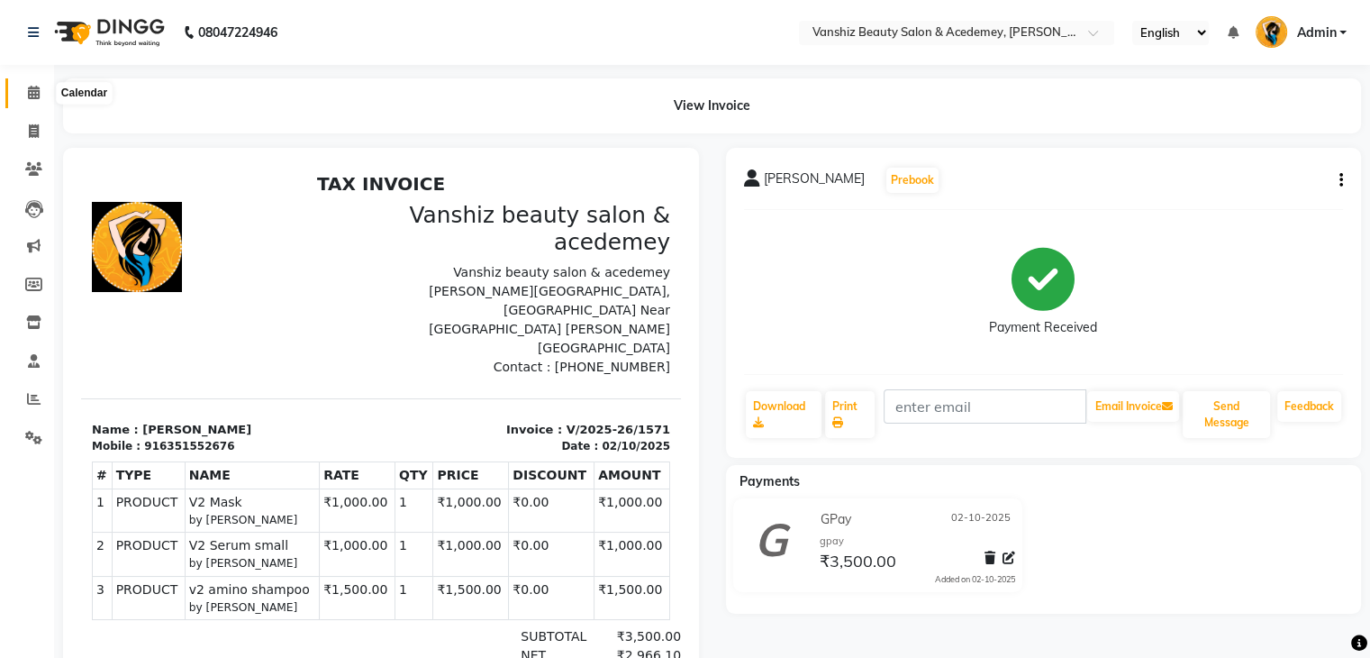
click at [31, 101] on span at bounding box center [34, 93] width 32 height 21
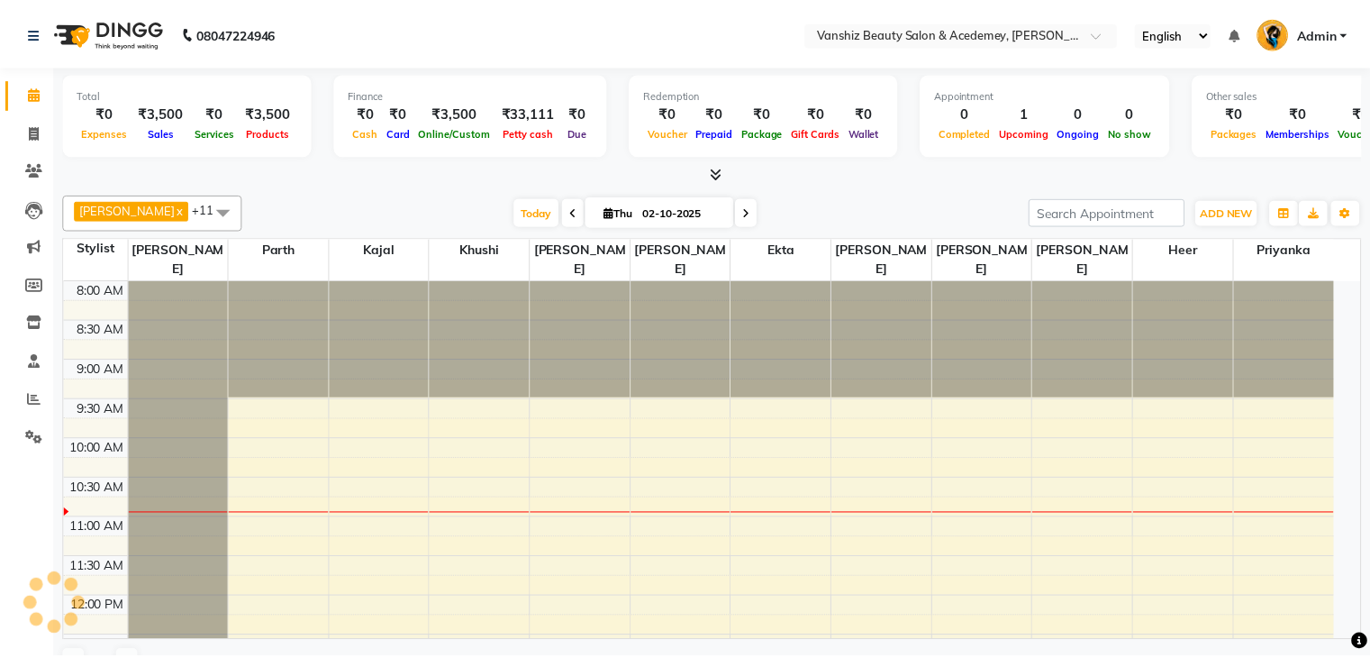
scroll to position [158, 0]
